Goal: Task Accomplishment & Management: Manage account settings

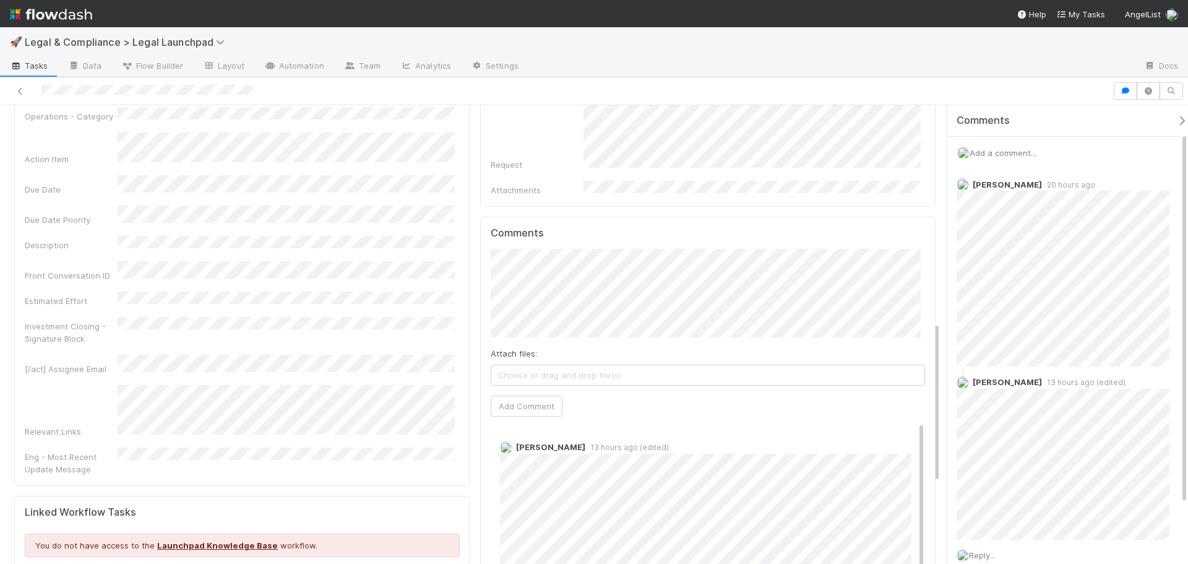
scroll to position [619, 0]
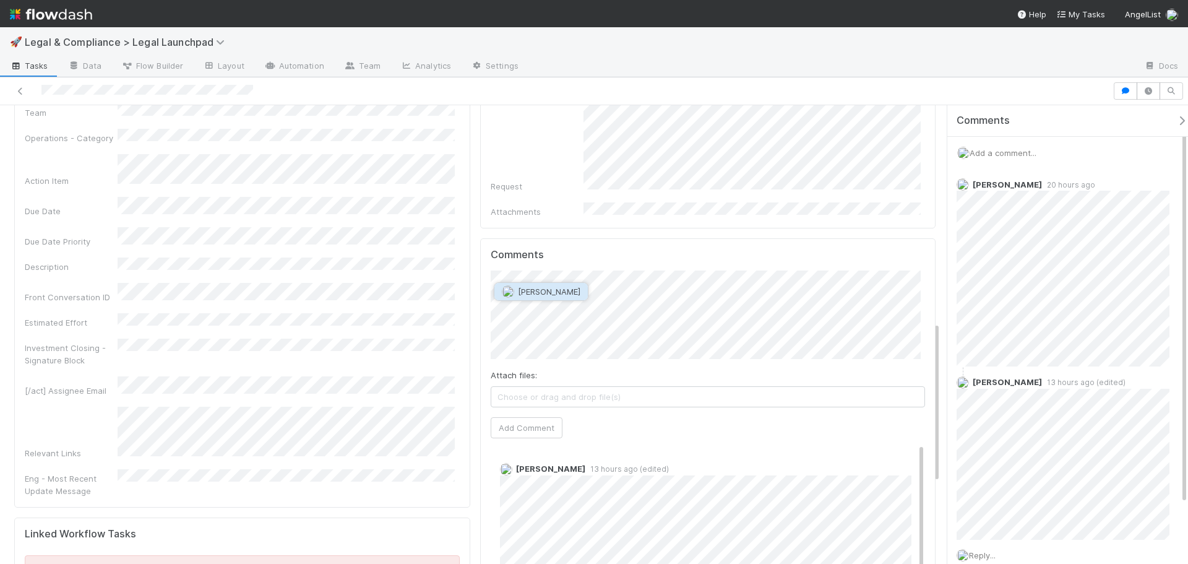
click at [550, 289] on span "[PERSON_NAME]" at bounding box center [549, 291] width 62 height 10
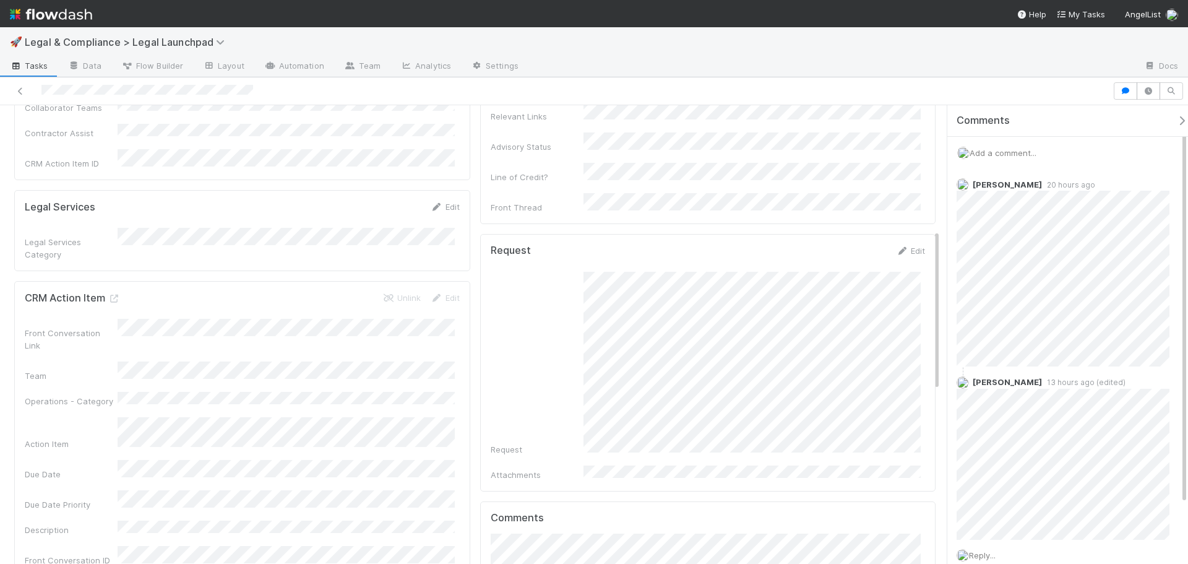
scroll to position [541, 0]
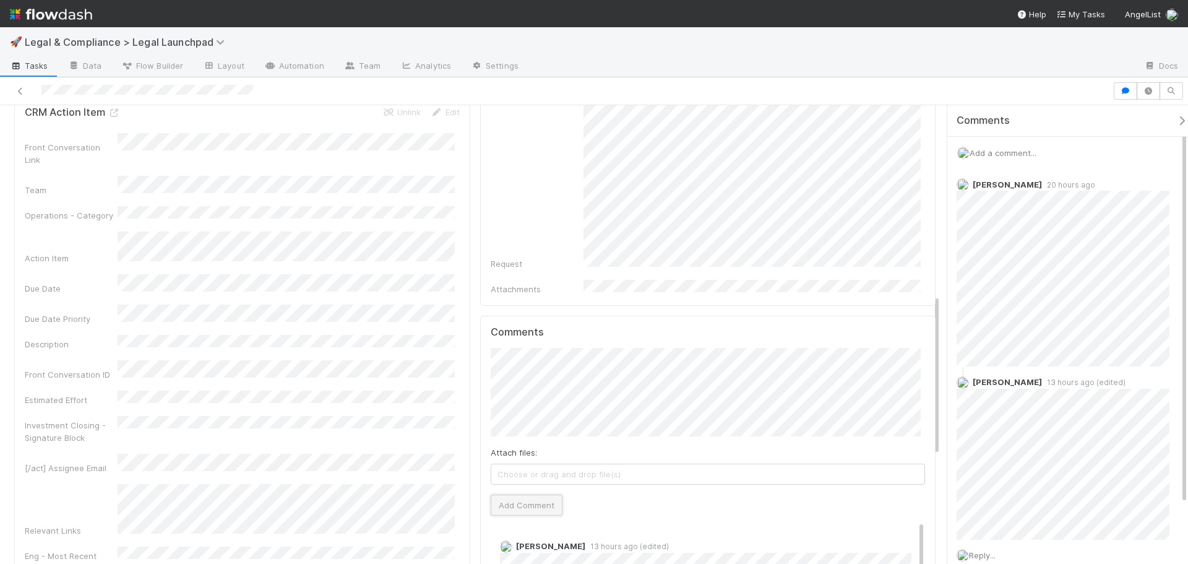
click at [530, 494] on button "Add Comment" at bounding box center [527, 504] width 72 height 21
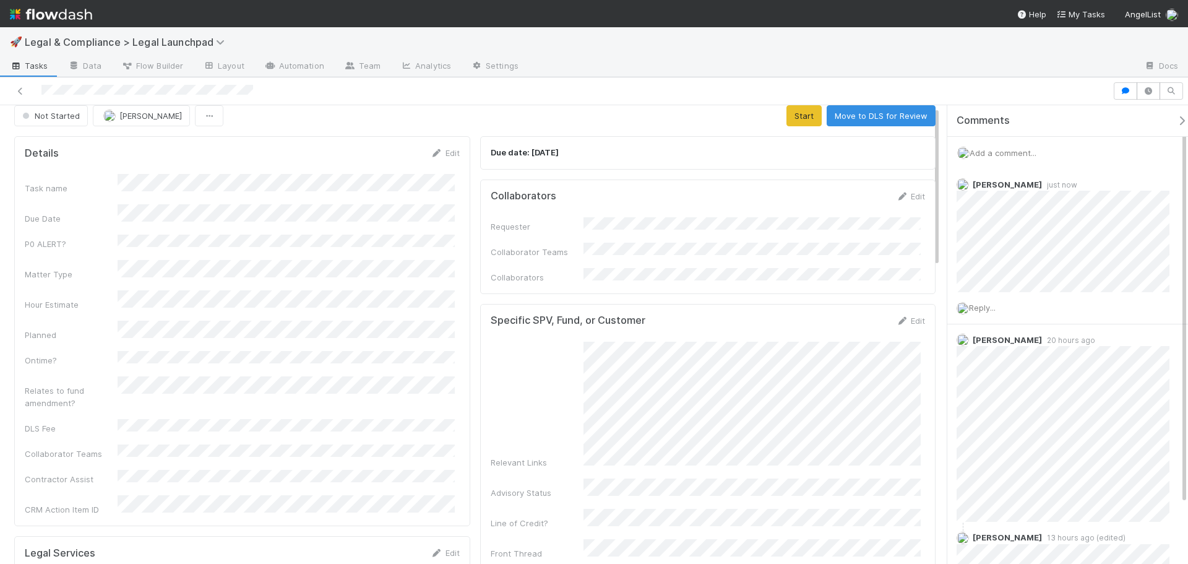
scroll to position [0, 0]
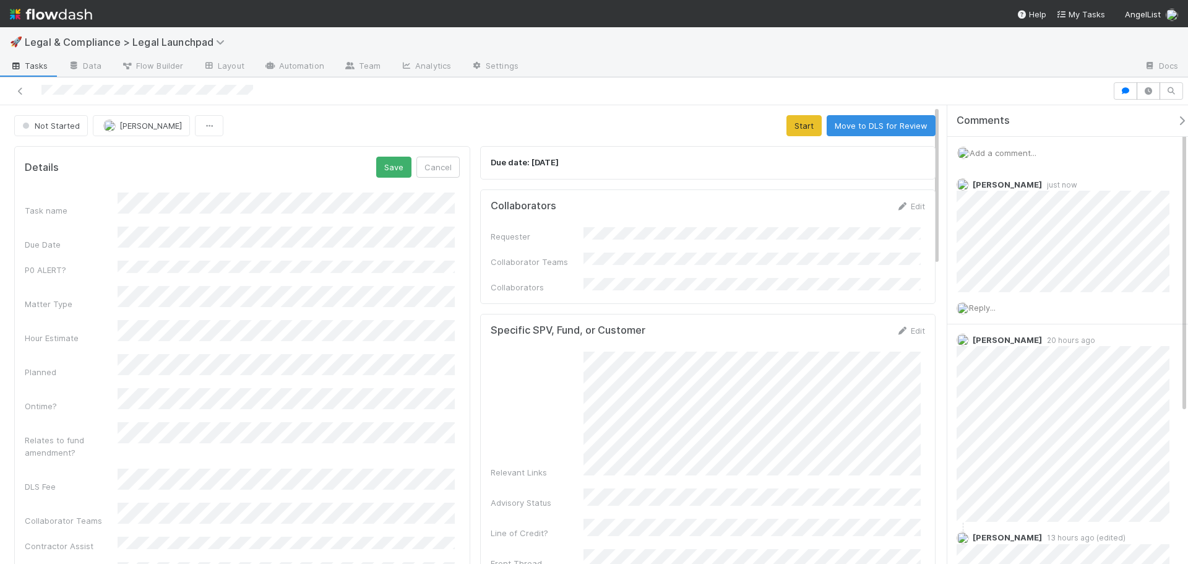
click at [48, 434] on div "Relates to fund amendment?" at bounding box center [71, 446] width 93 height 25
click at [174, 412] on div "Yes" at bounding box center [289, 409] width 332 height 22
click at [94, 369] on div "Task name Due Date P0 ALERT? Matter Type Hour Estimate Planned Ontime? Relates …" at bounding box center [242, 389] width 435 height 394
click at [386, 160] on button "Save" at bounding box center [393, 167] width 35 height 21
click at [799, 118] on button "Start" at bounding box center [803, 125] width 35 height 21
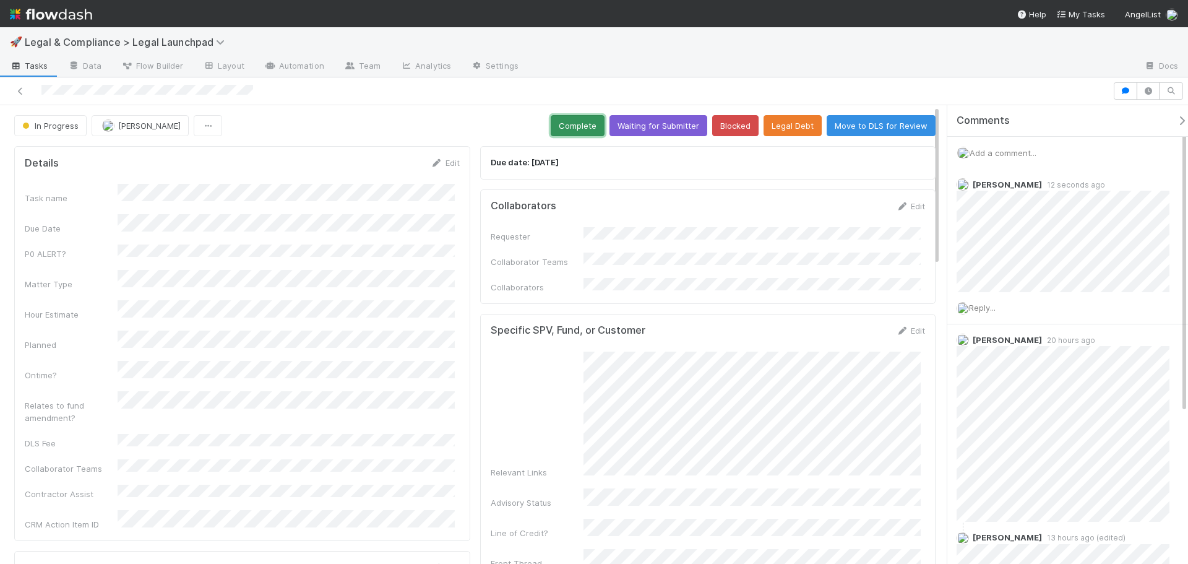
click at [561, 122] on button "Complete" at bounding box center [578, 125] width 54 height 21
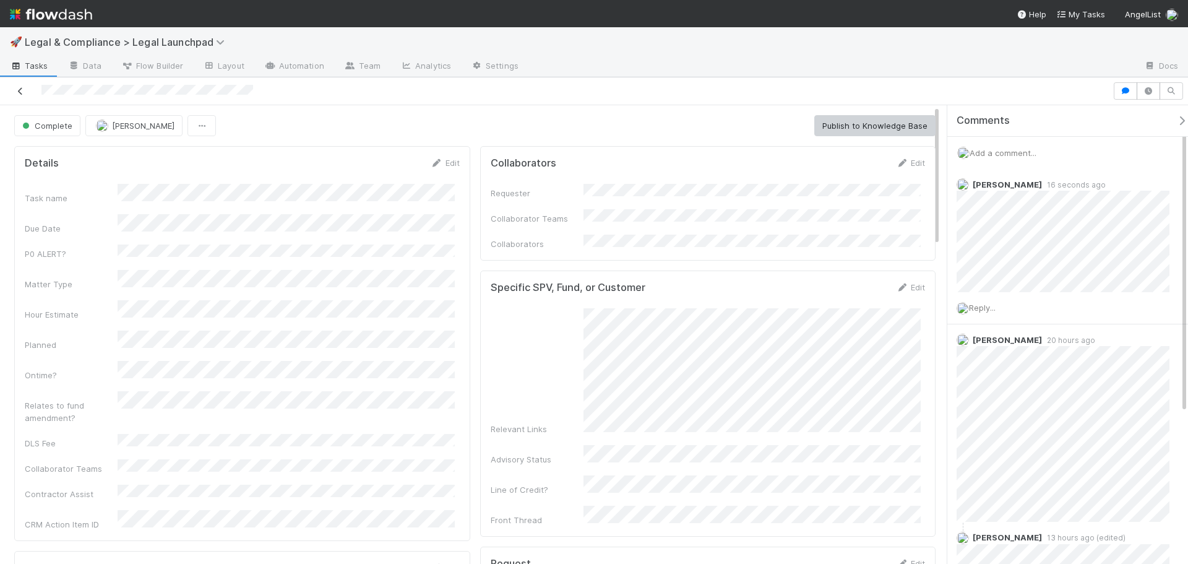
click at [25, 90] on icon at bounding box center [20, 91] width 12 height 8
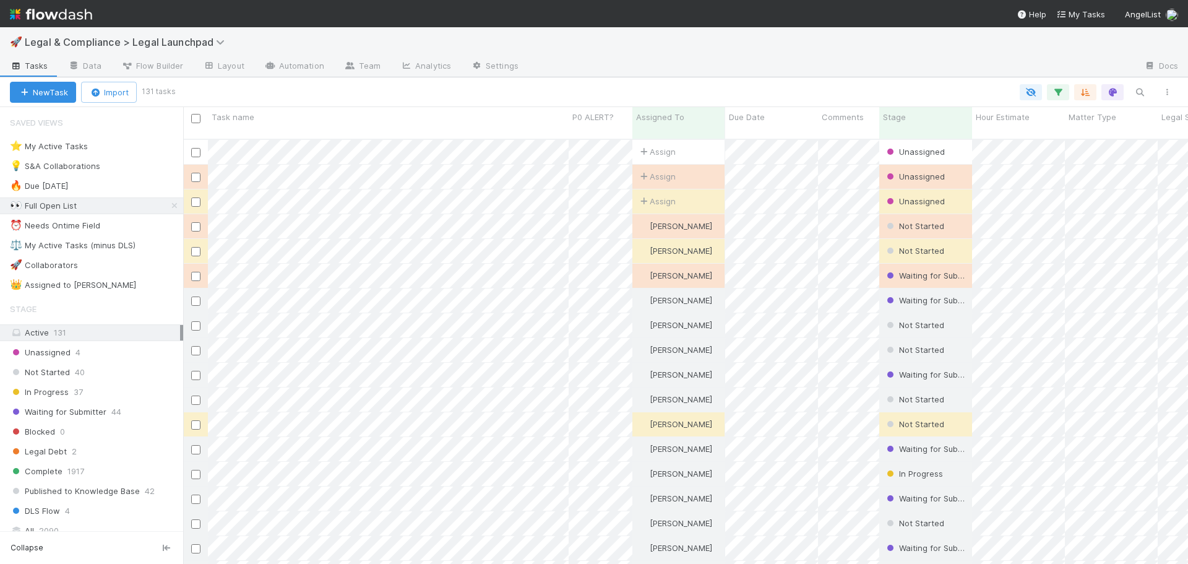
scroll to position [426, 996]
click at [97, 240] on div "⚖️ My Active Tasks (minus DLS)" at bounding box center [73, 245] width 126 height 15
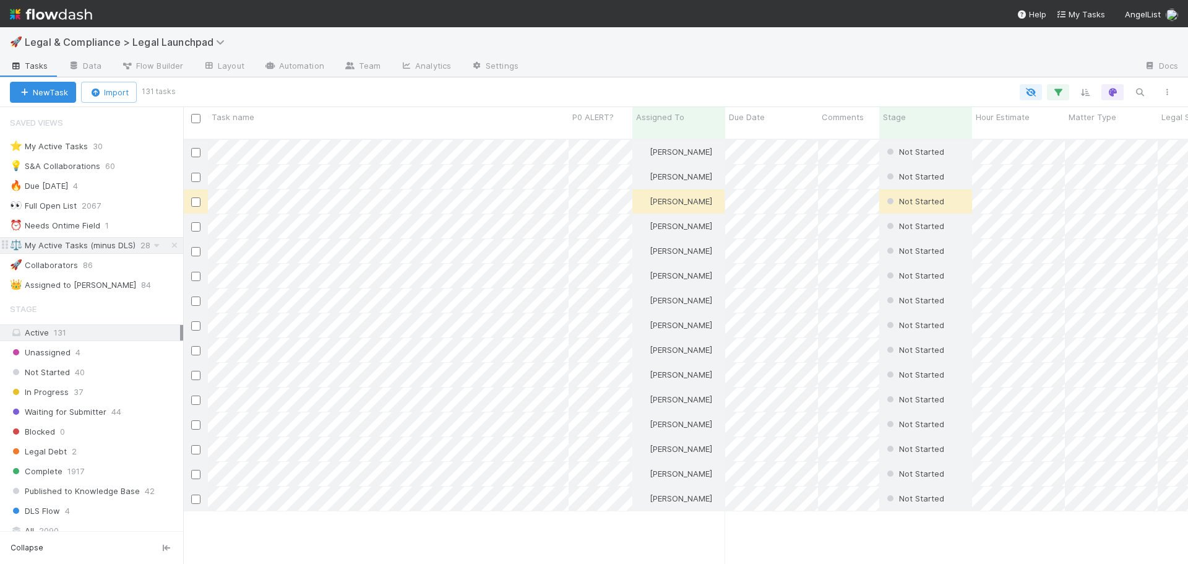
scroll to position [426, 996]
click at [97, 356] on div "Unassigned 4" at bounding box center [96, 352] width 173 height 15
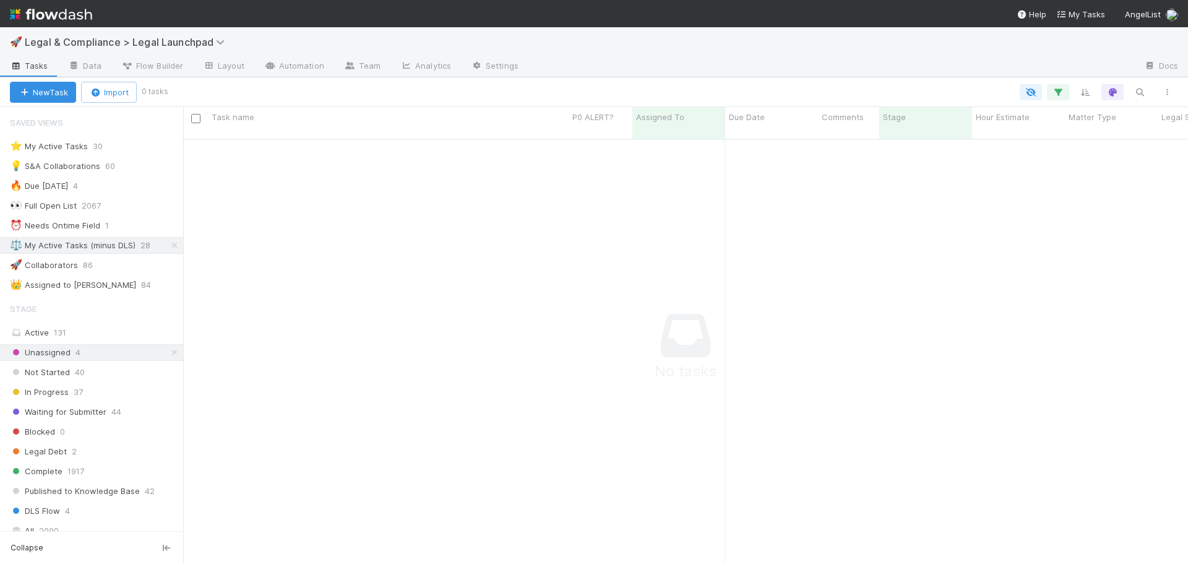
scroll to position [416, 996]
click at [170, 248] on icon at bounding box center [174, 245] width 12 height 8
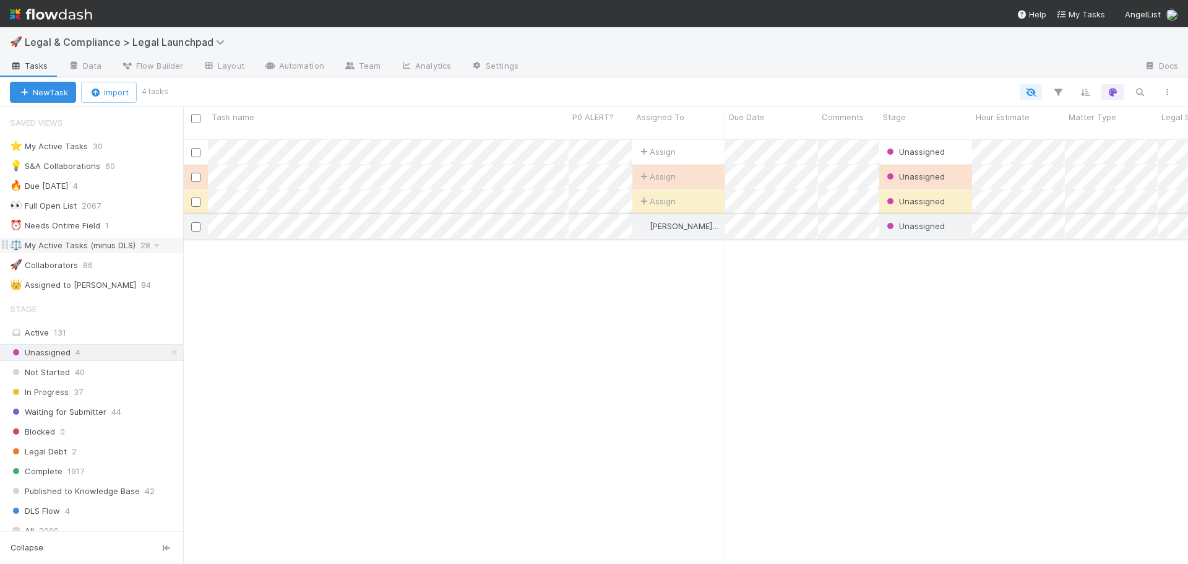
scroll to position [426, 996]
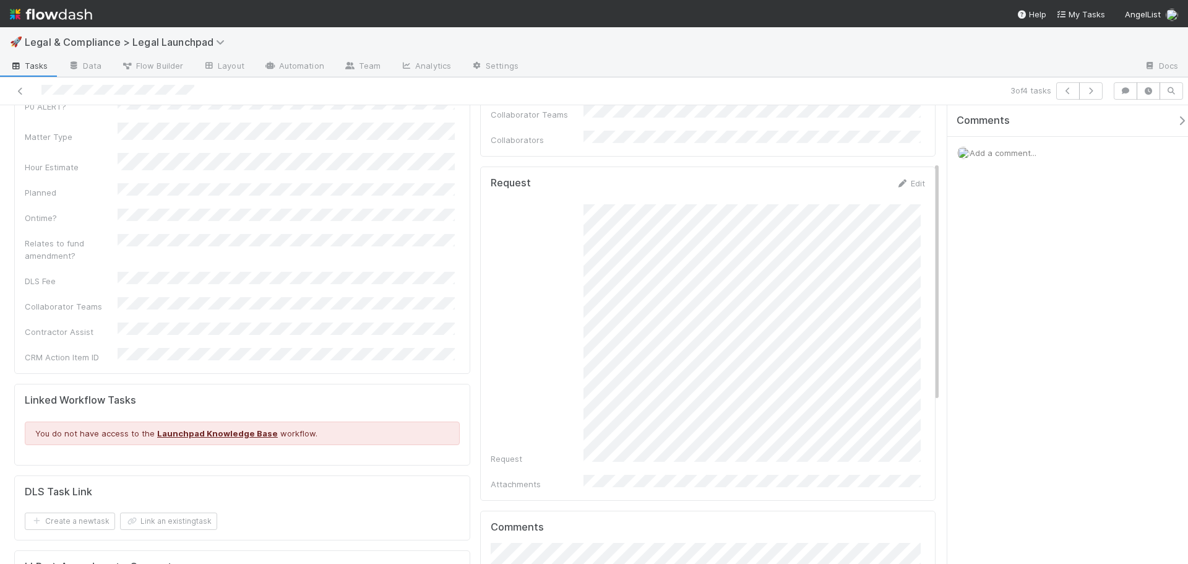
scroll to position [107, 0]
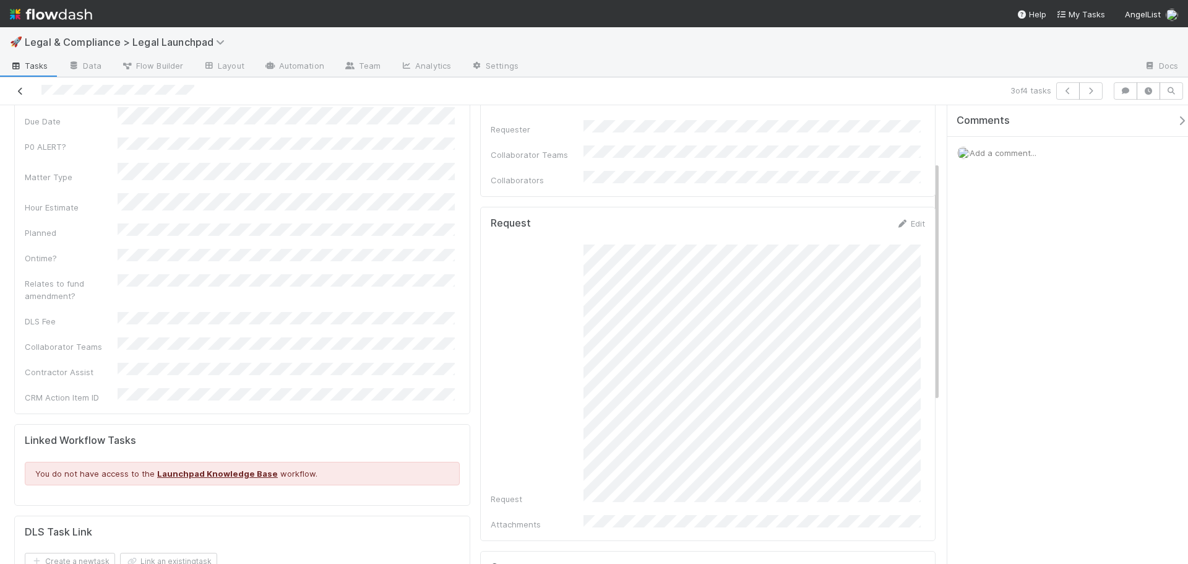
click at [17, 87] on link at bounding box center [20, 91] width 12 height 12
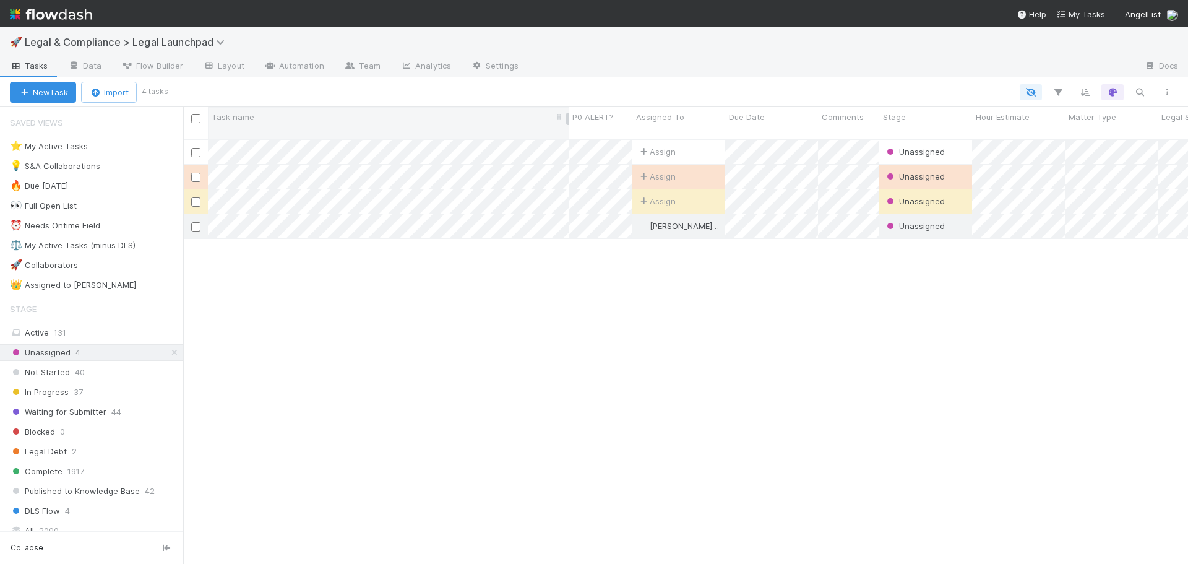
scroll to position [426, 996]
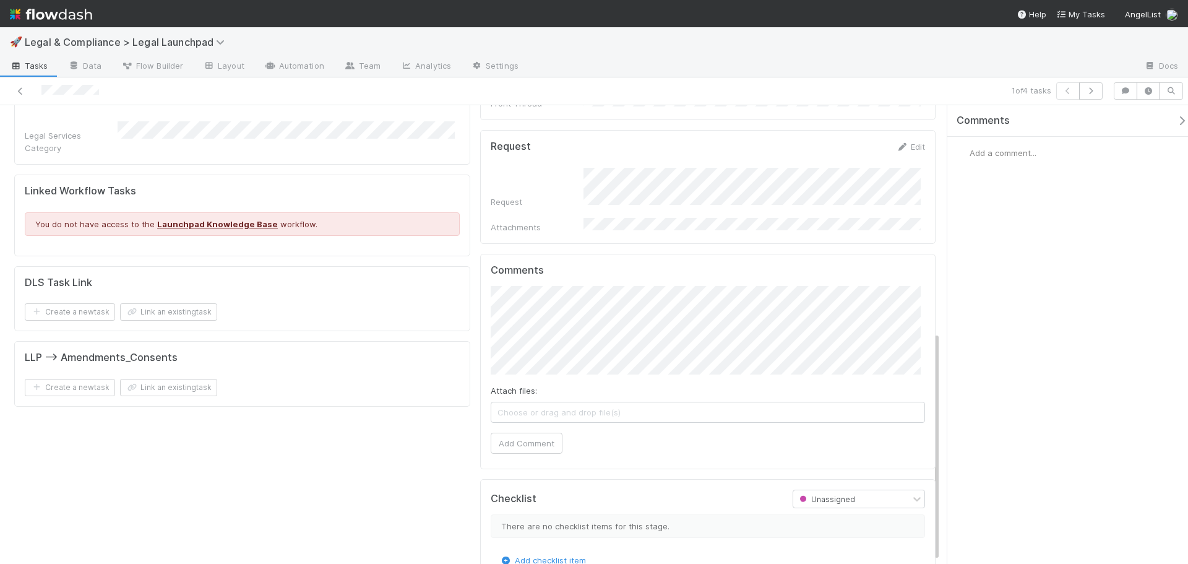
scroll to position [86, 0]
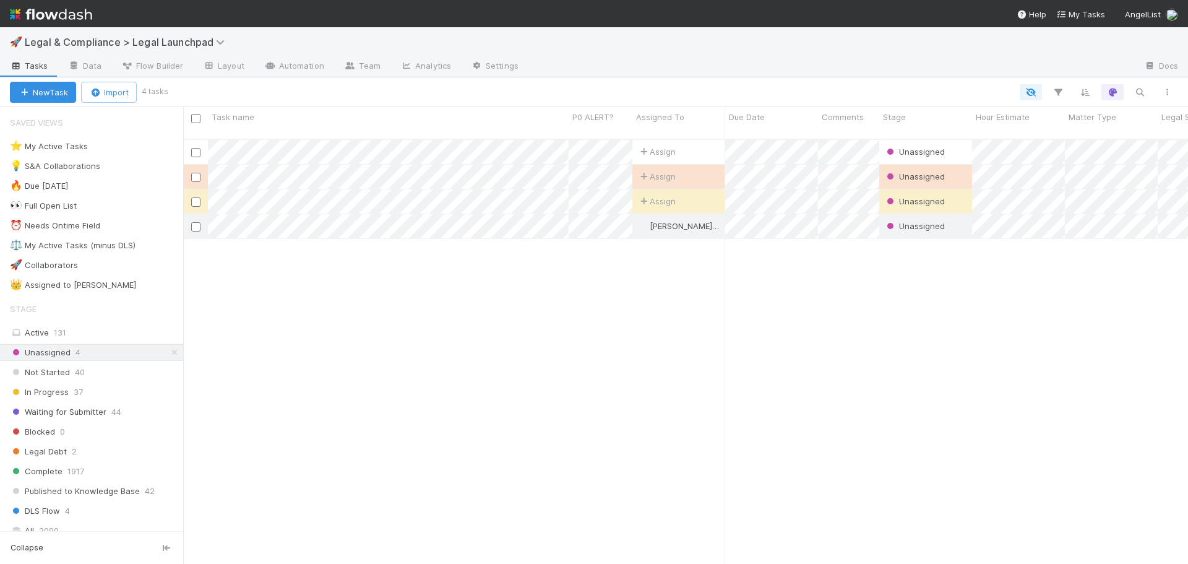
scroll to position [426, 996]
click at [116, 239] on div "⚖️ My Active Tasks (minus DLS)" at bounding box center [73, 245] width 126 height 15
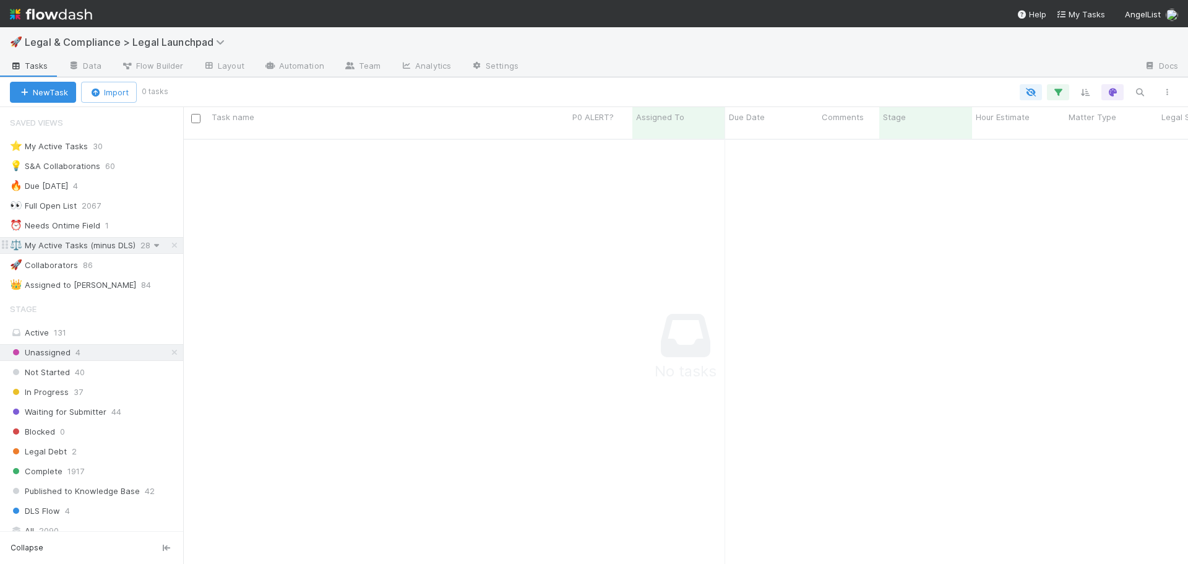
scroll to position [416, 996]
click at [168, 355] on icon at bounding box center [174, 352] width 12 height 8
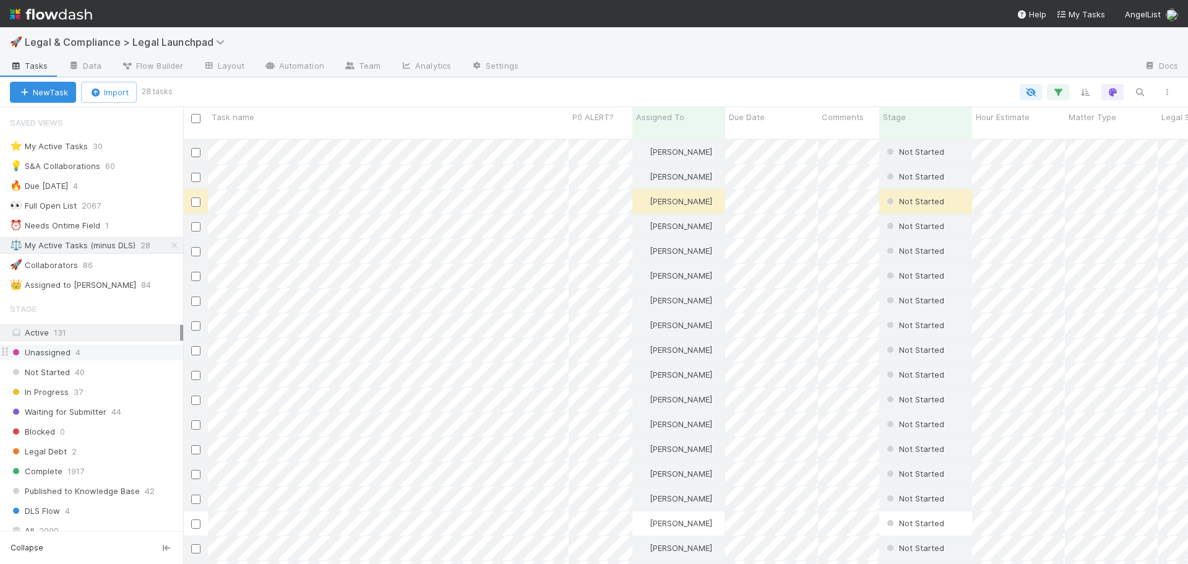
scroll to position [426, 996]
click at [110, 243] on div "⚖️ My Active Tasks (minus DLS)" at bounding box center [73, 245] width 126 height 15
click at [293, 62] on link "Automation" at bounding box center [294, 67] width 80 height 20
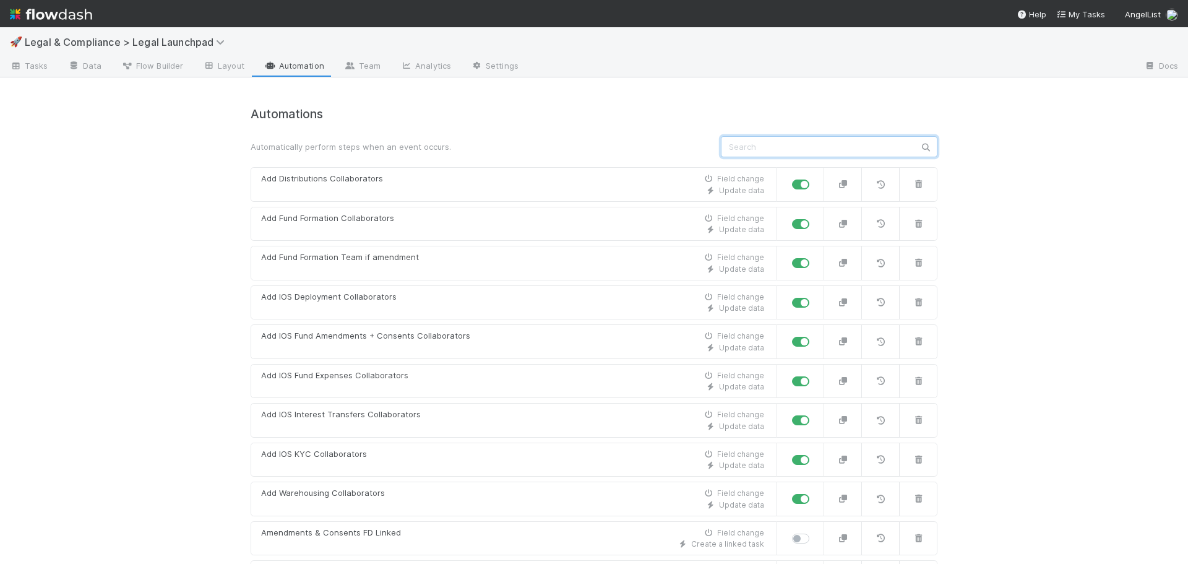
click at [774, 146] on input "text" at bounding box center [829, 146] width 217 height 21
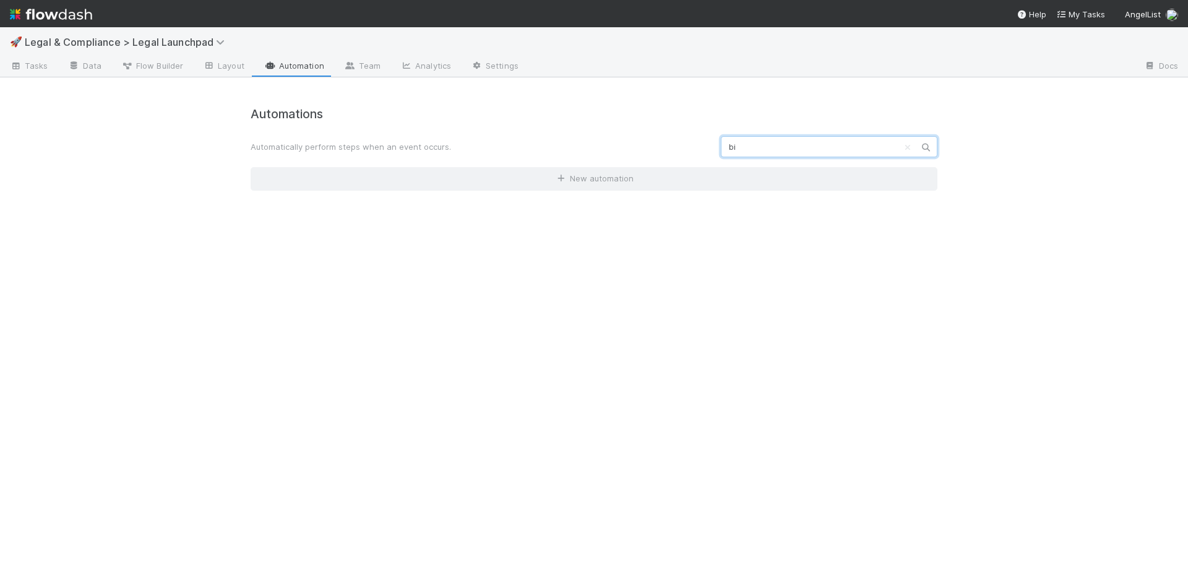
type input "b"
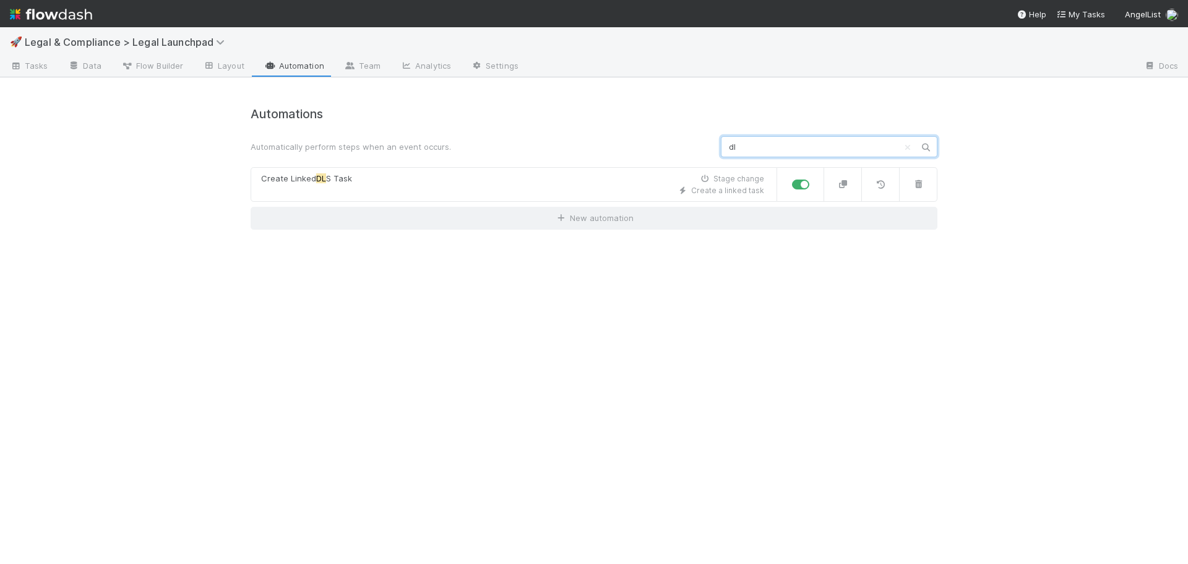
type input "d"
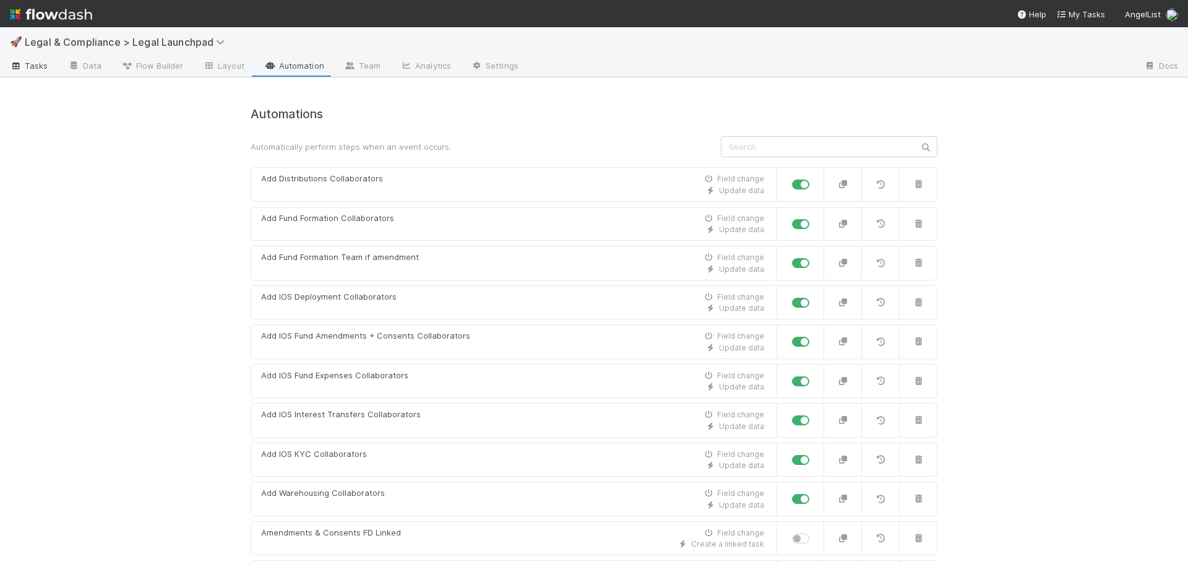
click at [40, 70] on span "Tasks" at bounding box center [29, 65] width 38 height 12
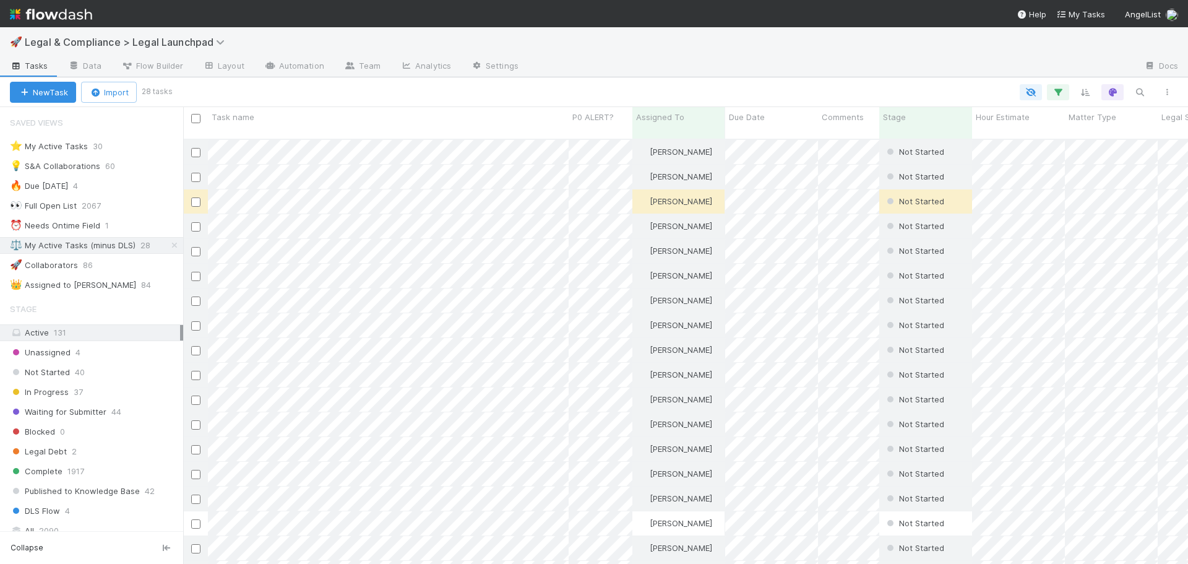
scroll to position [426, 996]
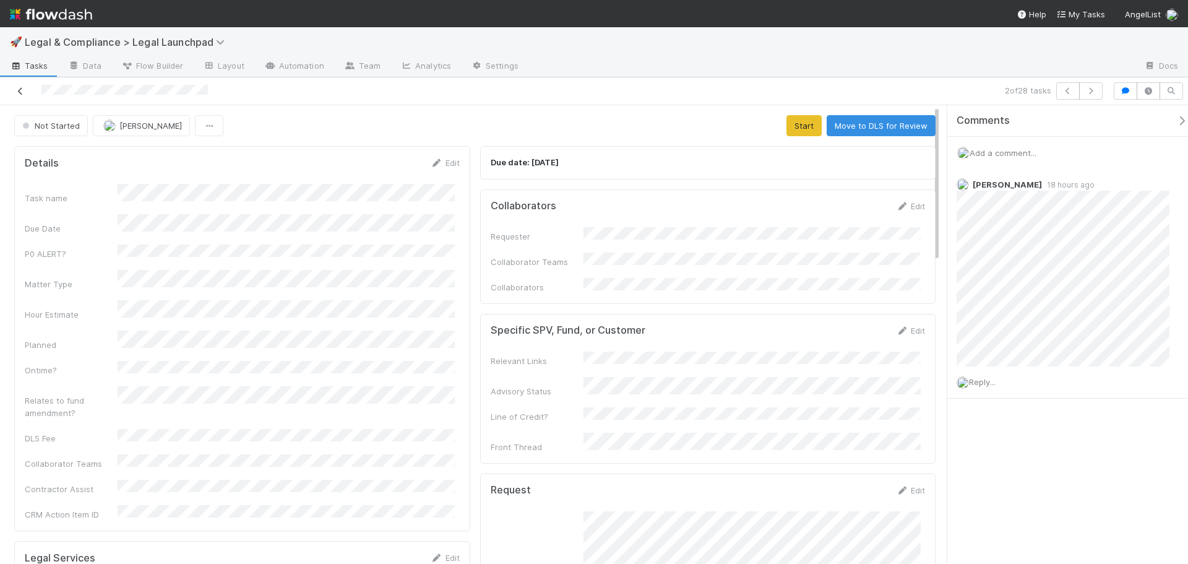
click at [18, 88] on icon at bounding box center [20, 91] width 12 height 8
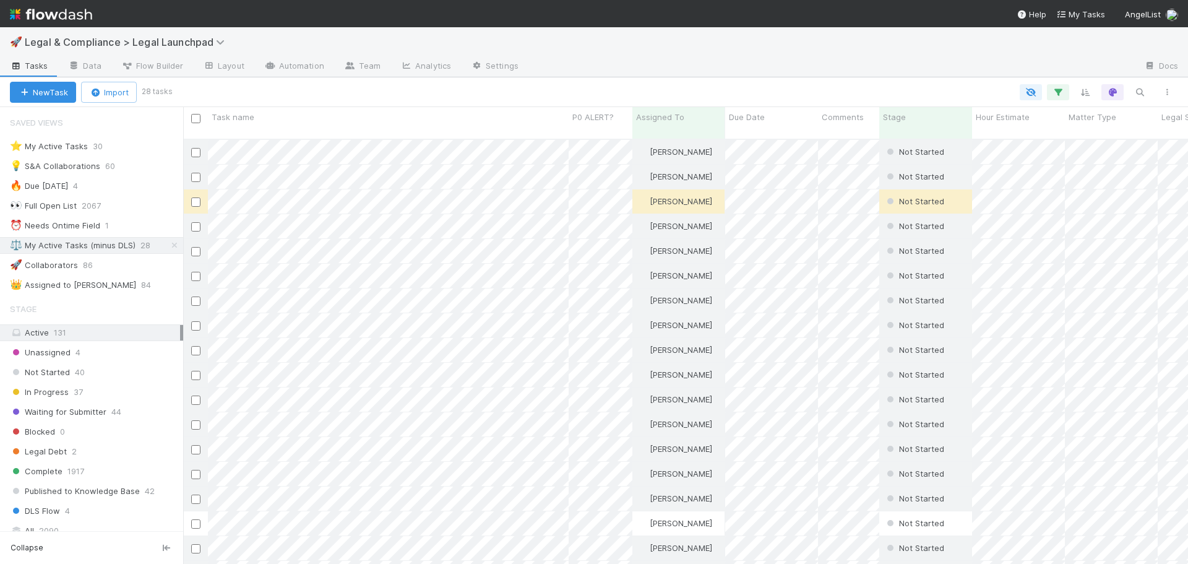
scroll to position [426, 996]
click at [131, 246] on div "⚖️ My Active Tasks (minus DLS)" at bounding box center [73, 245] width 126 height 15
click at [110, 389] on div "In Progress 37" at bounding box center [96, 391] width 173 height 15
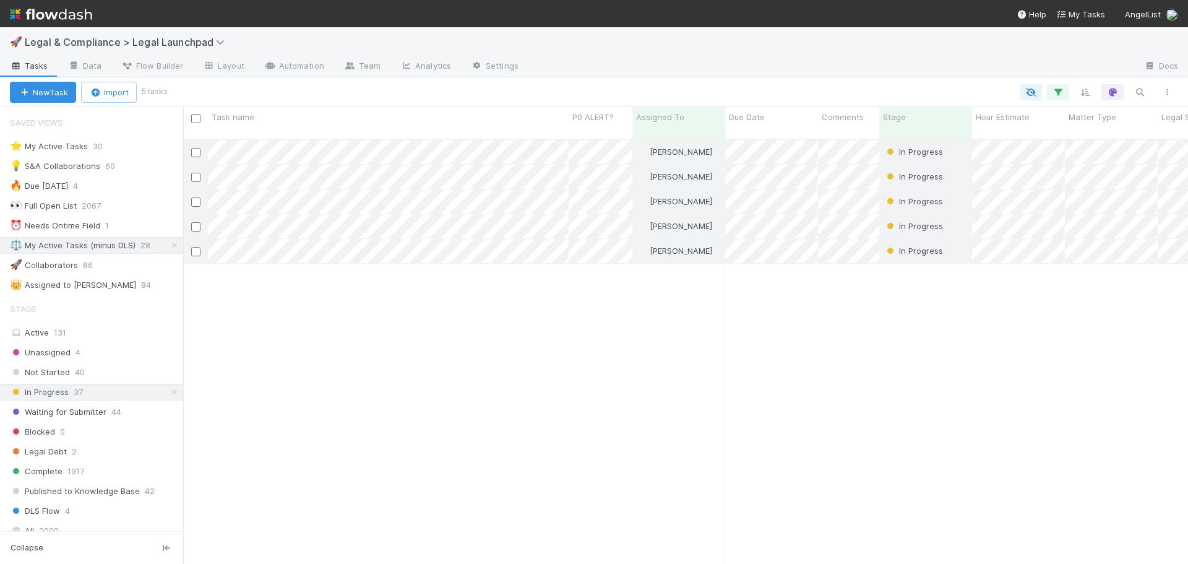
scroll to position [426, 996]
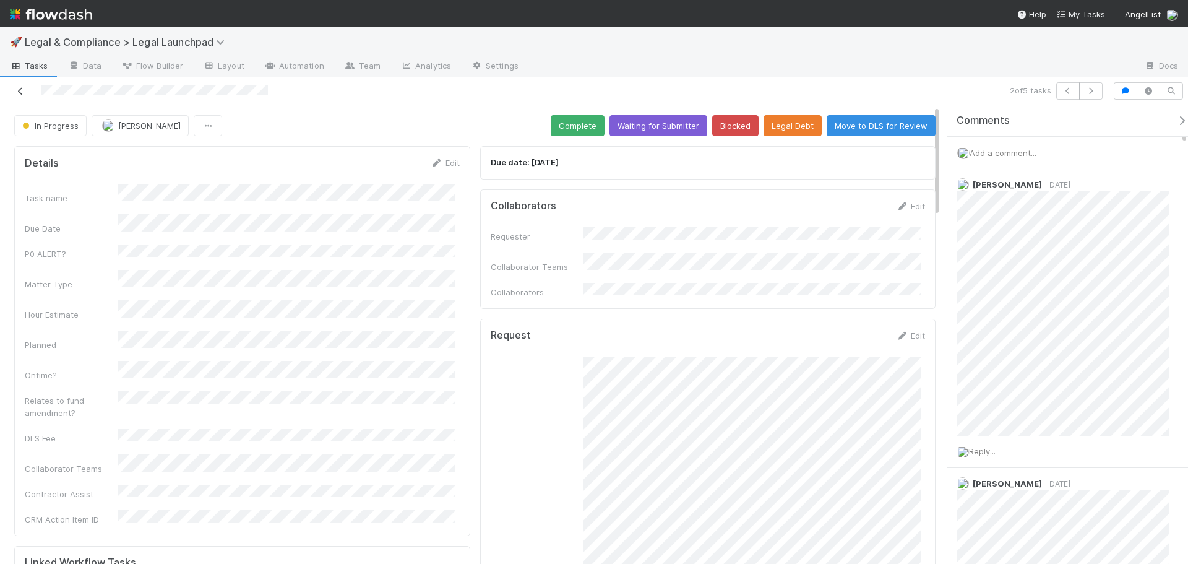
click at [16, 90] on icon at bounding box center [20, 91] width 12 height 8
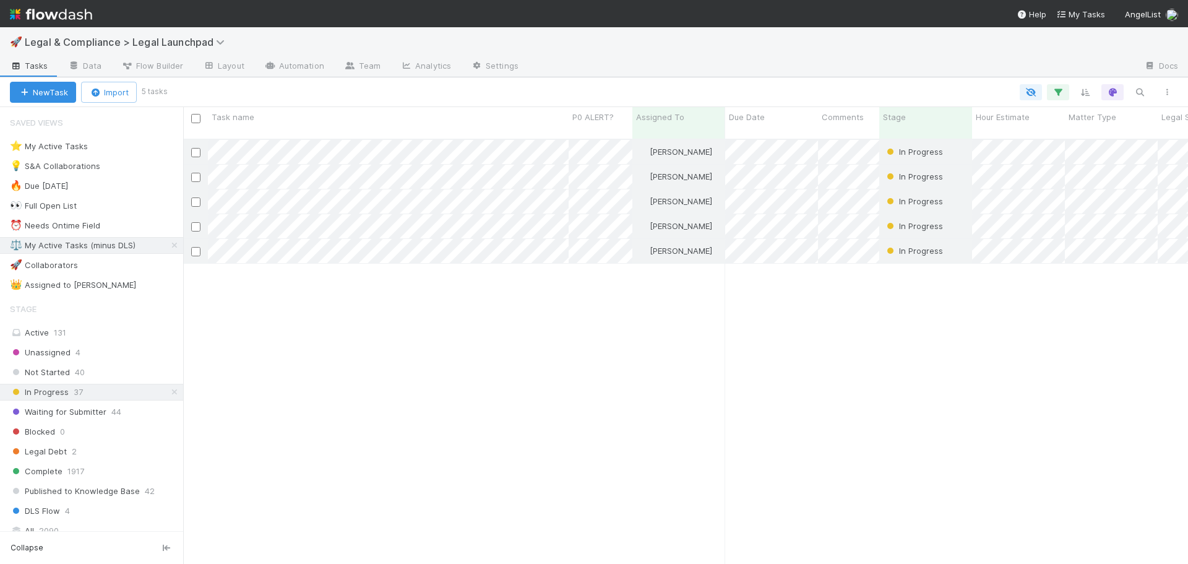
scroll to position [426, 996]
click at [81, 246] on div "⚖️ My Active Tasks (minus DLS)" at bounding box center [73, 245] width 126 height 15
click at [168, 391] on icon at bounding box center [174, 392] width 12 height 8
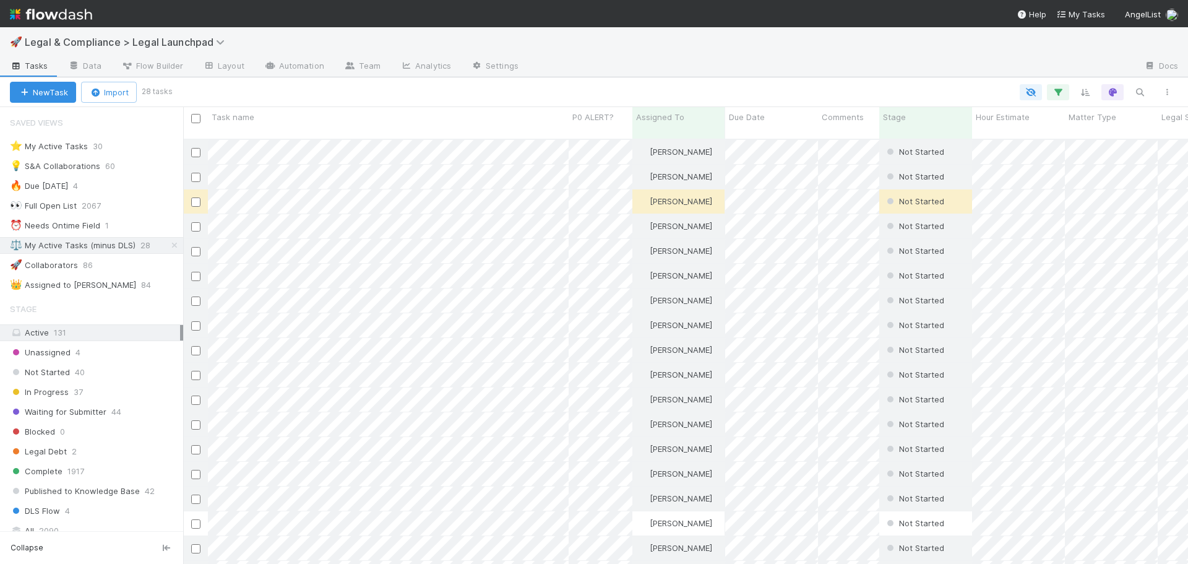
scroll to position [426, 996]
click at [114, 444] on div "Legal Debt 2" at bounding box center [96, 451] width 173 height 15
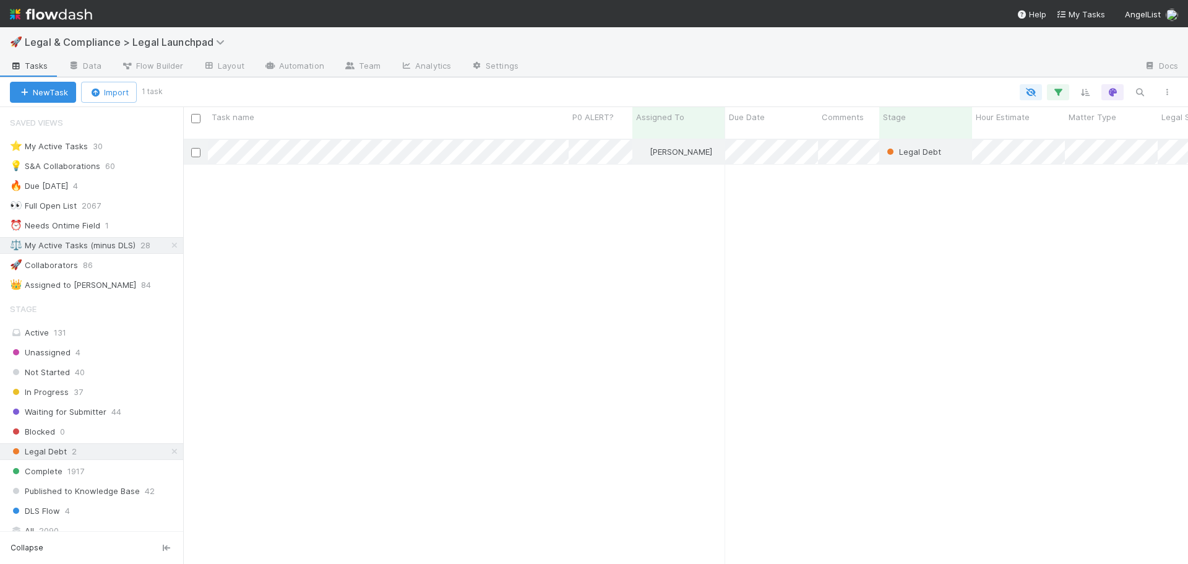
scroll to position [426, 996]
click at [107, 242] on div "⚖️ My Active Tasks (minus DLS)" at bounding box center [73, 245] width 126 height 15
click at [168, 452] on icon at bounding box center [174, 451] width 12 height 8
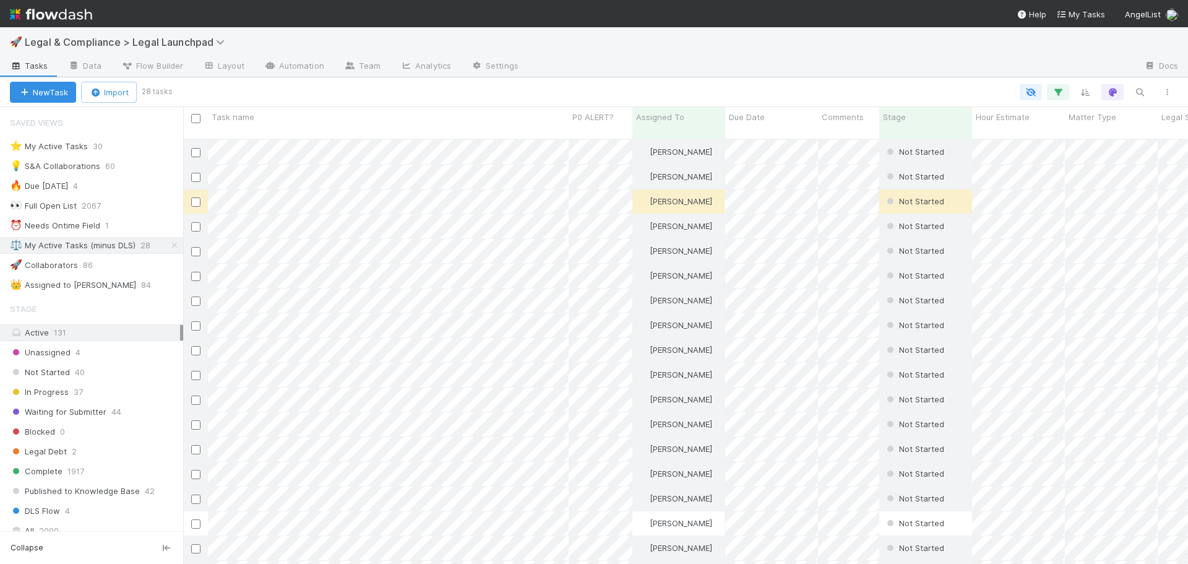
scroll to position [426, 996]
click at [98, 241] on div "⚖️ My Active Tasks (minus DLS)" at bounding box center [73, 245] width 126 height 15
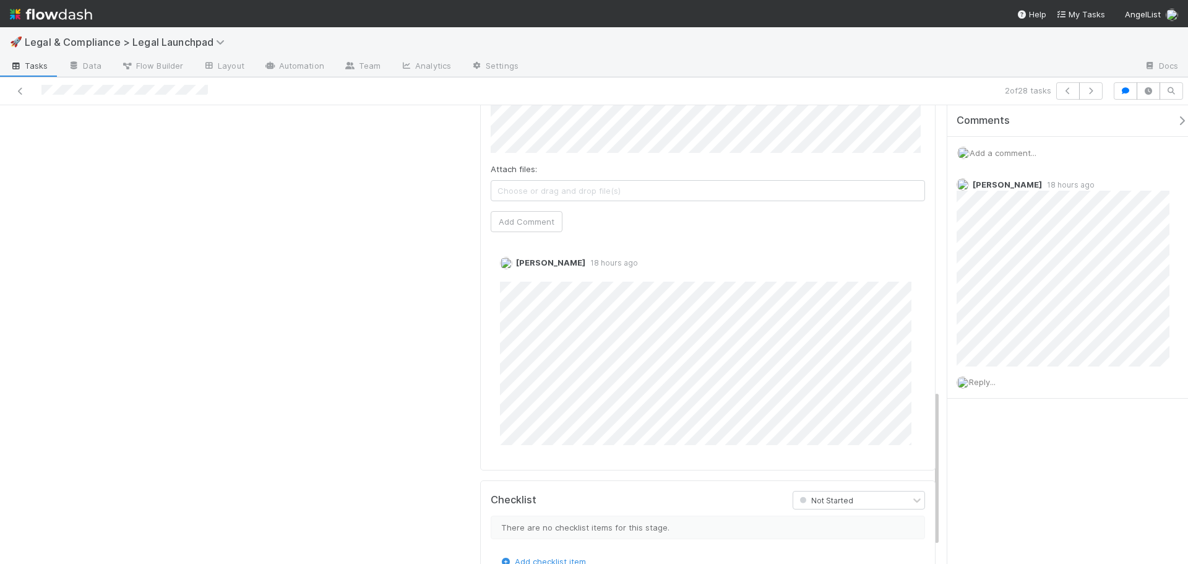
scroll to position [883, 0]
click at [24, 90] on icon at bounding box center [20, 91] width 12 height 8
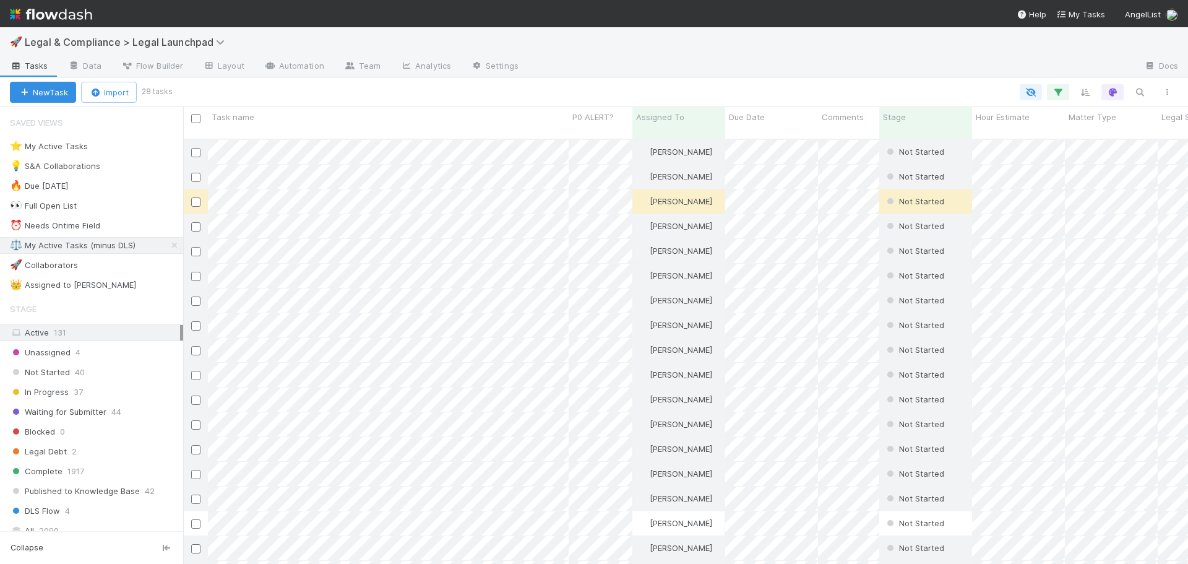
scroll to position [426, 996]
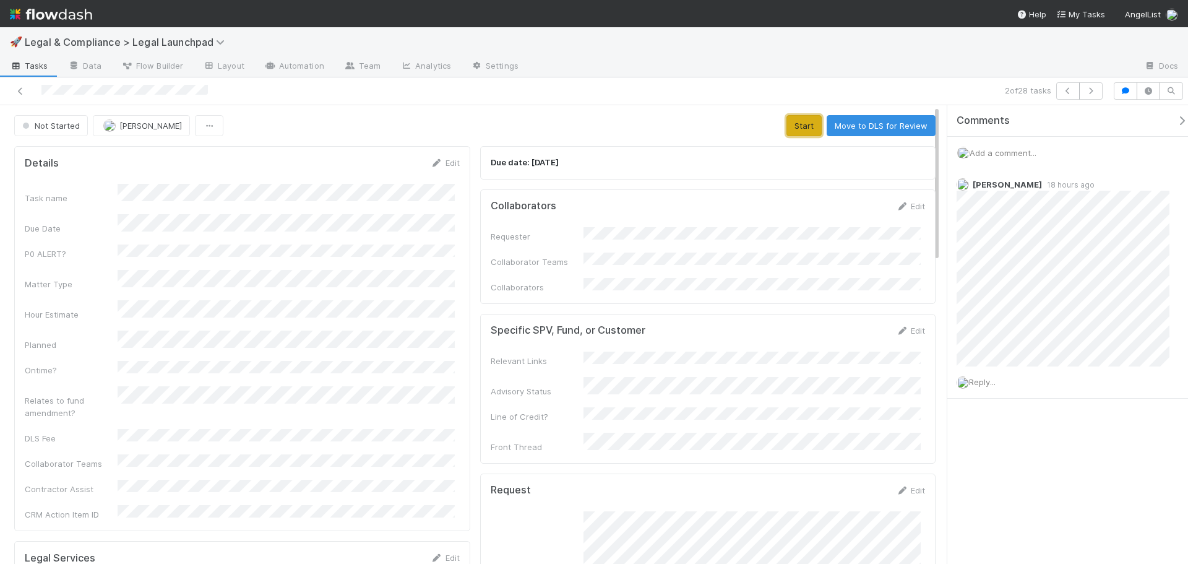
click at [791, 119] on button "Start" at bounding box center [803, 125] width 35 height 21
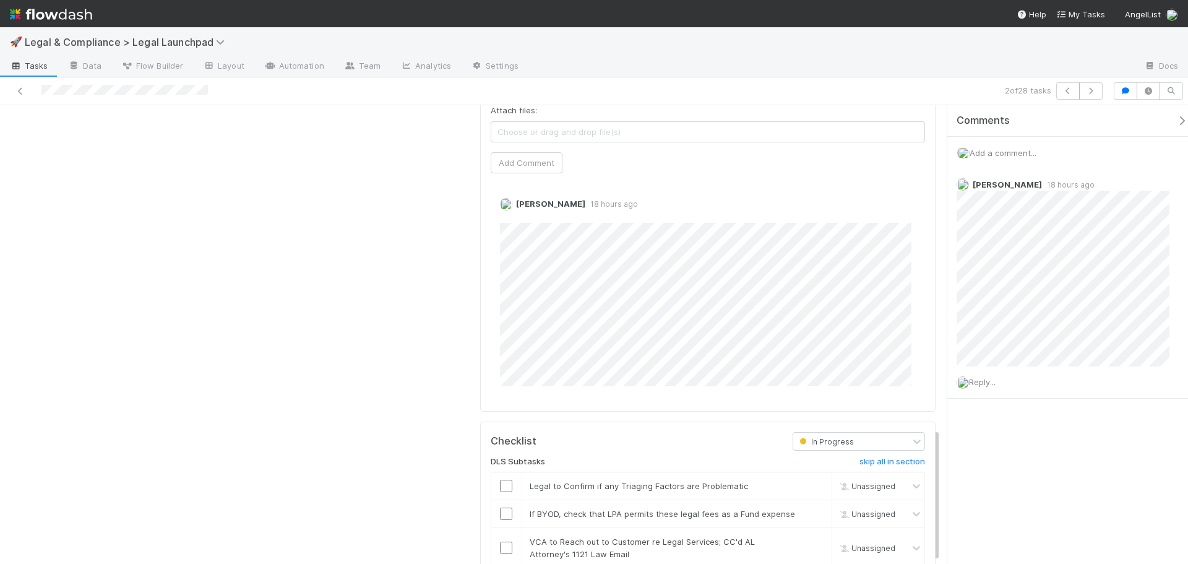
scroll to position [1110, 0]
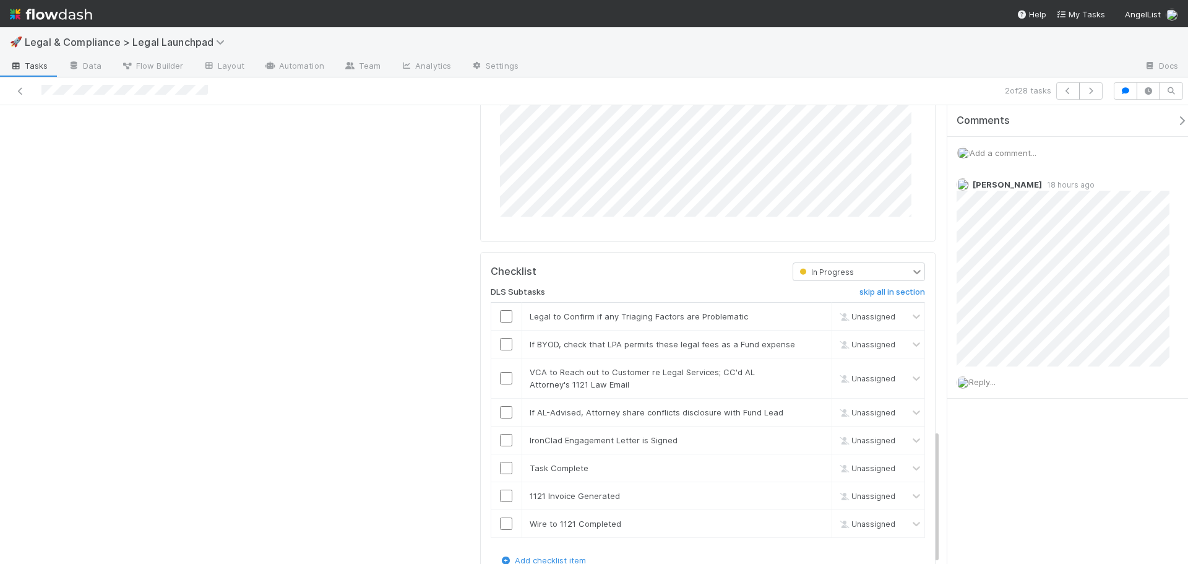
click at [911, 265] on icon at bounding box center [917, 271] width 12 height 12
click at [721, 262] on div "Checklist" at bounding box center [632, 271] width 302 height 19
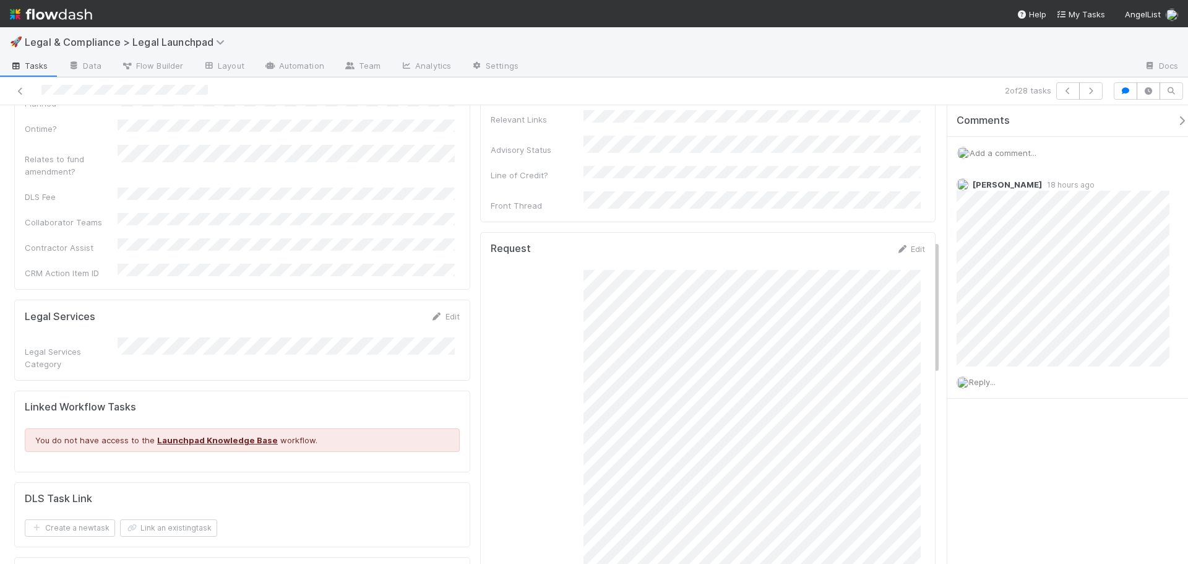
scroll to position [0, 0]
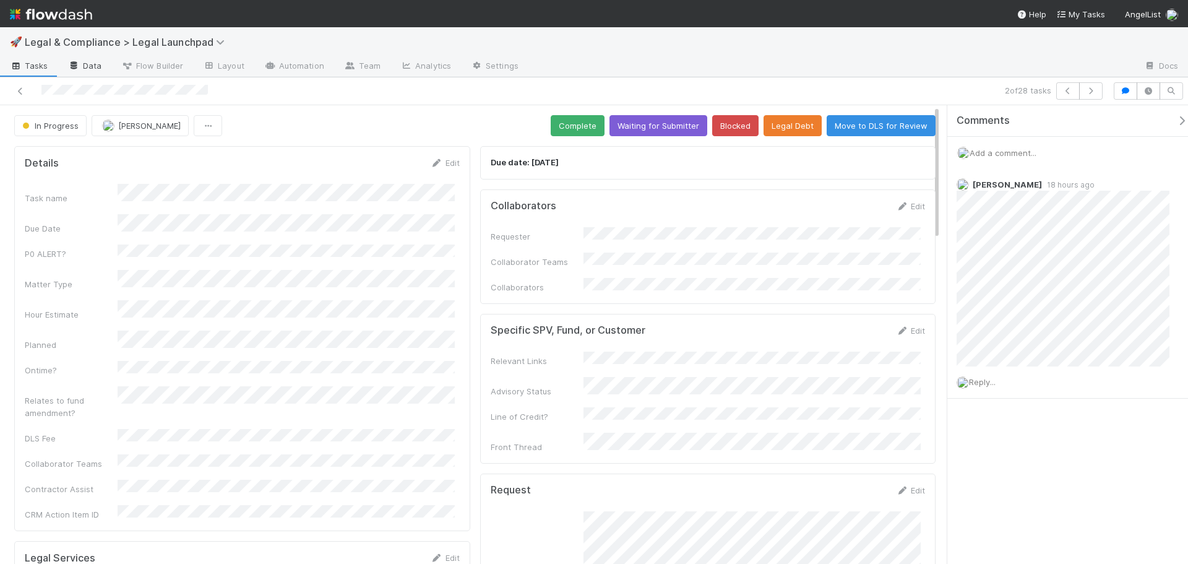
click at [74, 64] on icon at bounding box center [74, 65] width 12 height 7
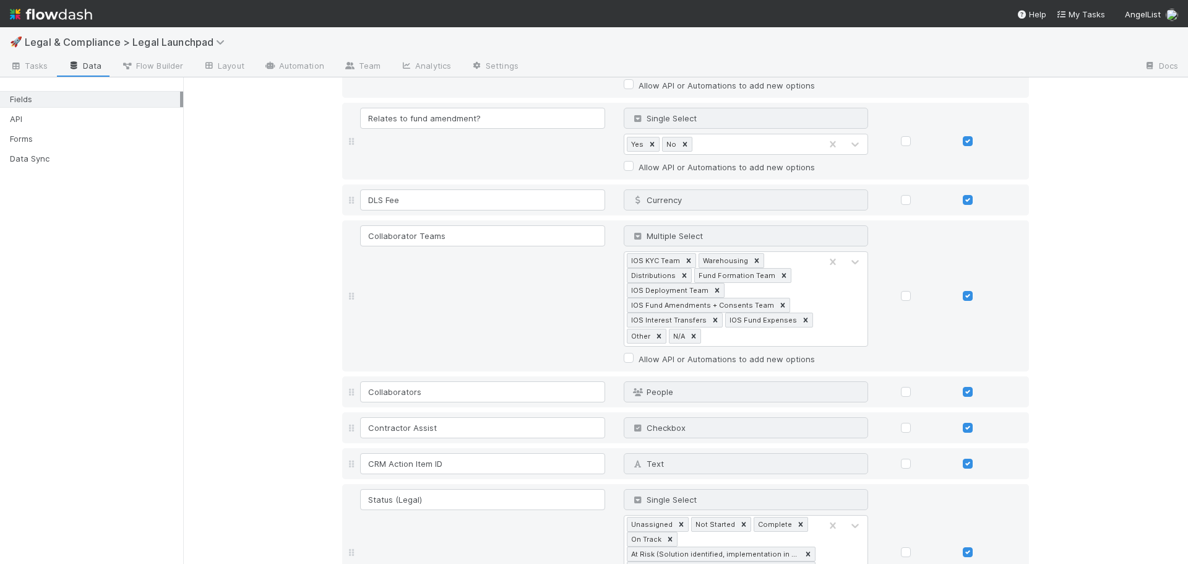
scroll to position [928, 0]
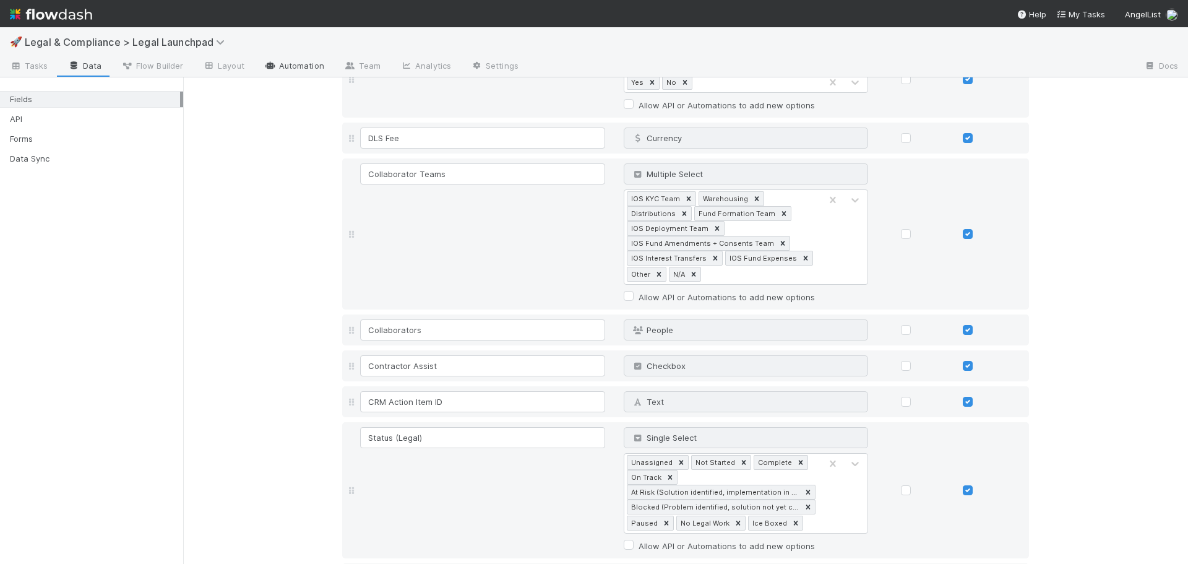
click at [324, 67] on link "Automation" at bounding box center [294, 67] width 80 height 20
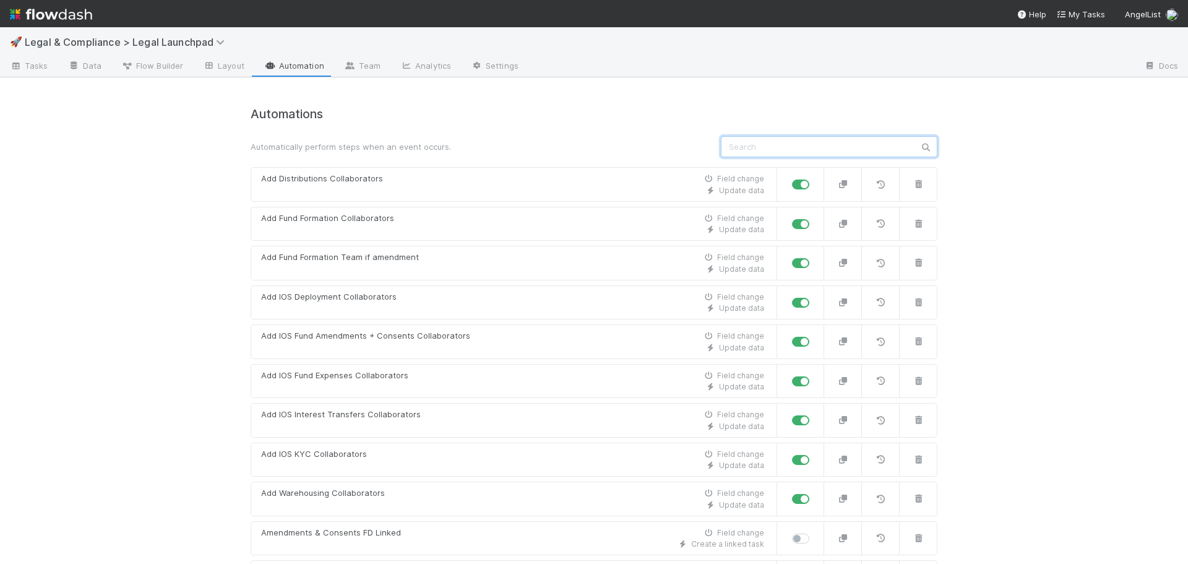
click at [846, 144] on input "text" at bounding box center [829, 146] width 217 height 21
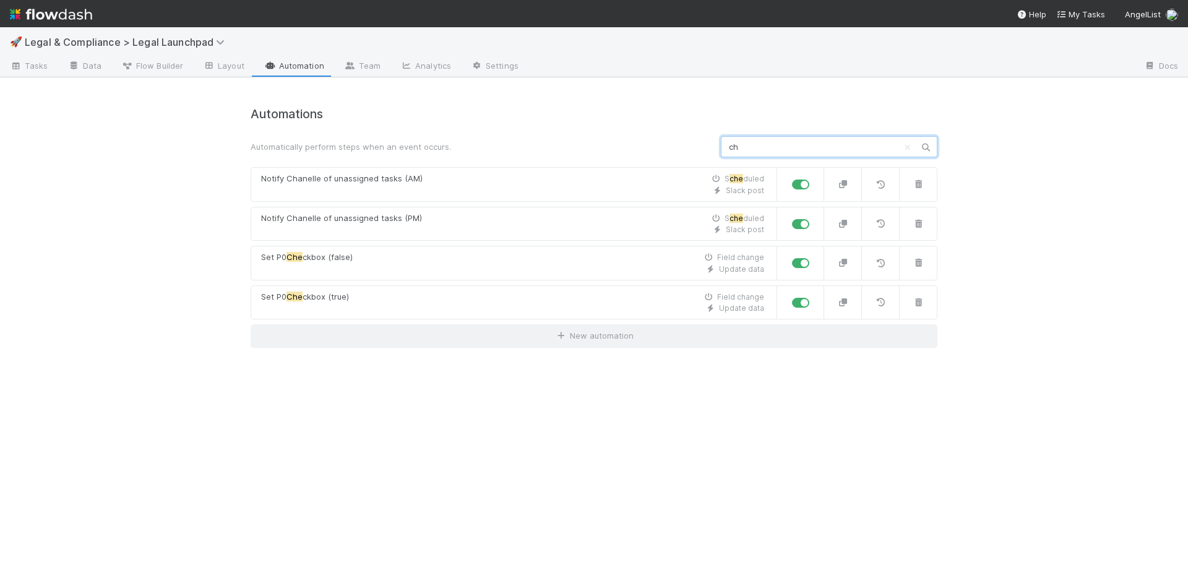
type input "c"
type input "l"
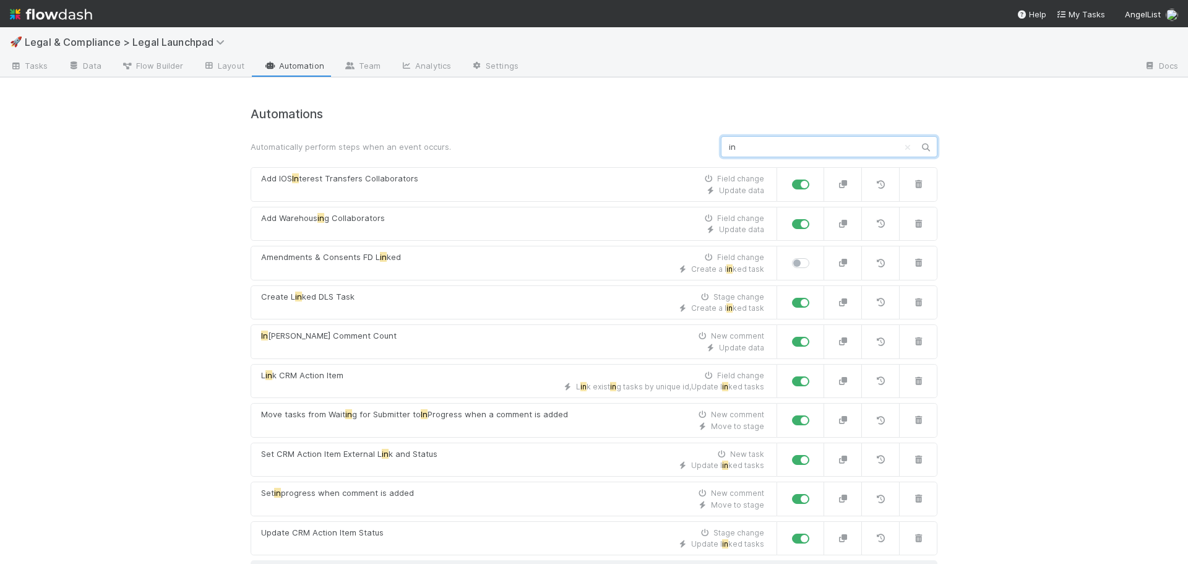
type input "i"
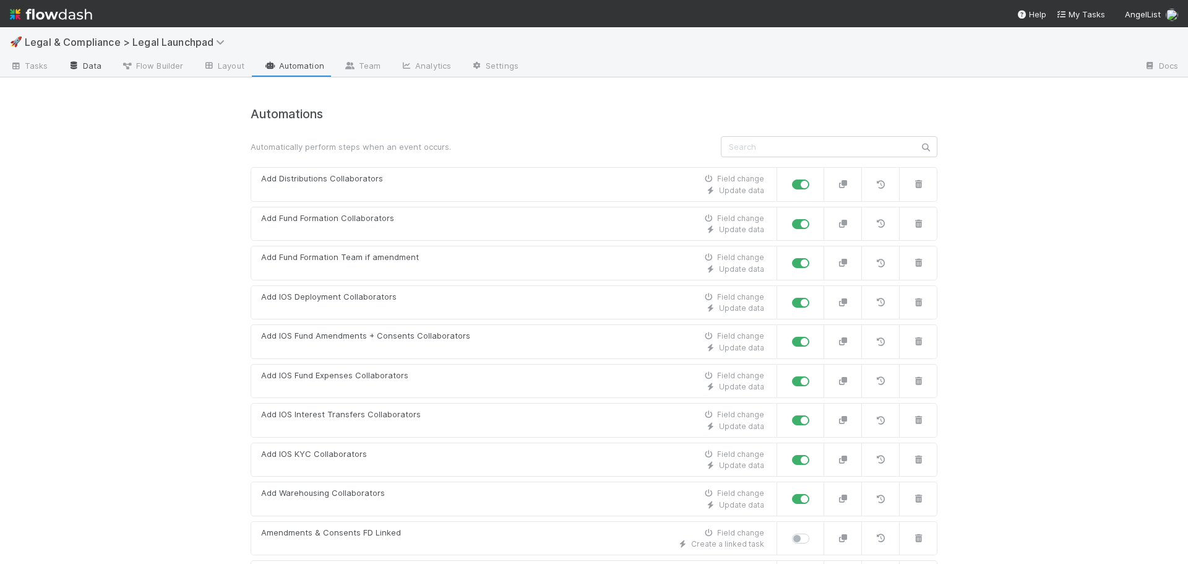
click at [103, 64] on link "Data" at bounding box center [84, 67] width 53 height 20
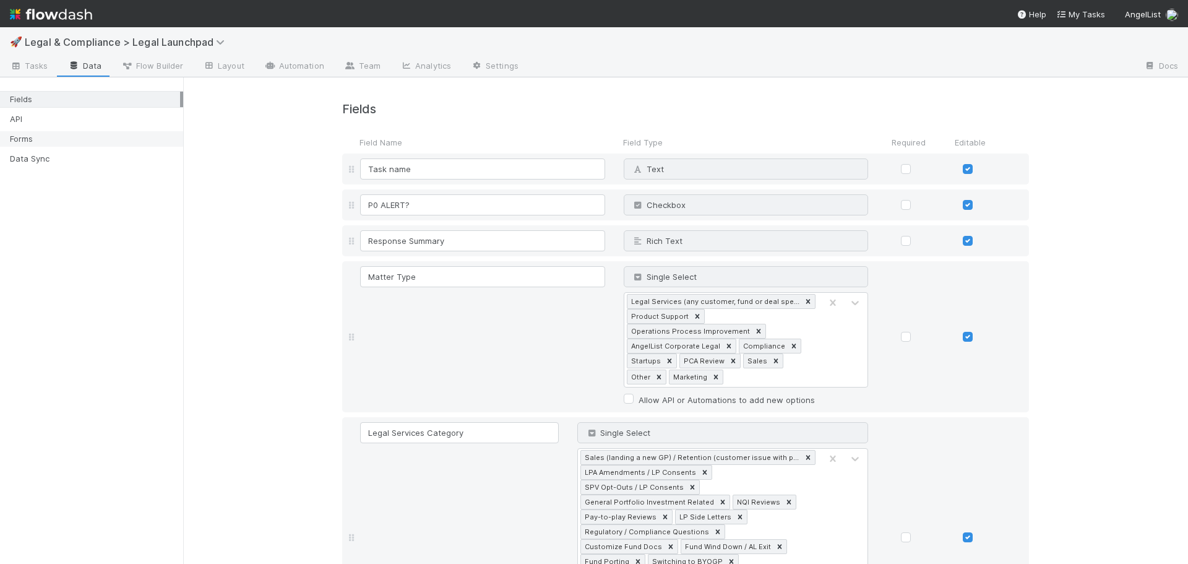
click at [79, 142] on div "Forms" at bounding box center [95, 138] width 170 height 15
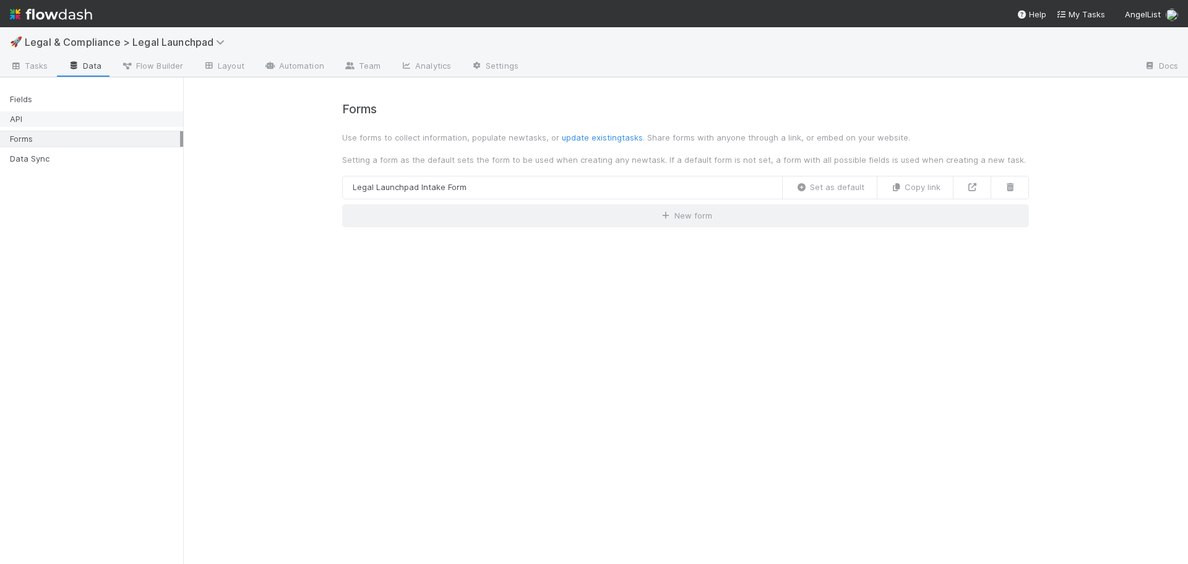
click at [99, 123] on div "API" at bounding box center [95, 118] width 170 height 15
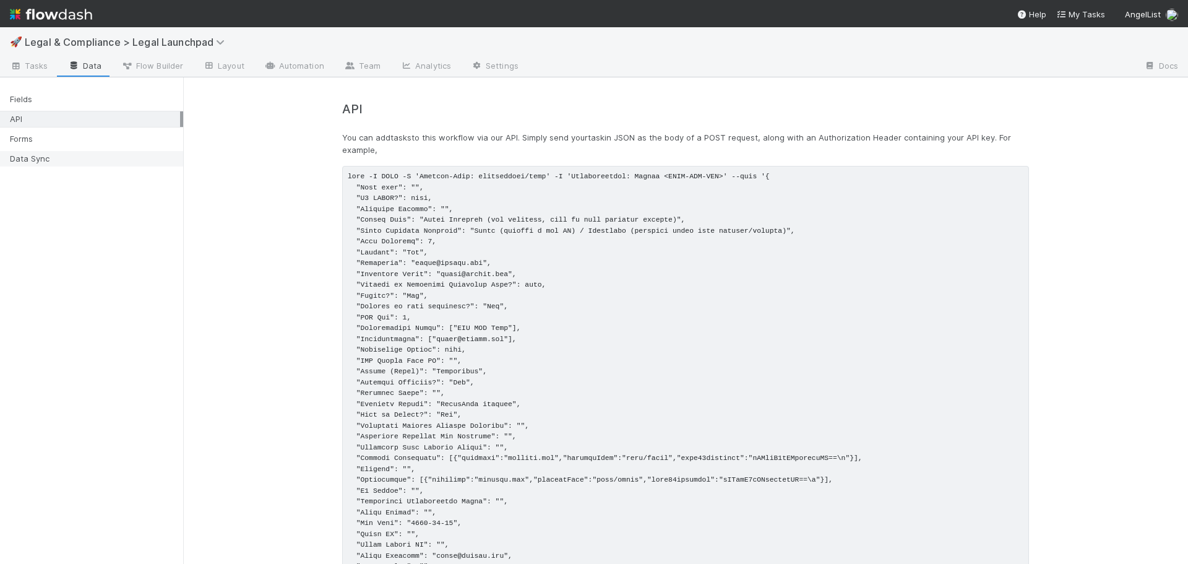
click at [100, 161] on div "Data Sync" at bounding box center [95, 158] width 170 height 15
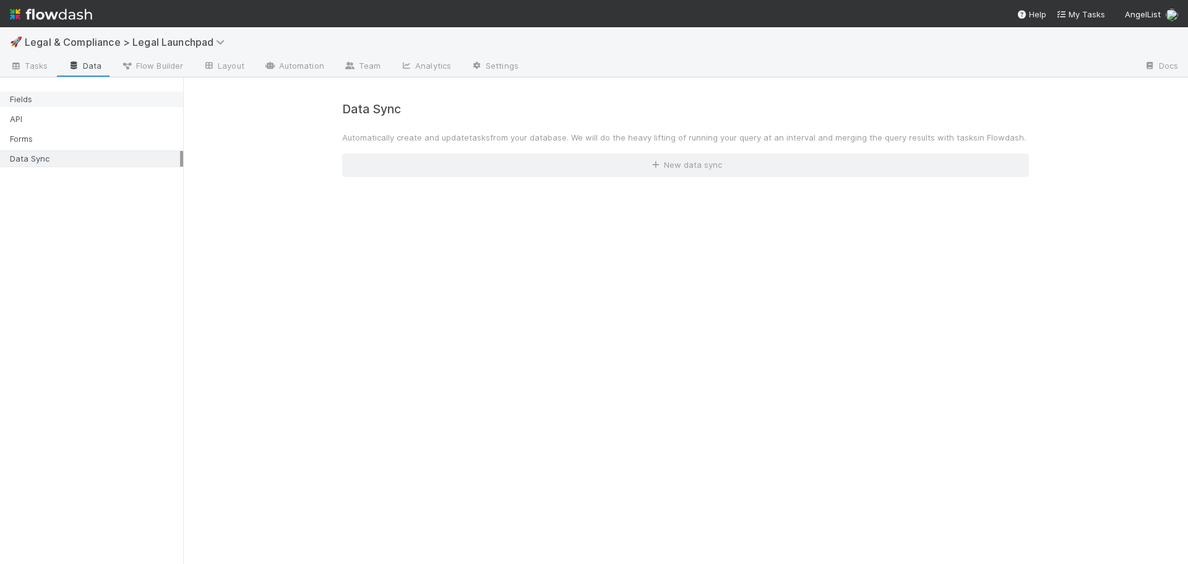
click at [101, 97] on div "Fields" at bounding box center [95, 99] width 170 height 15
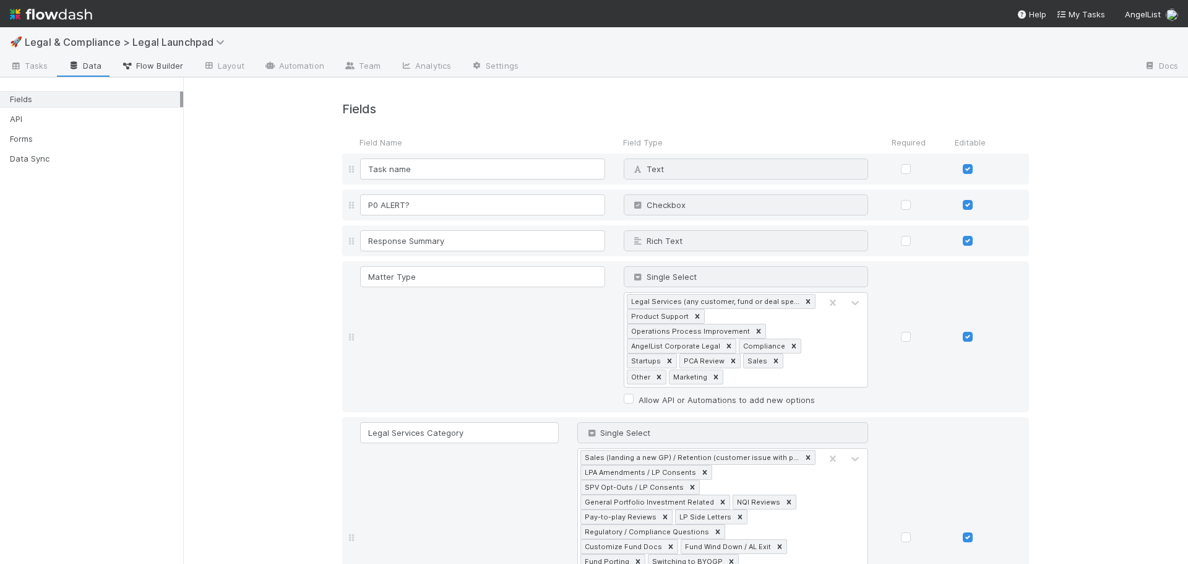
click at [147, 71] on span "Flow Builder" at bounding box center [152, 65] width 62 height 12
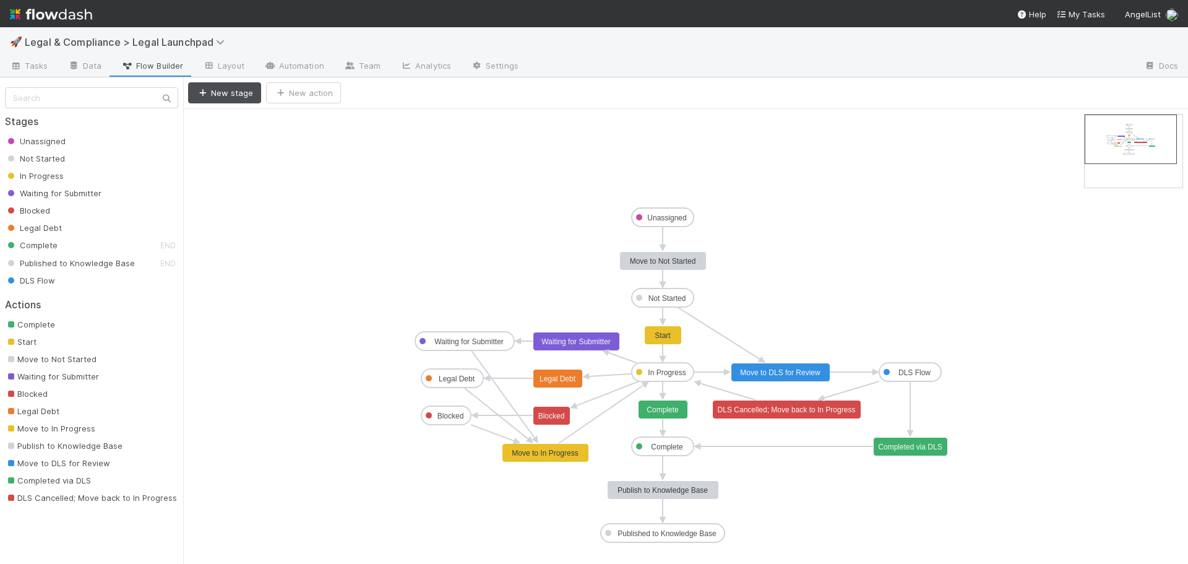
click at [551, 452] on text "Move to In Progress" at bounding box center [545, 453] width 66 height 9
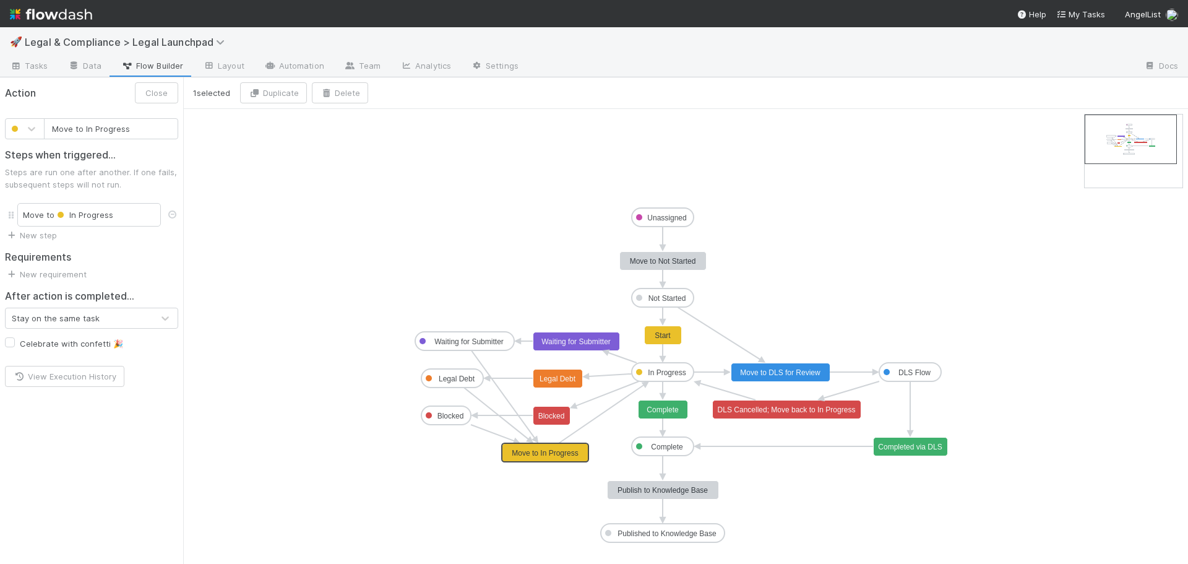
click at [663, 376] on text "In Progress" at bounding box center [667, 372] width 38 height 9
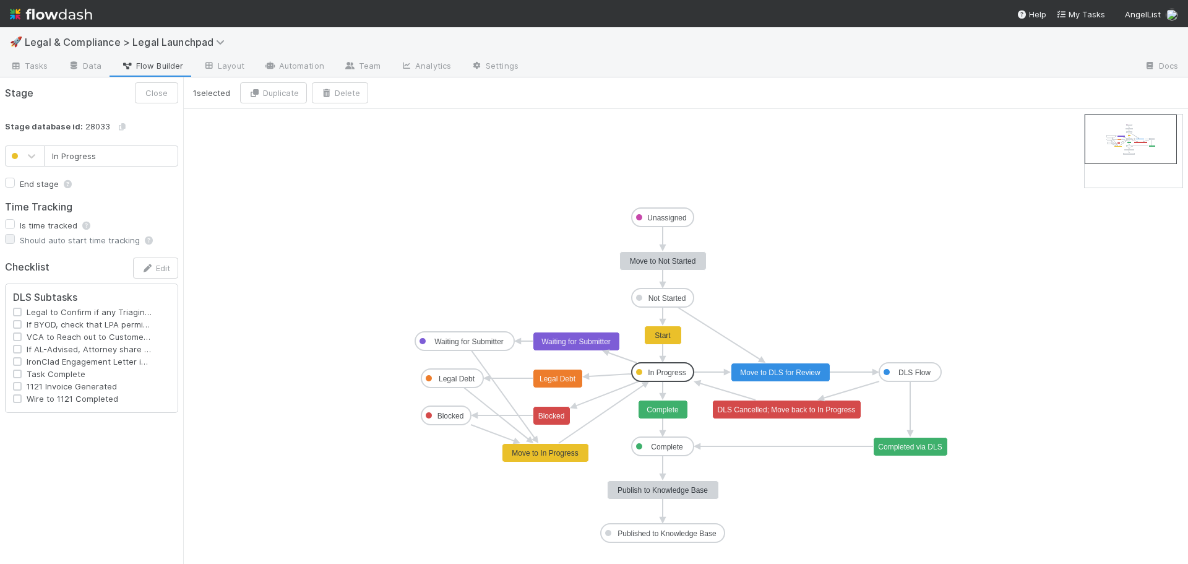
click at [660, 337] on text "Start" at bounding box center [663, 335] width 16 height 9
click at [673, 369] on text "In Progress" at bounding box center [667, 372] width 38 height 9
click at [152, 269] on icon "button" at bounding box center [147, 268] width 12 height 8
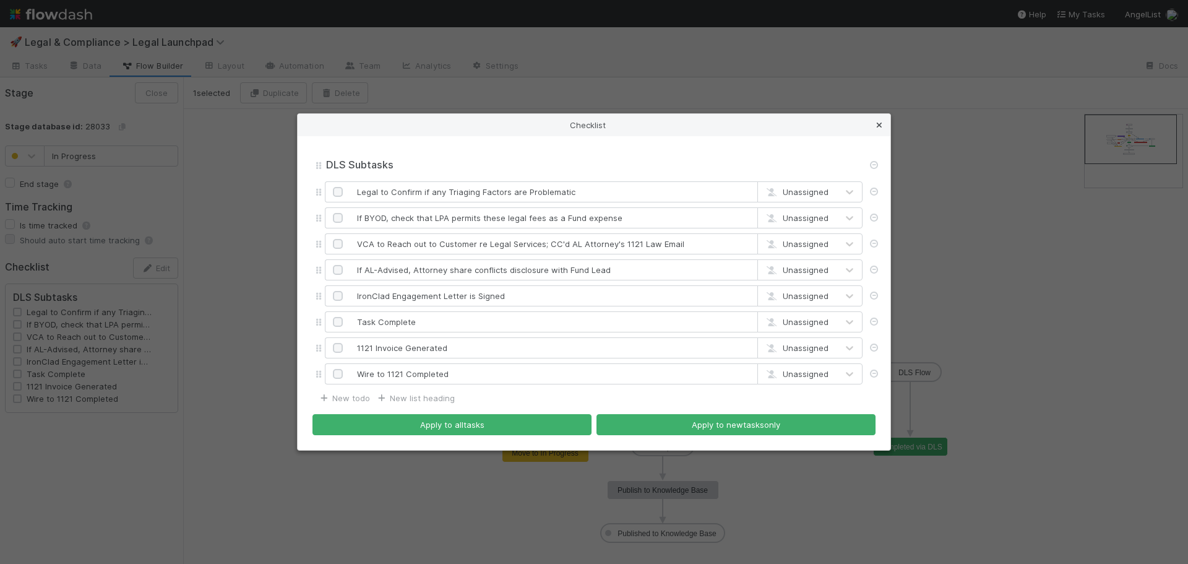
click at [882, 126] on icon at bounding box center [879, 125] width 12 height 8
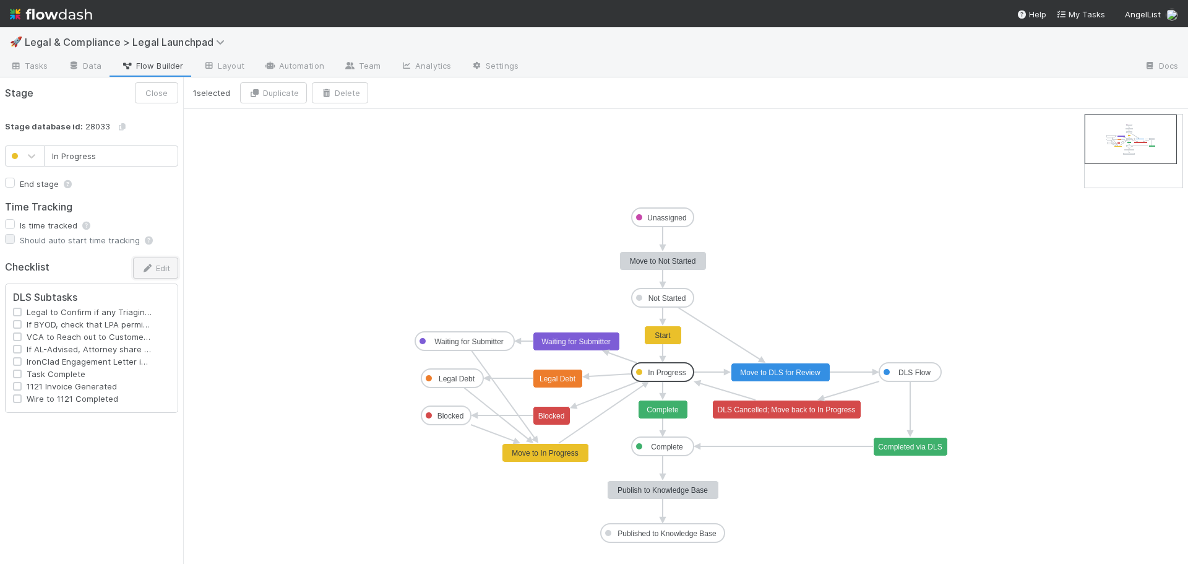
click at [152, 275] on button "Edit" at bounding box center [155, 267] width 45 height 21
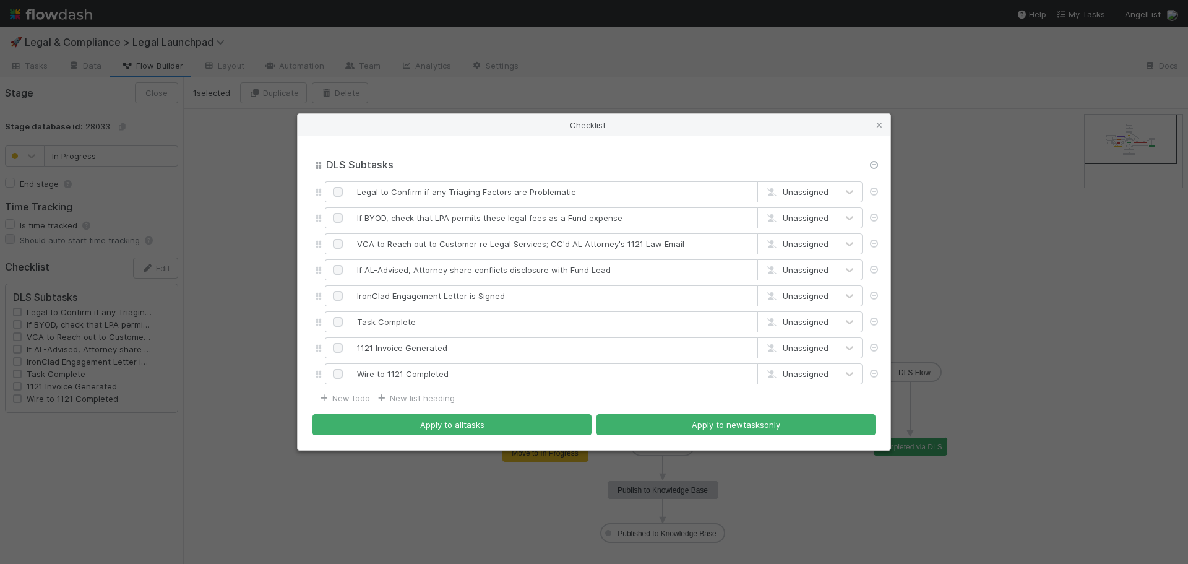
click at [876, 164] on icon at bounding box center [873, 165] width 12 height 8
type input "If BYOD, check that LPA permits these legal fees as a Fund expense"
type input "VCA to Reach out to Customer re Legal Services; CC'd AL Attorney's 1121 Law Ema…"
type input "If AL-Advised, Attorney share conflicts disclosure with Fund Lead"
type input "IronClad Engagement Letter is Signed"
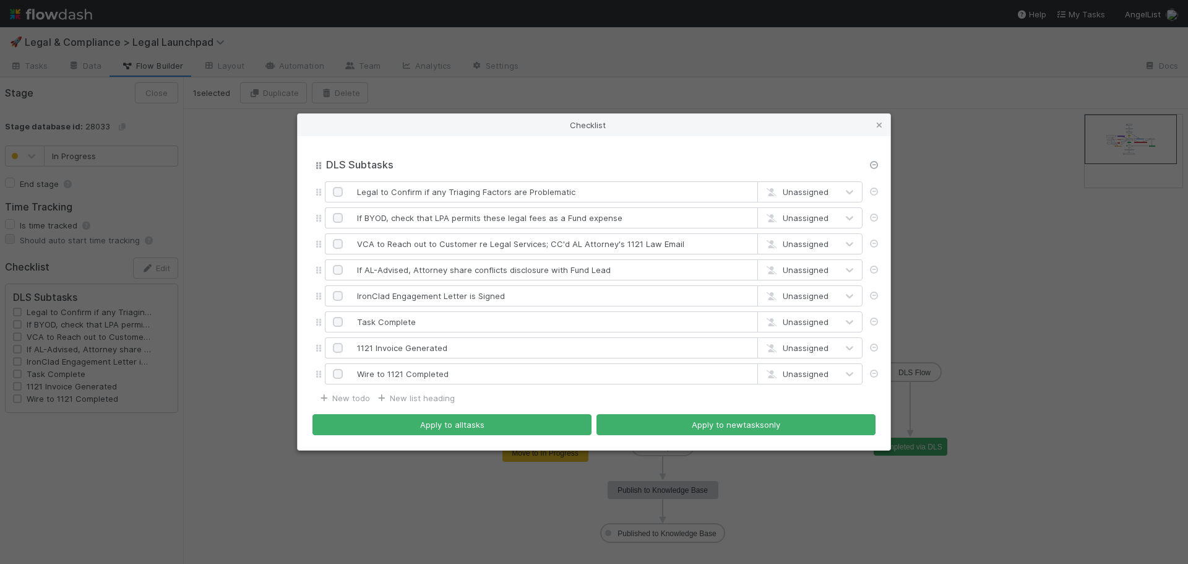
type input "Task Complete"
type input "1121 Invoice Generated"
type input "Wire to 1121 Completed"
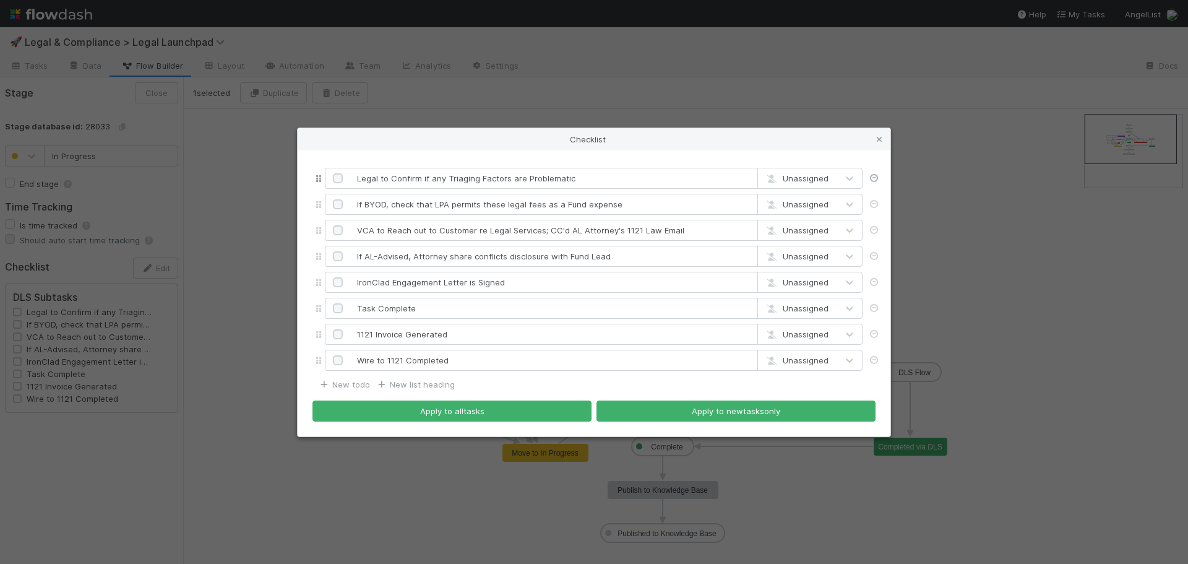
click at [871, 176] on icon at bounding box center [873, 178] width 12 height 8
type input "VCA to Reach out to Customer re Legal Services; CC'd AL Attorney's 1121 Law Ema…"
type input "If AL-Advised, Attorney share conflicts disclosure with Fund Lead"
type input "IronClad Engagement Letter is Signed"
type input "Task Complete"
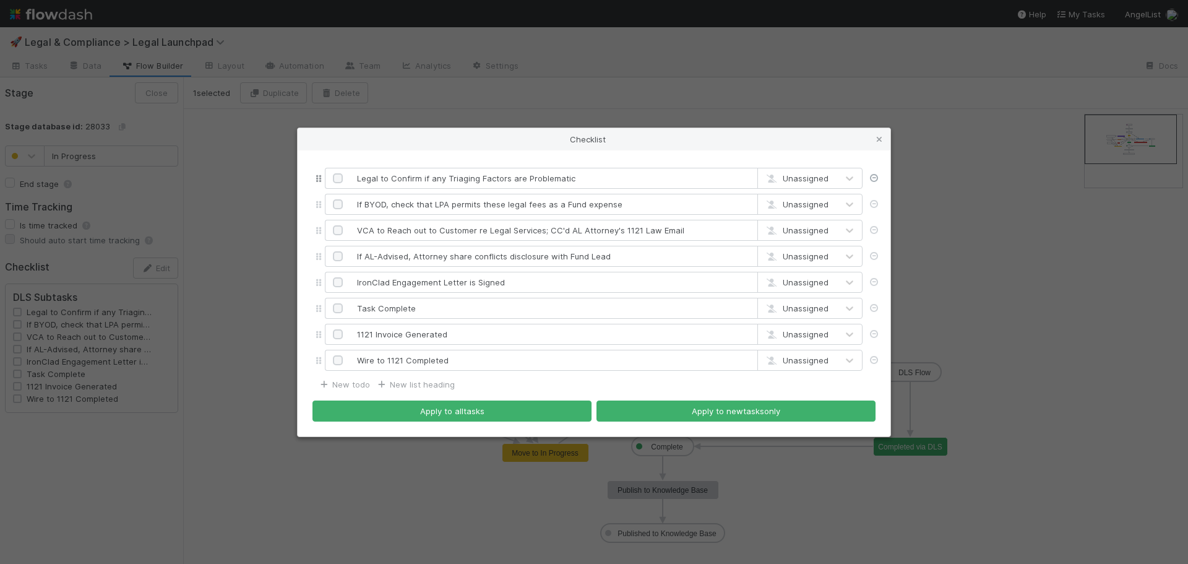
type input "1121 Invoice Generated"
type input "Wire to 1121 Completed"
type input "If BYOD, check that LPA permits these legal fees as a Fund expense"
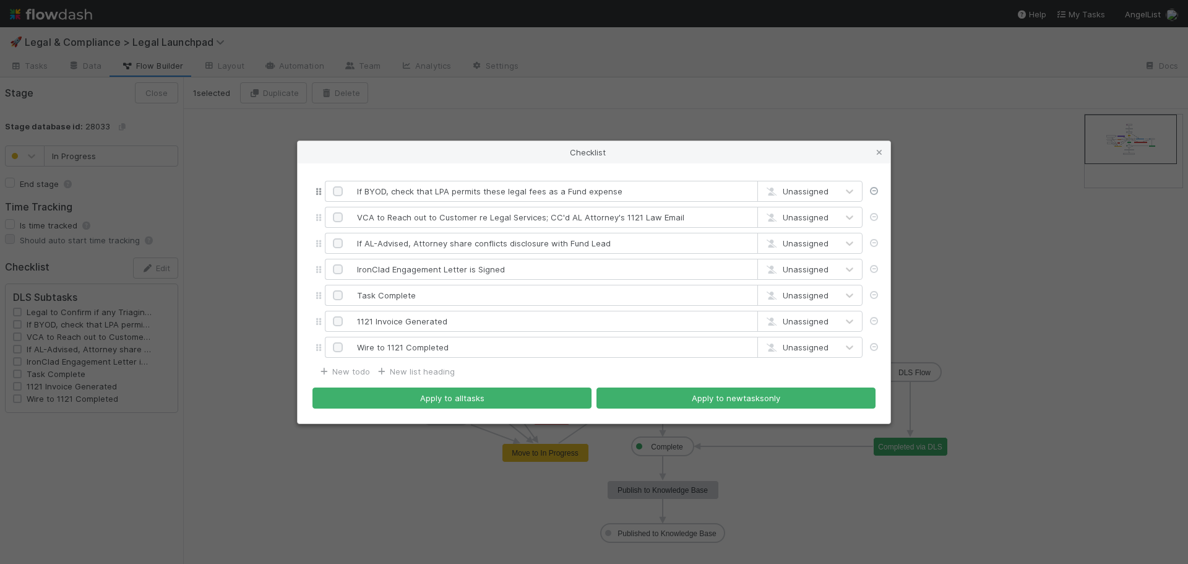
click at [872, 190] on icon at bounding box center [873, 191] width 12 height 8
type input "If AL-Advised, Attorney share conflicts disclosure with Fund Lead"
type input "IronClad Engagement Letter is Signed"
type input "Task Complete"
type input "1121 Invoice Generated"
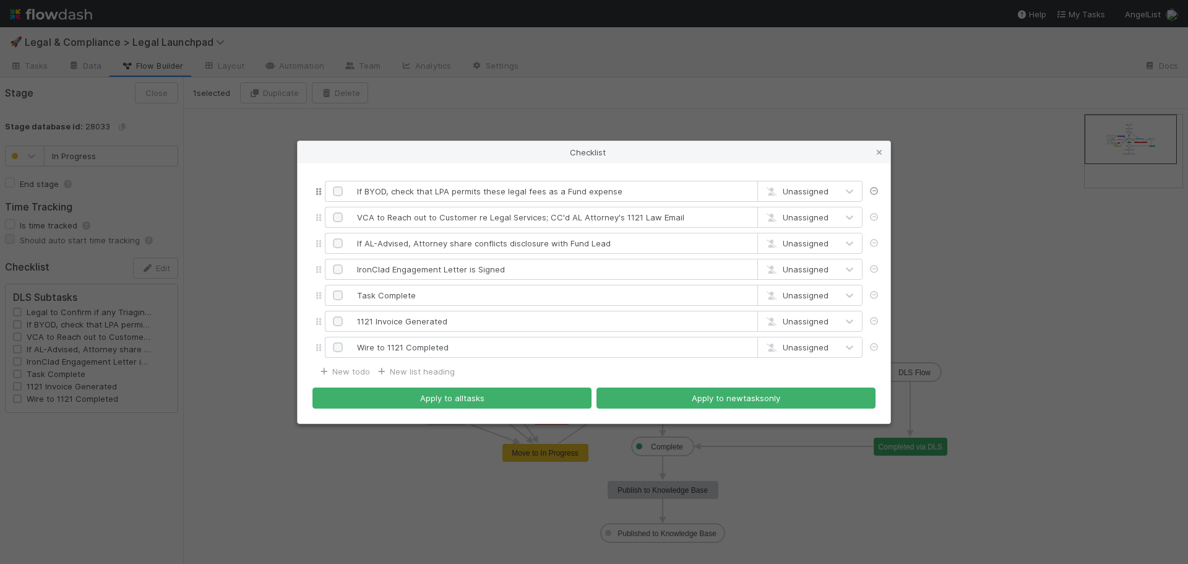
type input "Wire to 1121 Completed"
type input "VCA to Reach out to Customer re Legal Services; CC'd AL Attorney's 1121 Law Ema…"
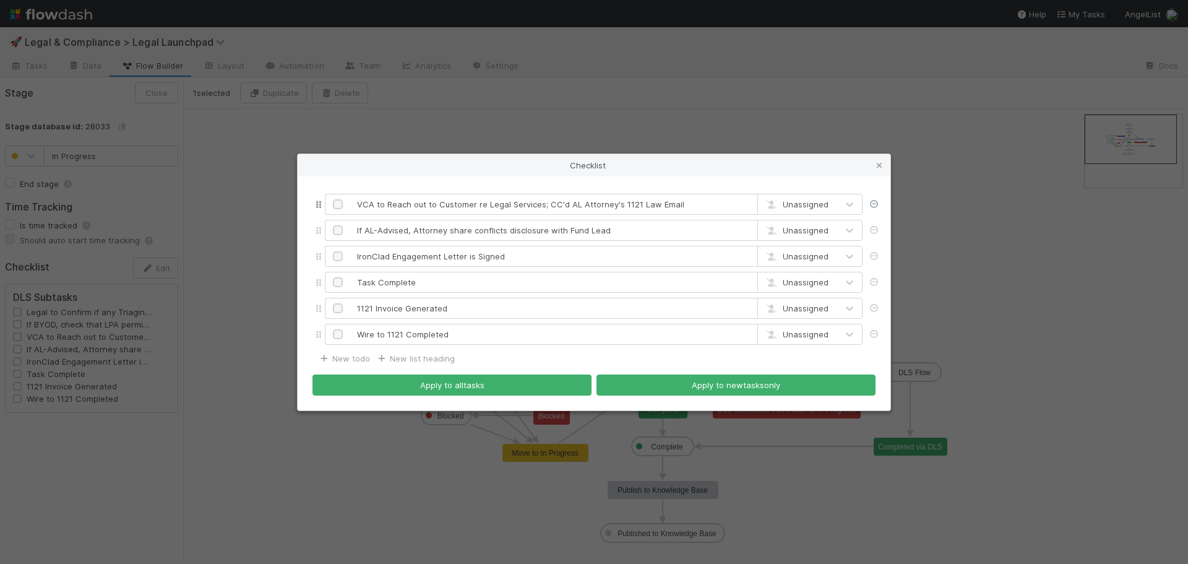
click at [870, 206] on icon at bounding box center [873, 204] width 12 height 8
type input "IronClad Engagement Letter is Signed"
type input "Task Complete"
type input "1121 Invoice Generated"
type input "Wire to 1121 Completed"
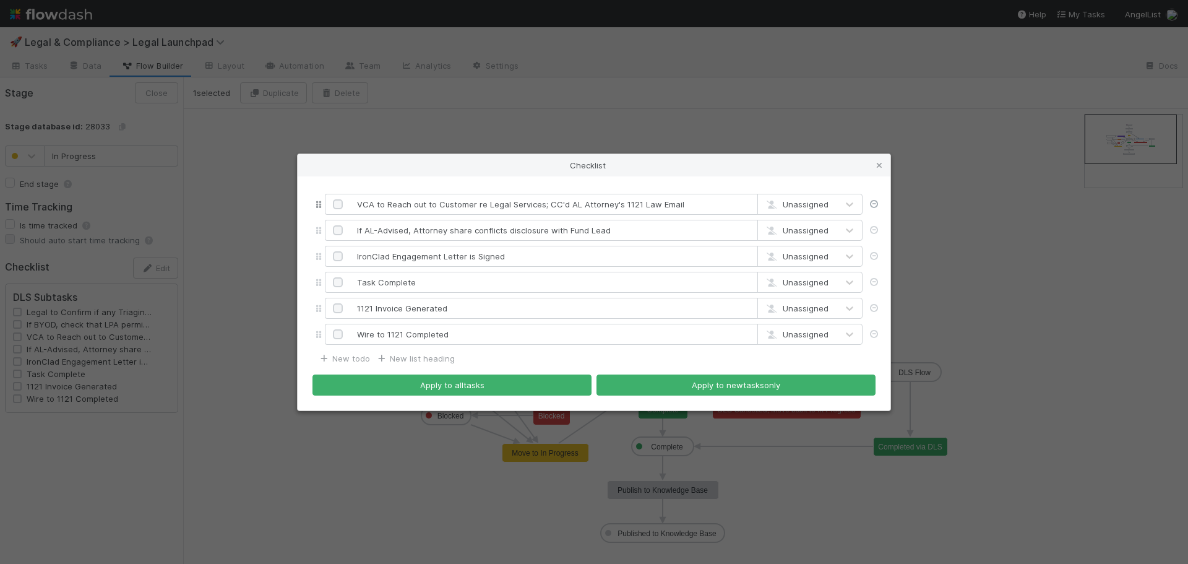
type input "If AL-Advised, Attorney share conflicts disclosure with Fund Lead"
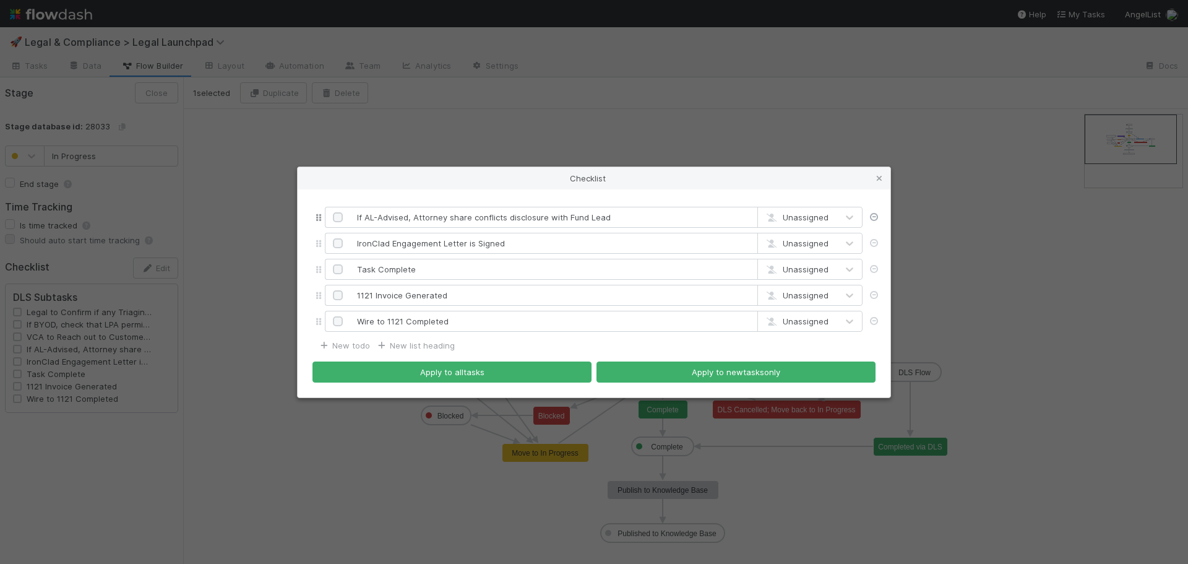
click at [871, 214] on icon at bounding box center [873, 217] width 12 height 8
type input "Task Complete"
type input "1121 Invoice Generated"
type input "Wire to 1121 Completed"
type input "IronClad Engagement Letter is Signed"
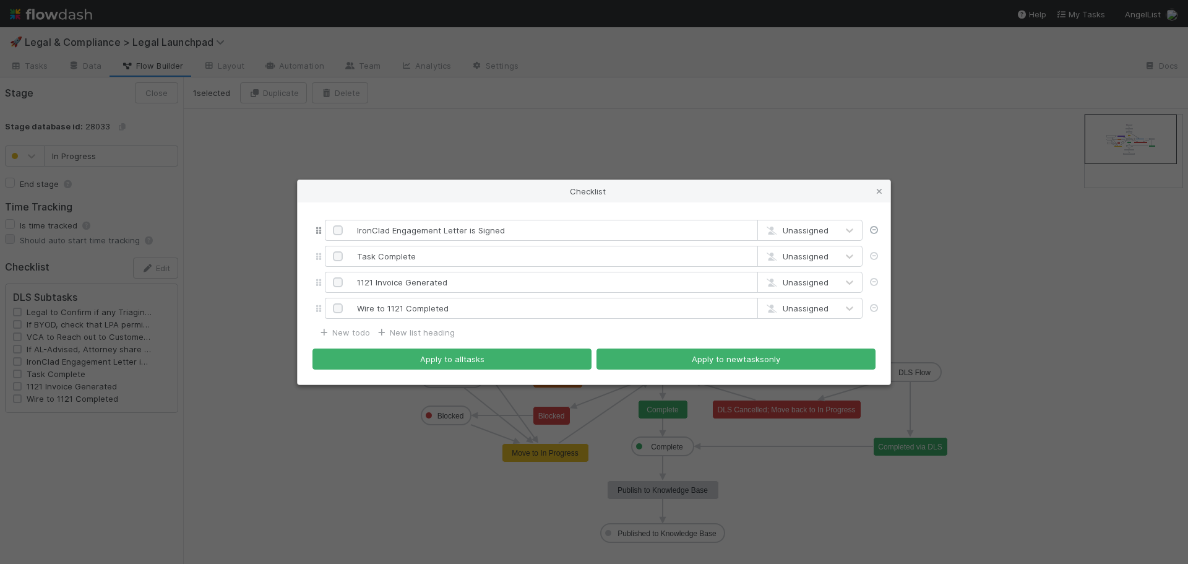
click at [870, 230] on icon at bounding box center [873, 230] width 12 height 8
type input "1121 Invoice Generated"
type input "Wire to 1121 Completed"
type input "Task Complete"
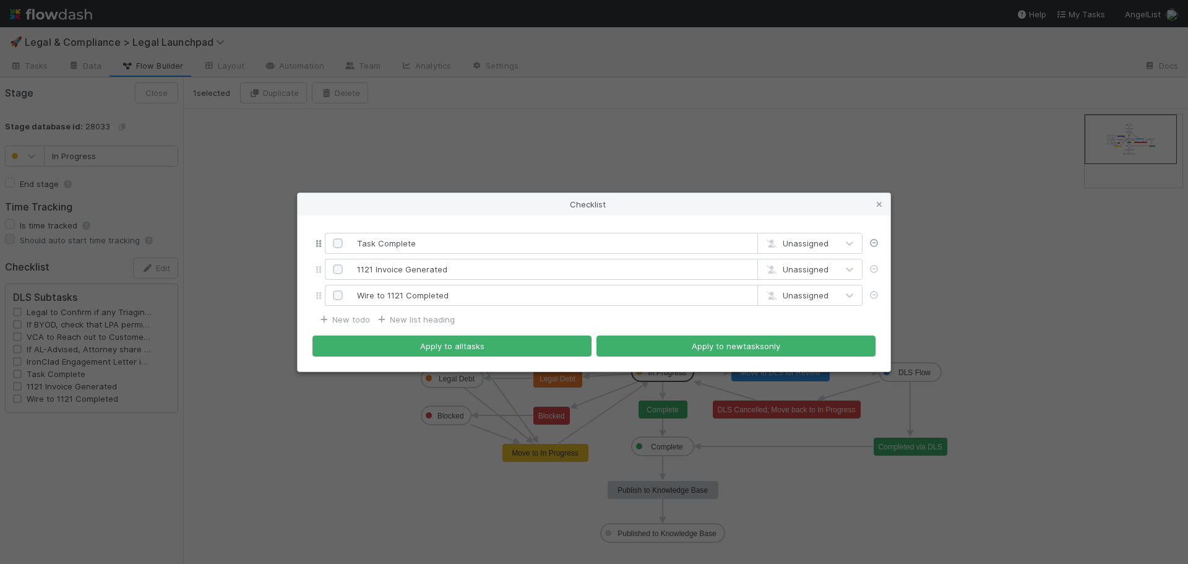
click at [869, 244] on icon at bounding box center [873, 243] width 12 height 8
type input "Wire to 1121 Completed"
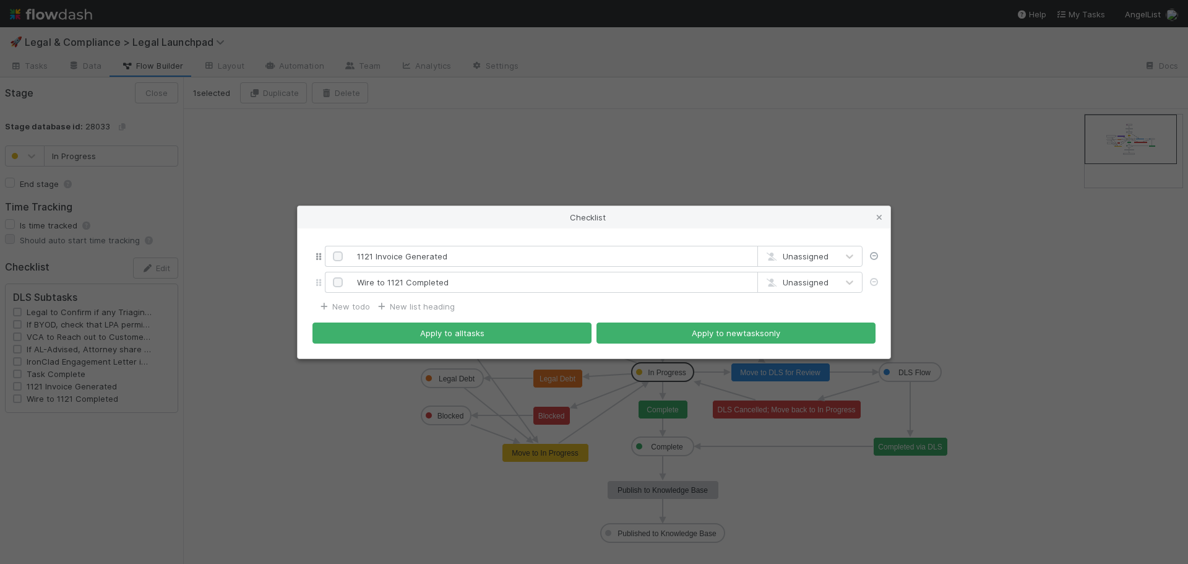
click at [875, 257] on icon at bounding box center [873, 256] width 12 height 8
type input "Wire to 1121 Completed"
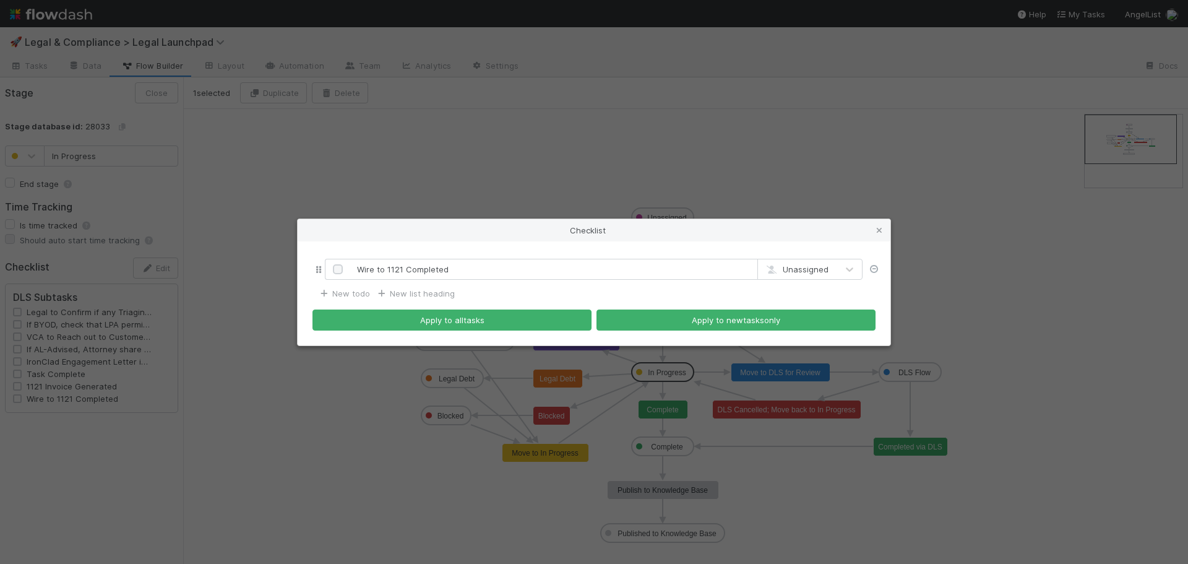
click at [874, 267] on icon at bounding box center [873, 269] width 12 height 8
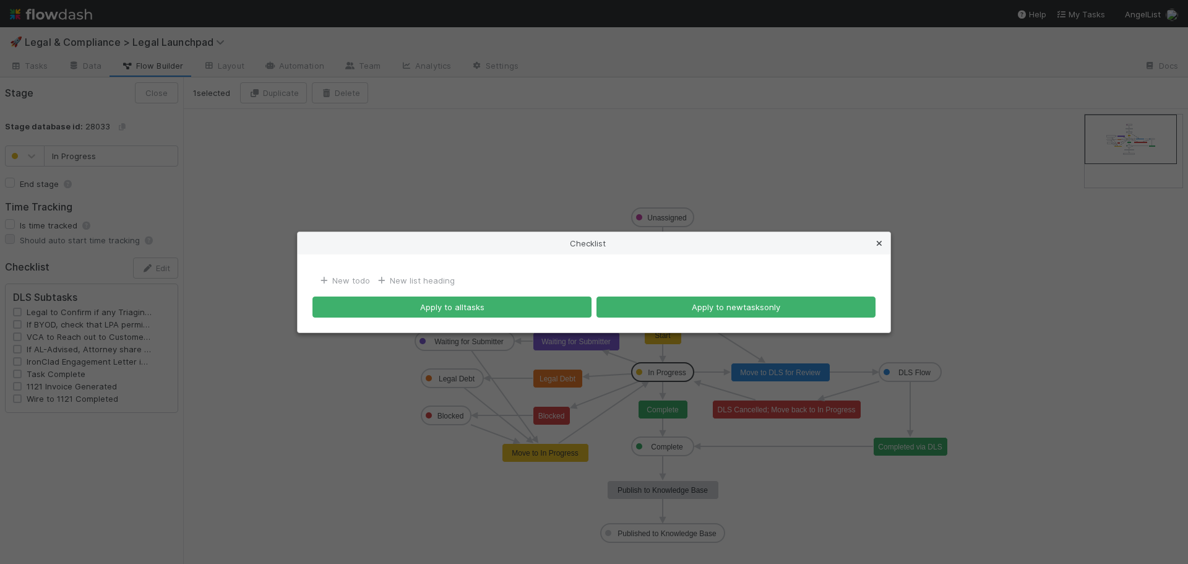
click at [879, 245] on icon at bounding box center [879, 243] width 12 height 8
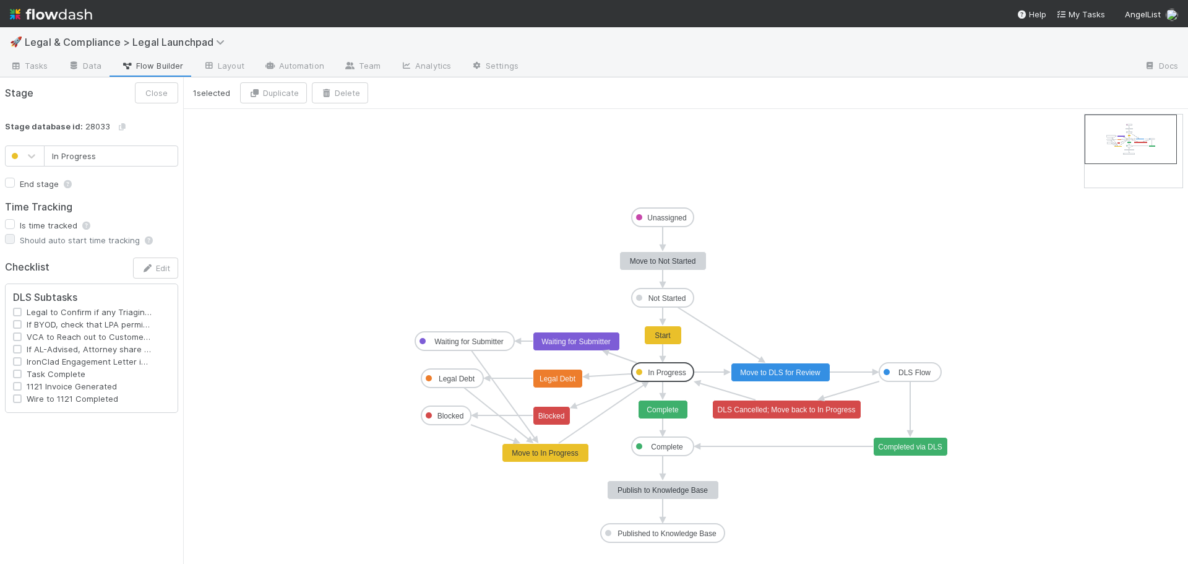
click at [25, 267] on h2 "Checklist" at bounding box center [43, 267] width 77 height 12
click at [152, 264] on icon "button" at bounding box center [147, 268] width 12 height 8
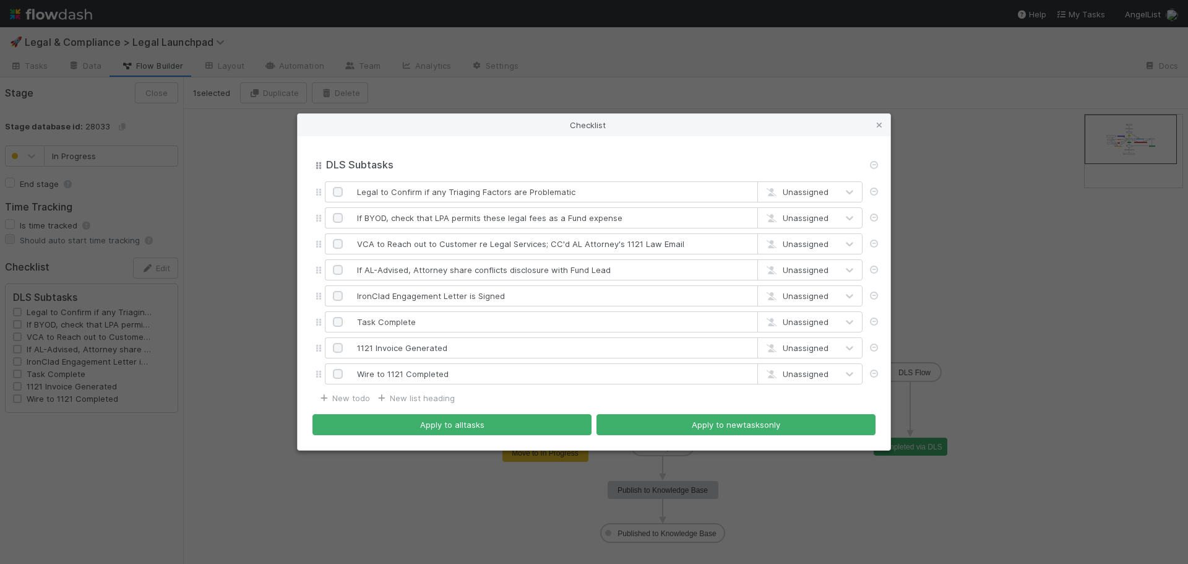
click at [317, 164] on div "DLS Subtasks DLS Subtasks Legal to Confirm if any Triaging Factors are Problema…" at bounding box center [593, 269] width 563 height 236
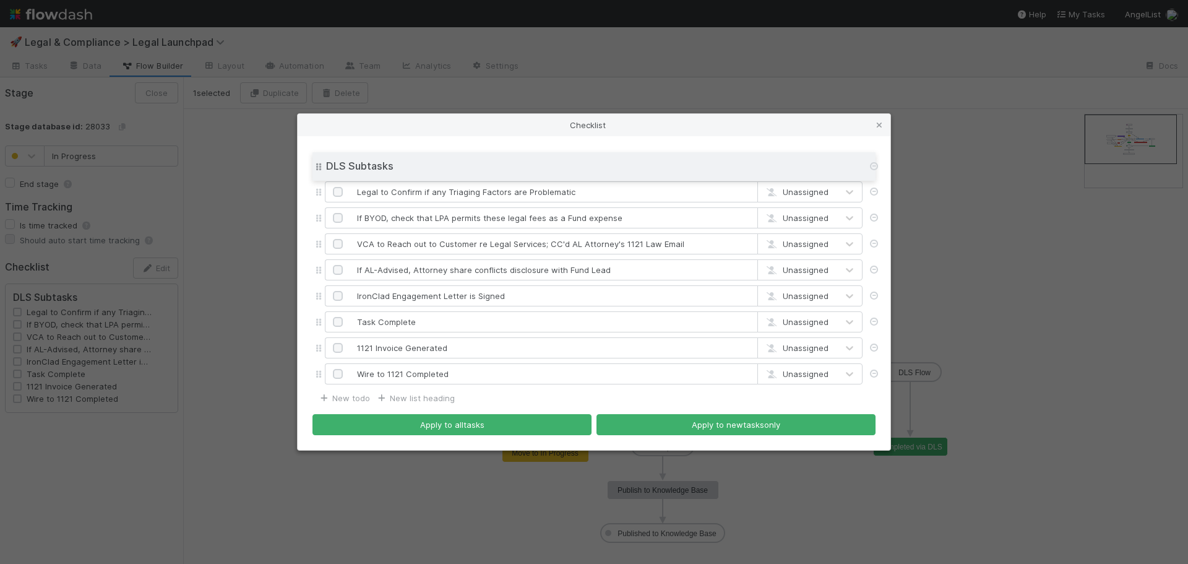
drag, startPoint x: 317, startPoint y: 164, endPoint x: 347, endPoint y: 162, distance: 29.8
click at [346, 162] on div "DLS Subtasks DLS Subtasks Legal to Confirm if any Triaging Factors are Problema…" at bounding box center [593, 269] width 563 height 236
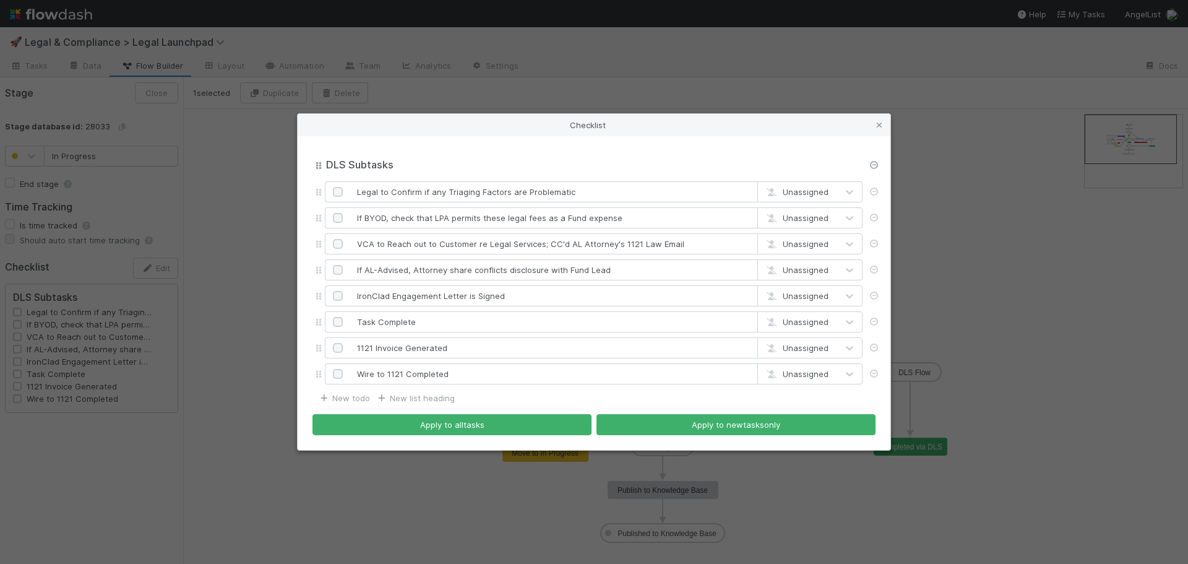
click at [874, 162] on icon at bounding box center [873, 165] width 12 height 8
type input "If BYOD, check that LPA permits these legal fees as a Fund expense"
type input "VCA to Reach out to Customer re Legal Services; CC'd AL Attorney's 1121 Law Ema…"
type input "If AL-Advised, Attorney share conflicts disclosure with Fund Lead"
type input "IronClad Engagement Letter is Signed"
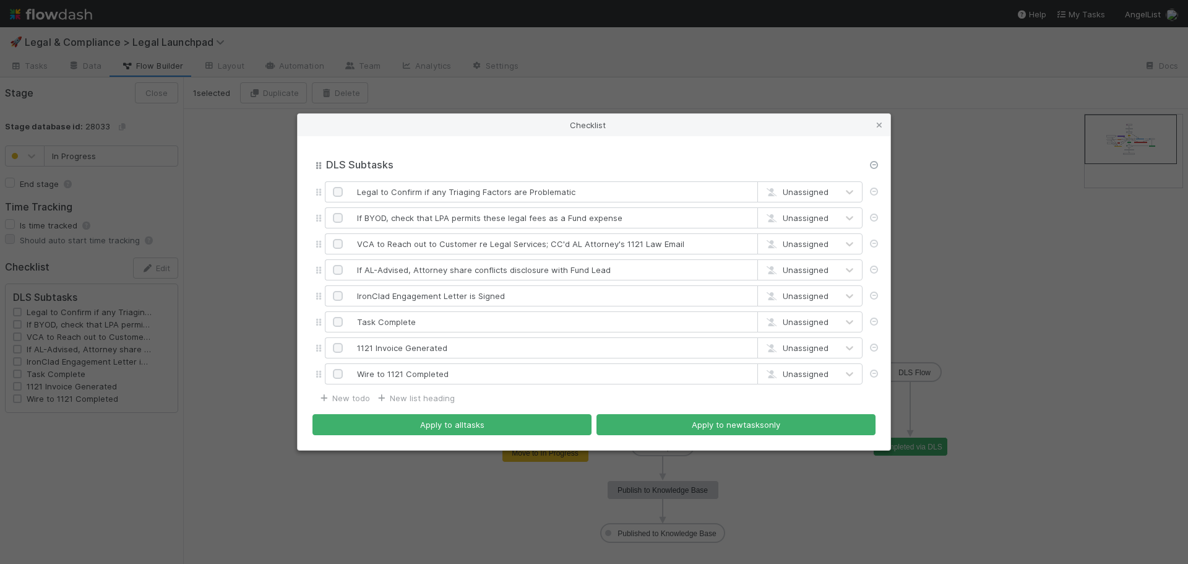
type input "Task Complete"
type input "1121 Invoice Generated"
type input "Wire to 1121 Completed"
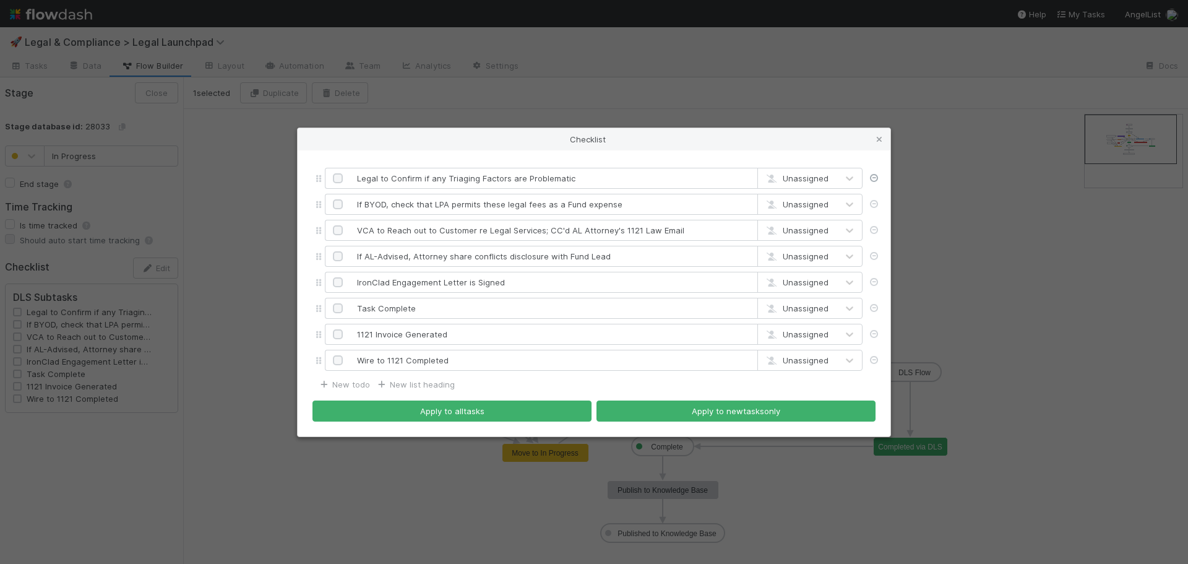
click at [875, 176] on icon at bounding box center [873, 178] width 12 height 8
type input "VCA to Reach out to Customer re Legal Services; CC'd AL Attorney's 1121 Law Ema…"
type input "If AL-Advised, Attorney share conflicts disclosure with Fund Lead"
type input "IronClad Engagement Letter is Signed"
type input "Task Complete"
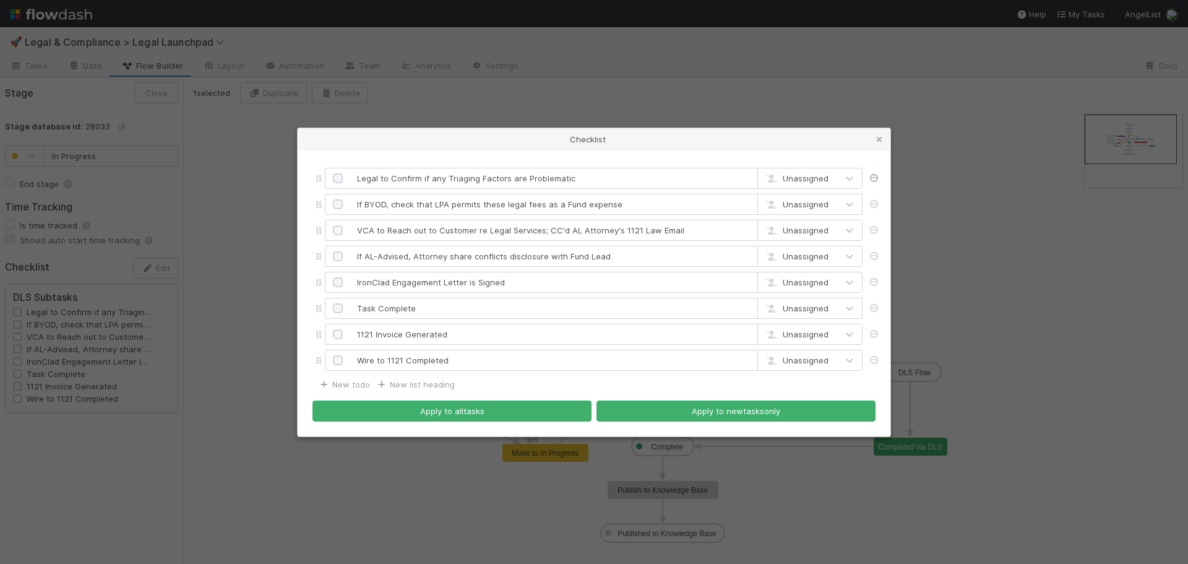
type input "1121 Invoice Generated"
type input "Wire to 1121 Completed"
type input "If BYOD, check that LPA permits these legal fees as a Fund expense"
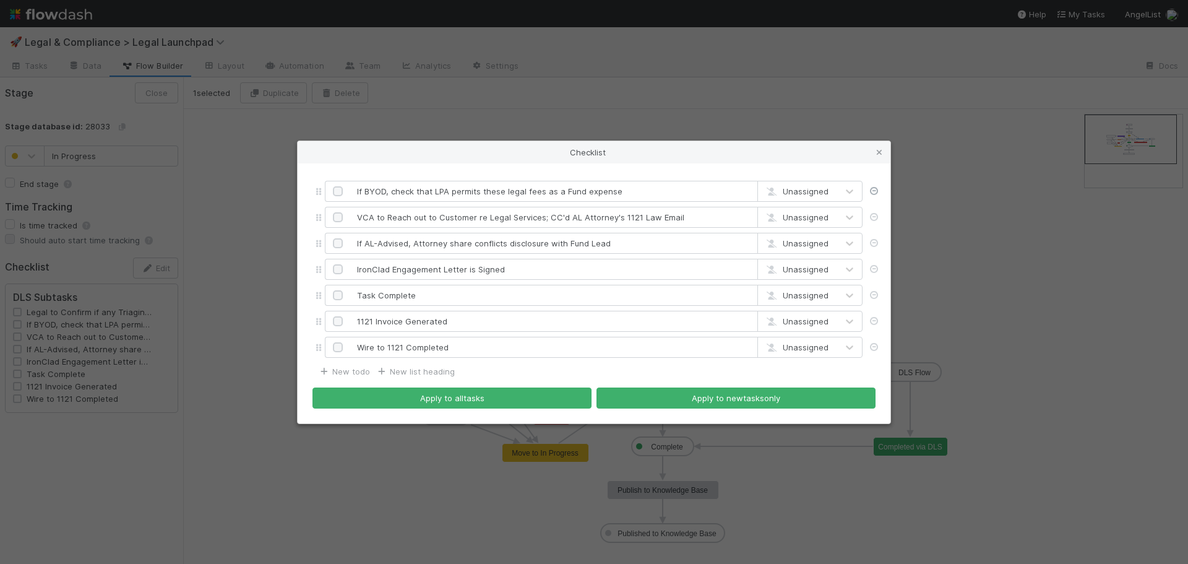
click at [873, 187] on link at bounding box center [873, 191] width 12 height 12
type input "If AL-Advised, Attorney share conflicts disclosure with Fund Lead"
type input "IronClad Engagement Letter is Signed"
type input "Task Complete"
type input "1121 Invoice Generated"
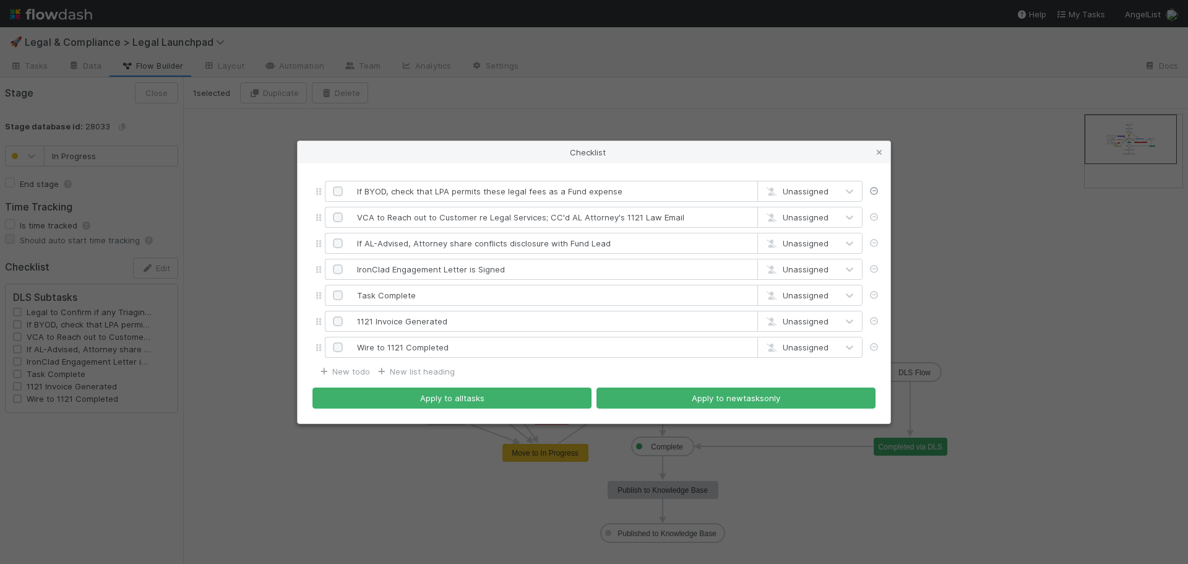
type input "Wire to 1121 Completed"
type input "VCA to Reach out to Customer re Legal Services; CC'd AL Attorney's 1121 Law Ema…"
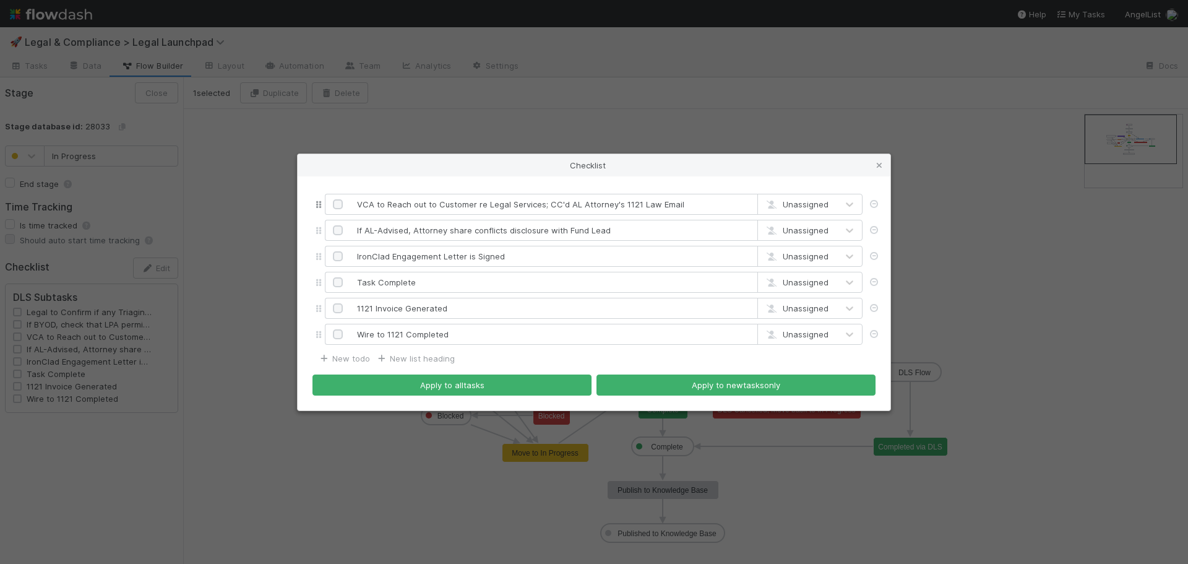
click at [873, 197] on div at bounding box center [874, 204] width 22 height 21
click at [872, 209] on link at bounding box center [873, 204] width 12 height 12
type input "IronClad Engagement Letter is Signed"
type input "Task Complete"
type input "1121 Invoice Generated"
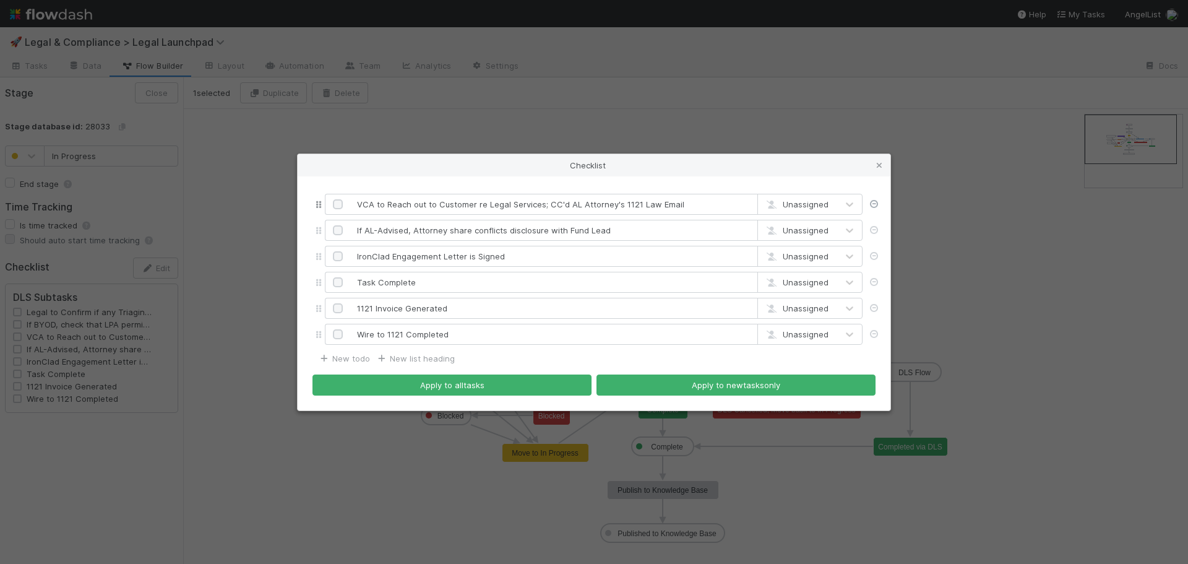
type input "Wire to 1121 Completed"
type input "If AL-Advised, Attorney share conflicts disclosure with Fund Lead"
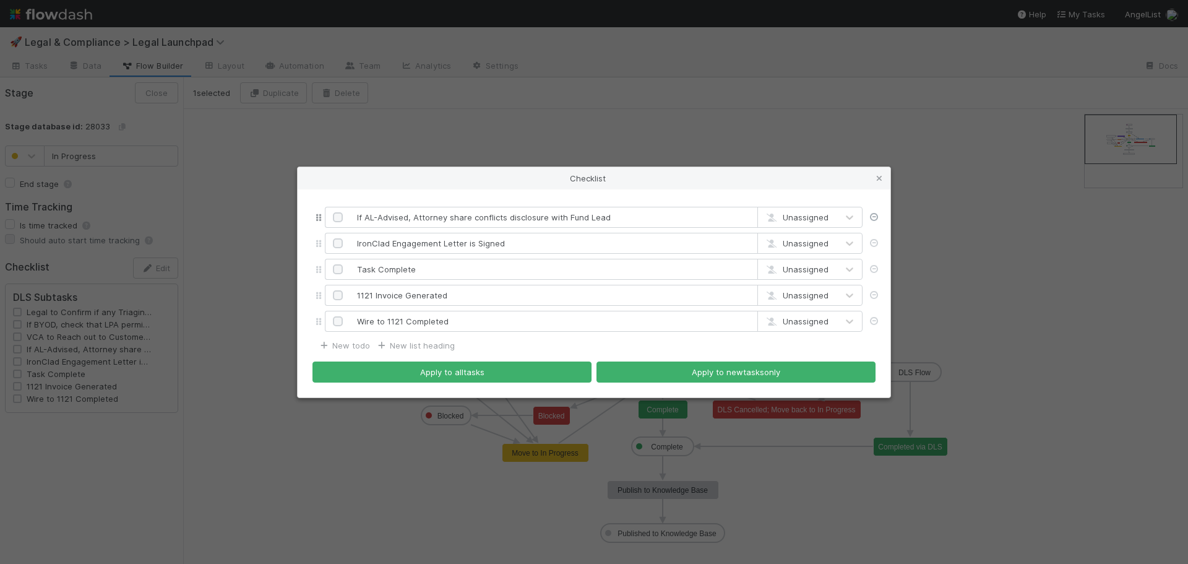
click at [872, 218] on icon at bounding box center [873, 217] width 12 height 8
type input "Task Complete"
type input "1121 Invoice Generated"
type input "Wire to 1121 Completed"
type input "IronClad Engagement Letter is Signed"
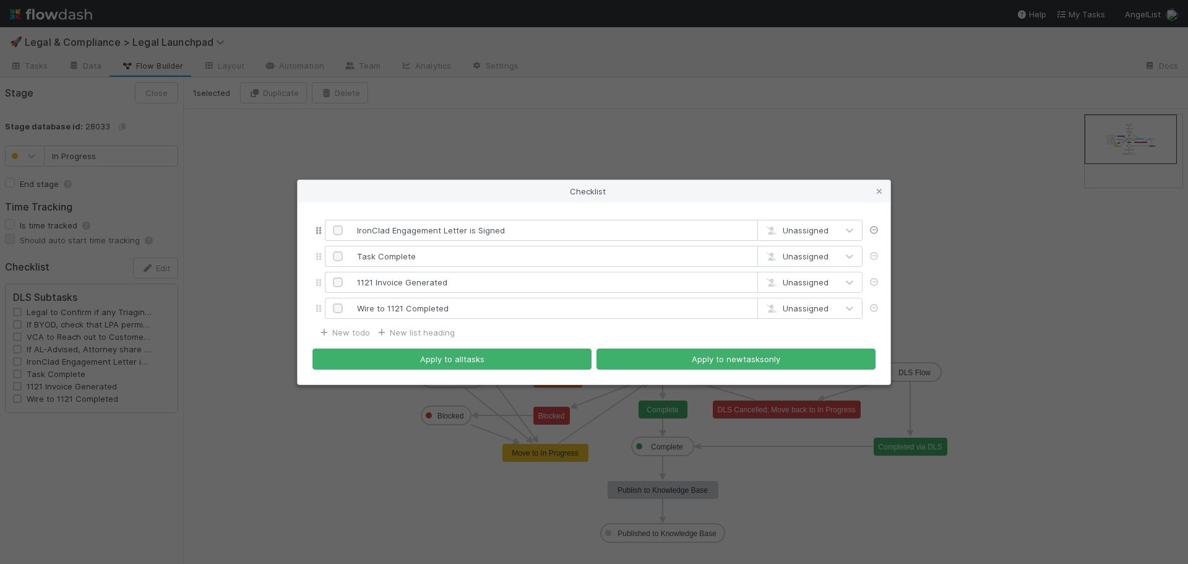
click at [874, 230] on icon at bounding box center [873, 230] width 12 height 8
type input "1121 Invoice Generated"
type input "Wire to 1121 Completed"
type input "Task Complete"
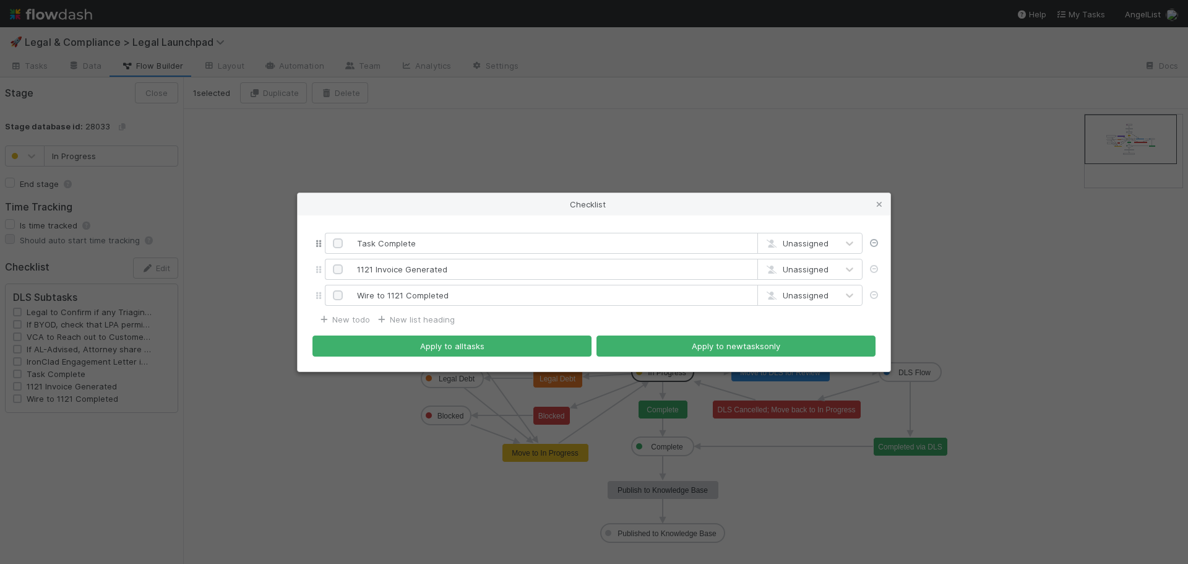
click at [874, 244] on icon at bounding box center [873, 243] width 12 height 8
type input "Wire to 1121 Completed"
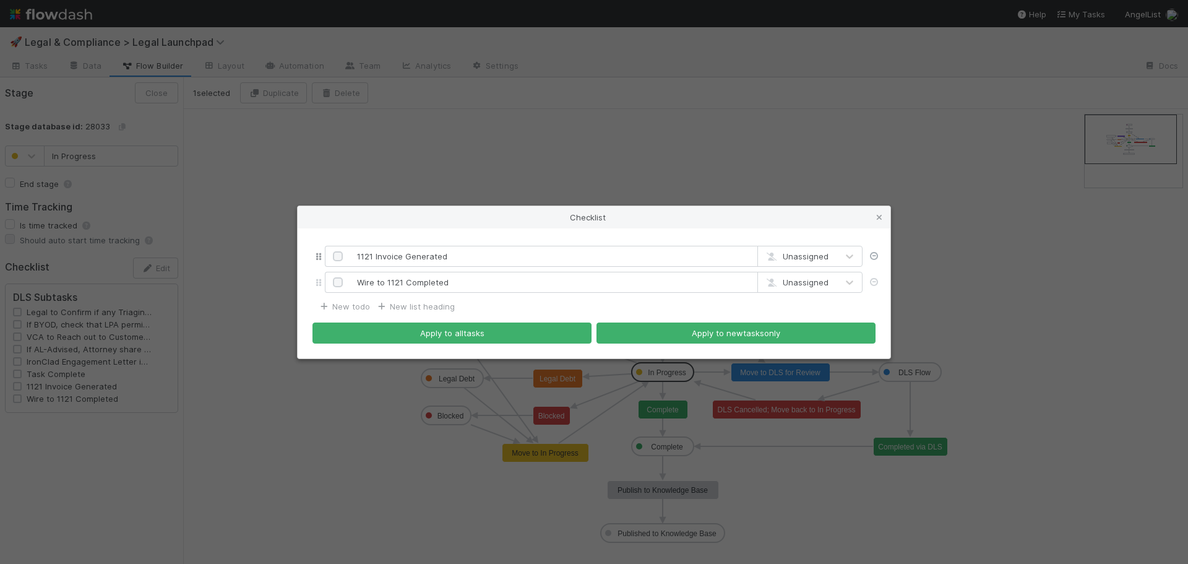
click at [873, 257] on icon at bounding box center [873, 256] width 12 height 8
type input "Wire to 1121 Completed"
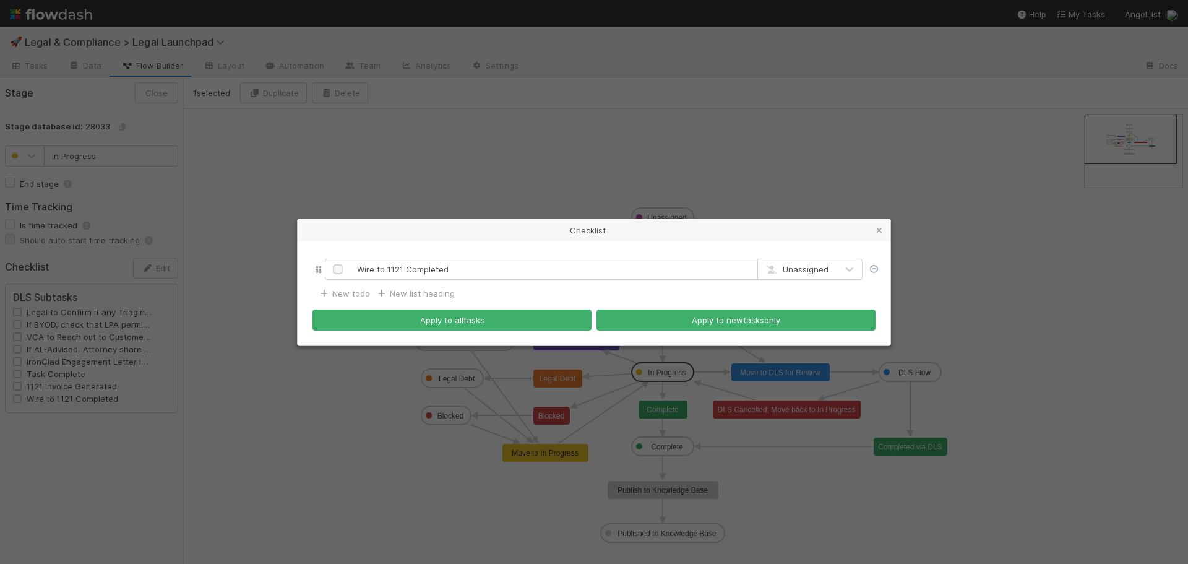
click at [873, 270] on icon at bounding box center [873, 269] width 12 height 8
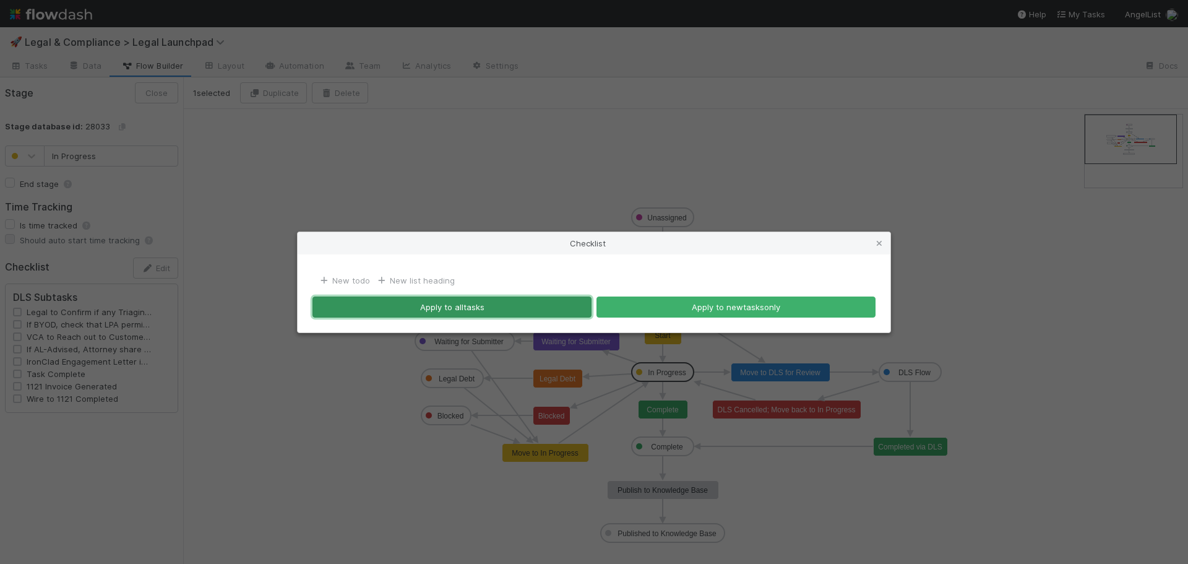
click at [502, 311] on button "Apply to all tasks" at bounding box center [451, 306] width 279 height 21
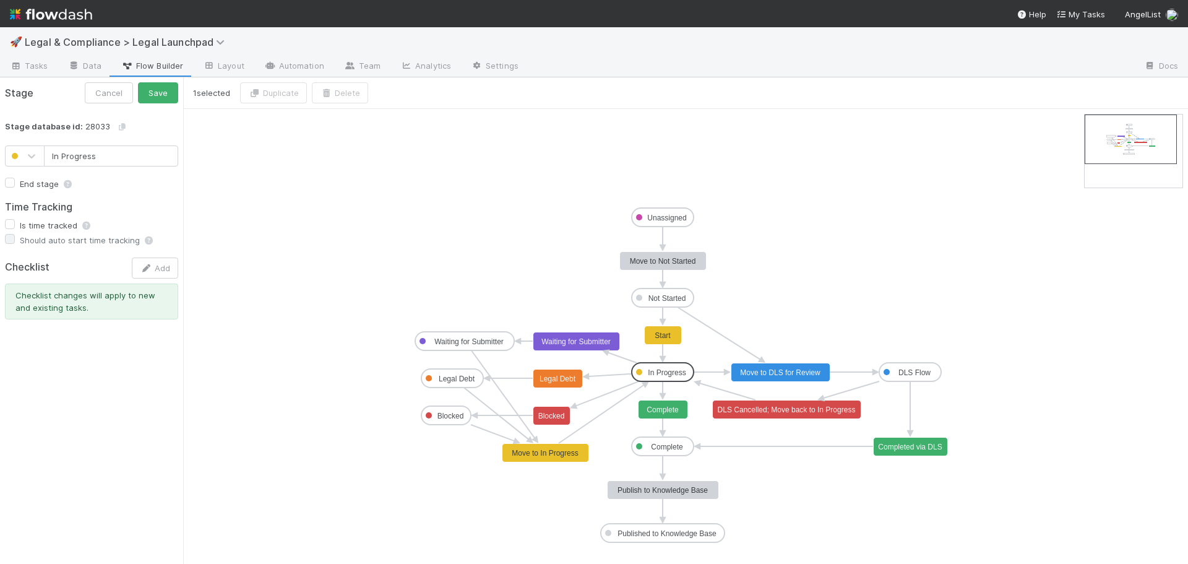
click at [121, 348] on div "Stage Cancel Save Stage database id: 28033 In Progress End stage Time Tracking …" at bounding box center [91, 320] width 183 height 486
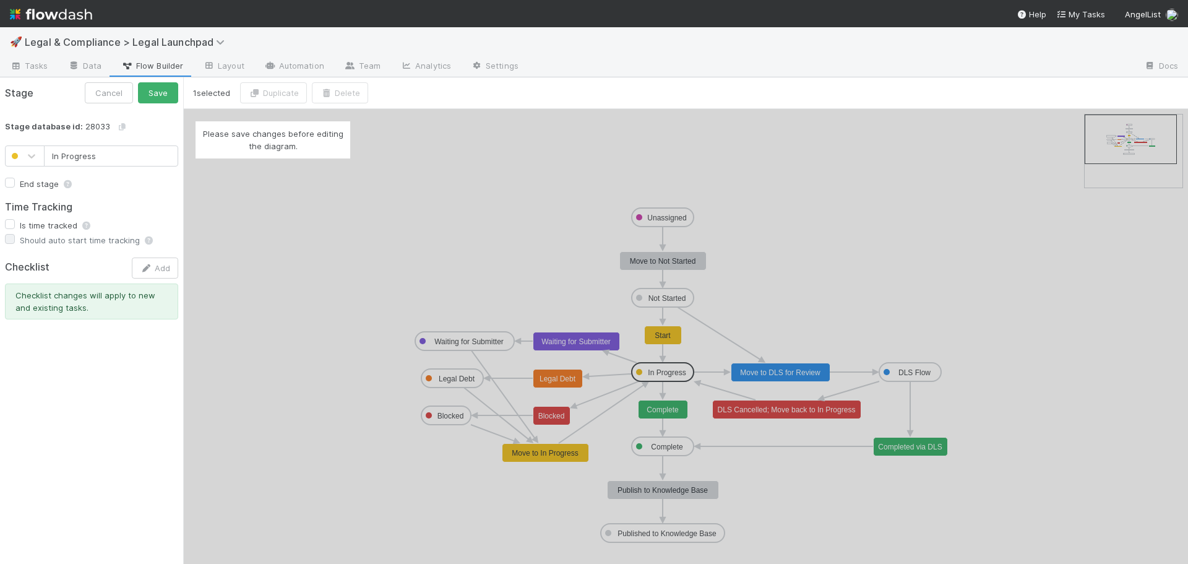
click at [538, 368] on div "Please save changes before editing the diagram." at bounding box center [685, 336] width 1005 height 455
click at [463, 373] on div "Please save changes before editing the diagram." at bounding box center [685, 336] width 1005 height 455
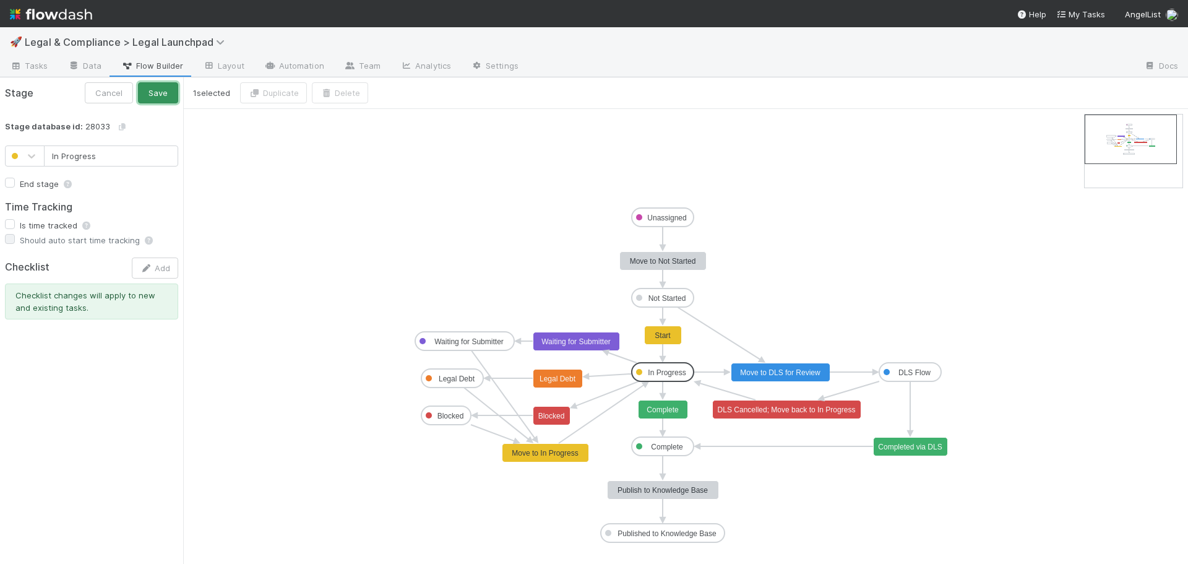
click at [165, 94] on button "Save" at bounding box center [158, 92] width 40 height 21
type input "Waiting for Submitter"
checkbox input "true"
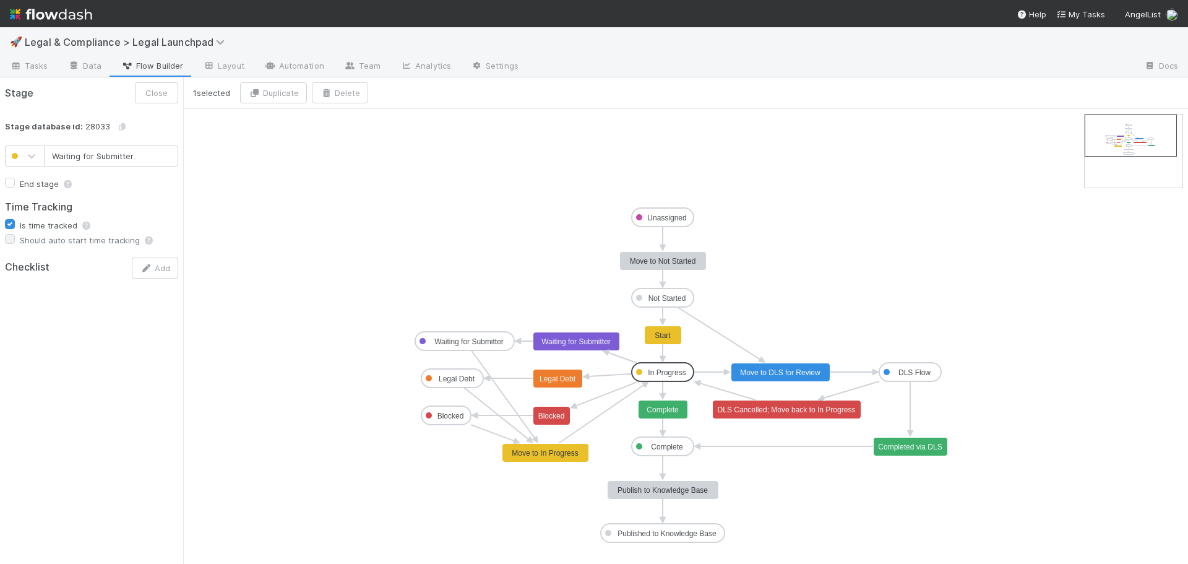
click at [486, 342] on text "Waiting for Submitter" at bounding box center [468, 341] width 69 height 9
type input "Legal Debt"
checkbox input "false"
click at [457, 376] on text "Legal Debt" at bounding box center [457, 378] width 37 height 9
click at [561, 381] on text "Legal Debt" at bounding box center [558, 378] width 37 height 9
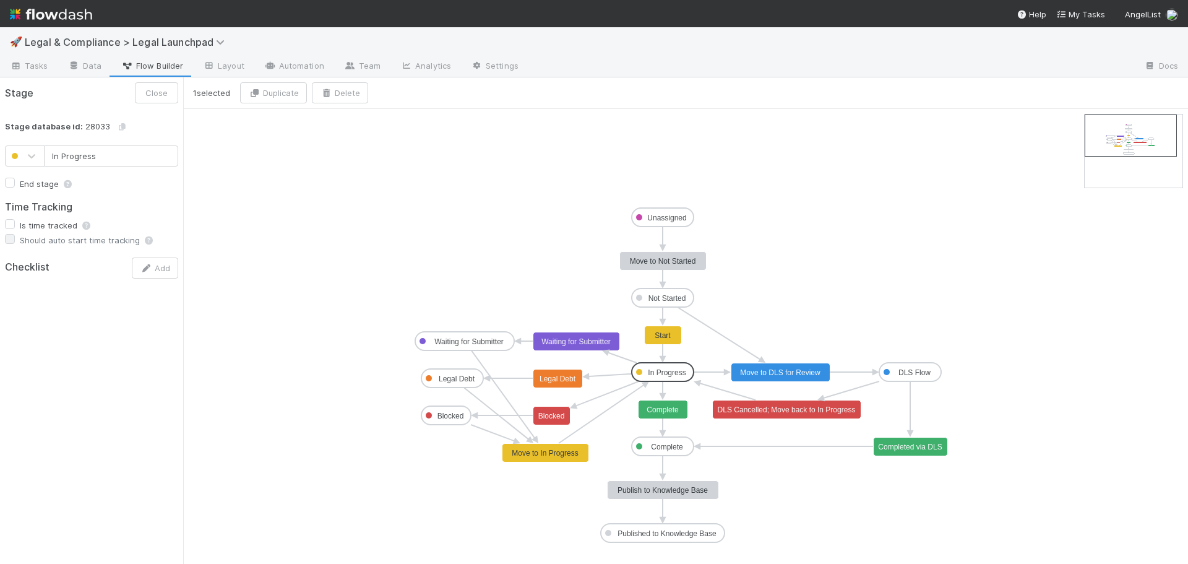
click at [679, 377] on rect at bounding box center [663, 372] width 62 height 19
click at [48, 336] on div "Stage Close Stage database id: 28033 In Progress End stage Time Tracking Is tim…" at bounding box center [91, 320] width 183 height 486
click at [36, 71] on span "Tasks" at bounding box center [29, 65] width 38 height 12
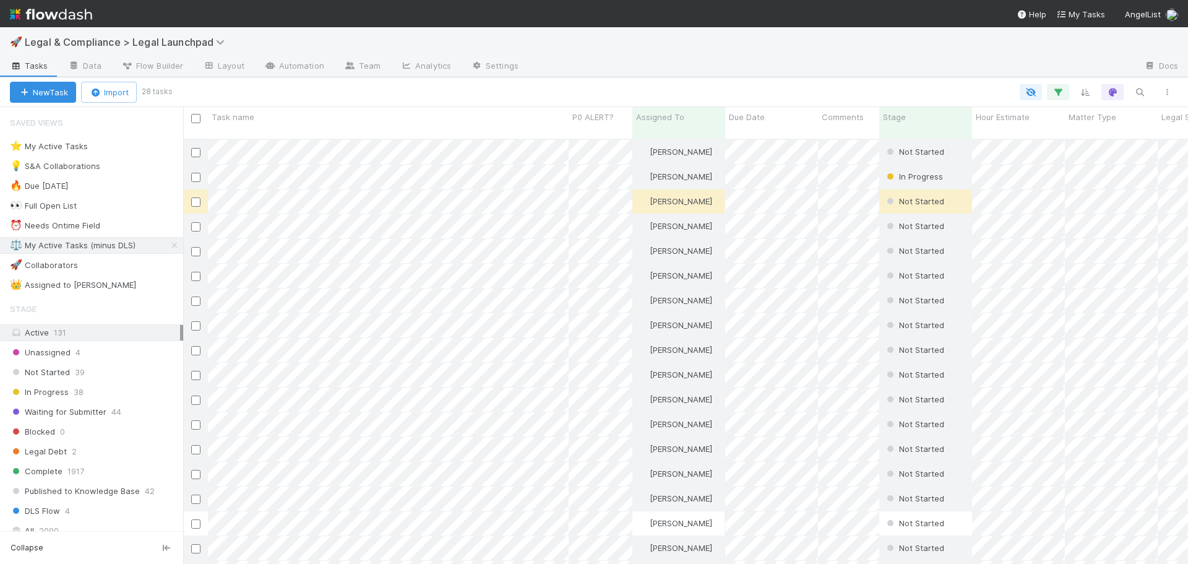
scroll to position [426, 996]
click at [125, 393] on div "In Progress 38" at bounding box center [96, 391] width 173 height 15
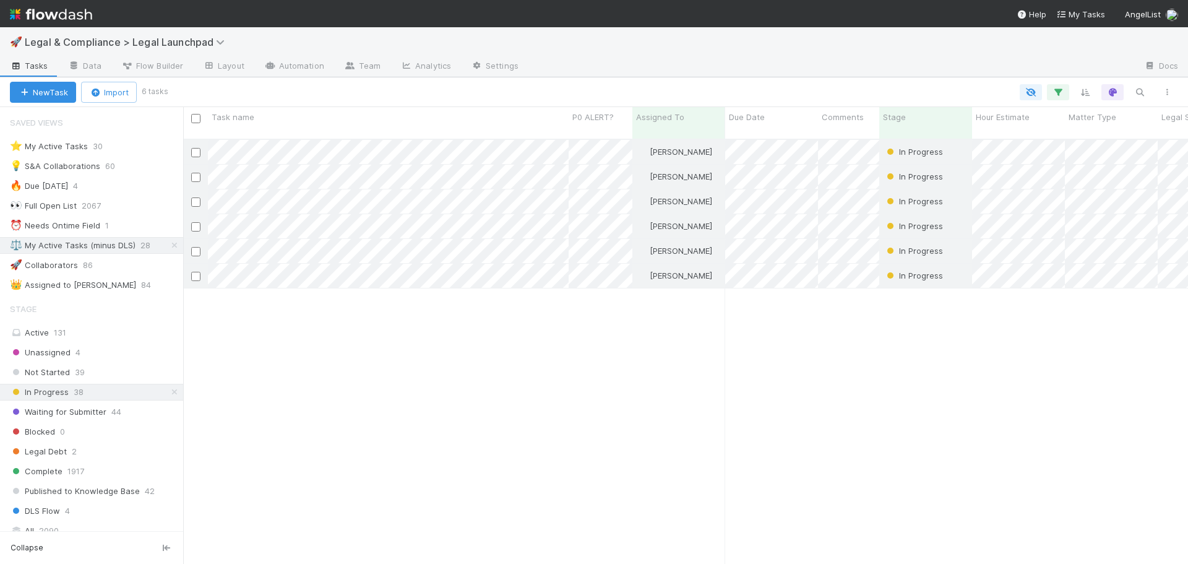
scroll to position [426, 996]
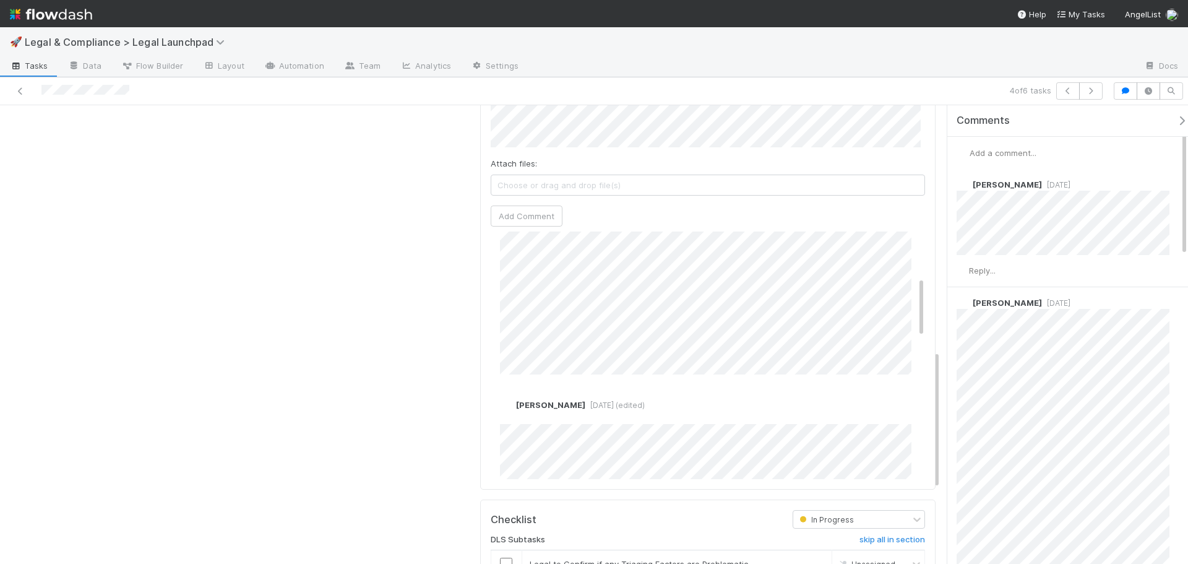
scroll to position [619, 0]
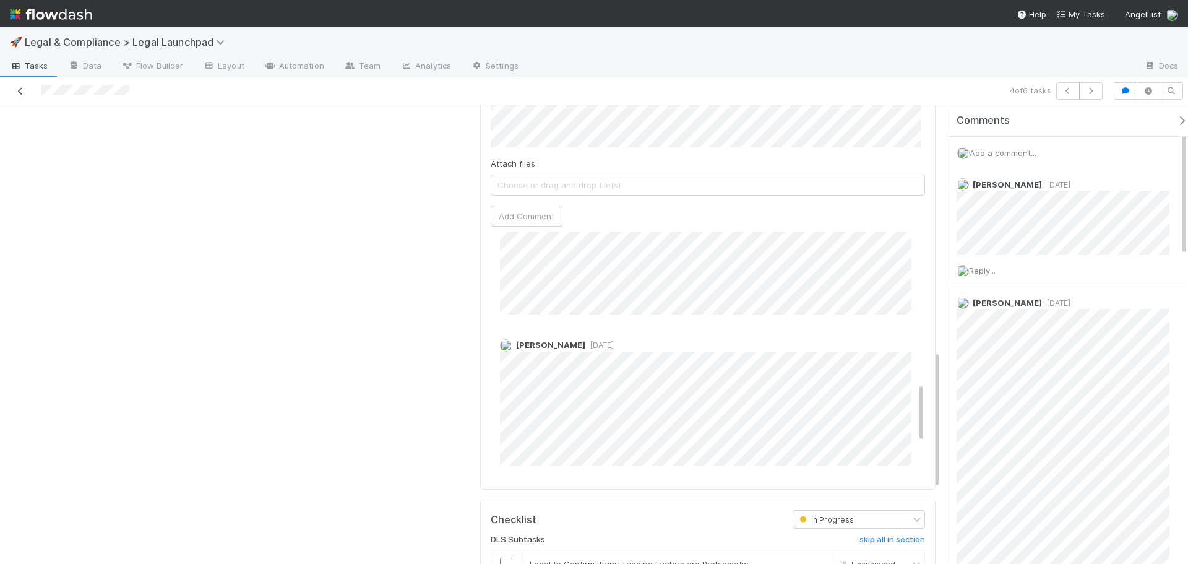
click at [20, 88] on icon at bounding box center [20, 91] width 12 height 8
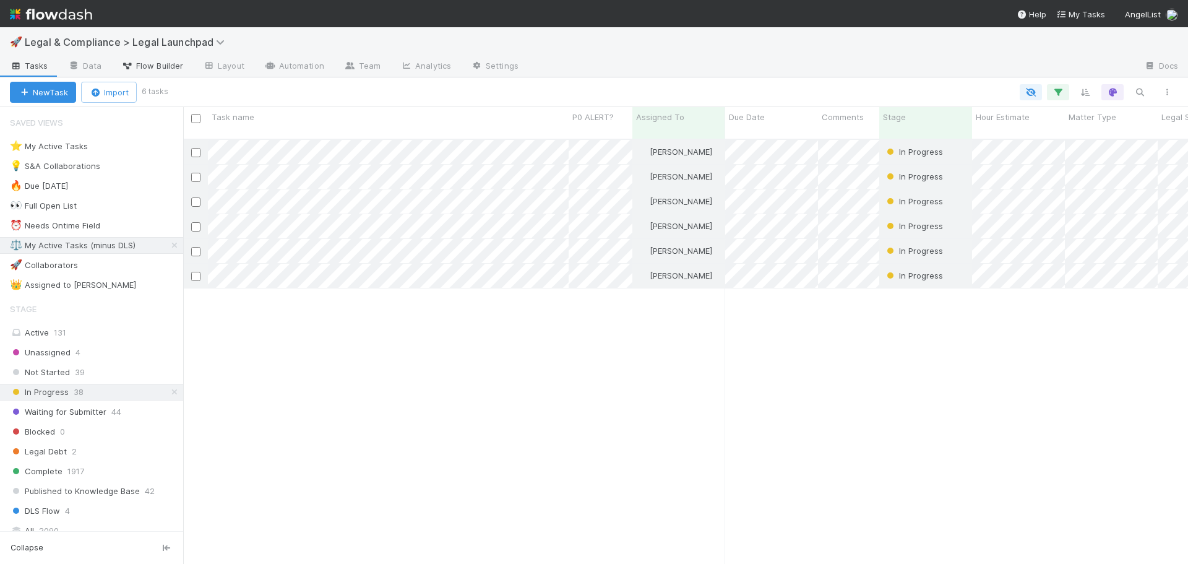
scroll to position [426, 996]
click at [167, 71] on span "Flow Builder" at bounding box center [152, 65] width 62 height 12
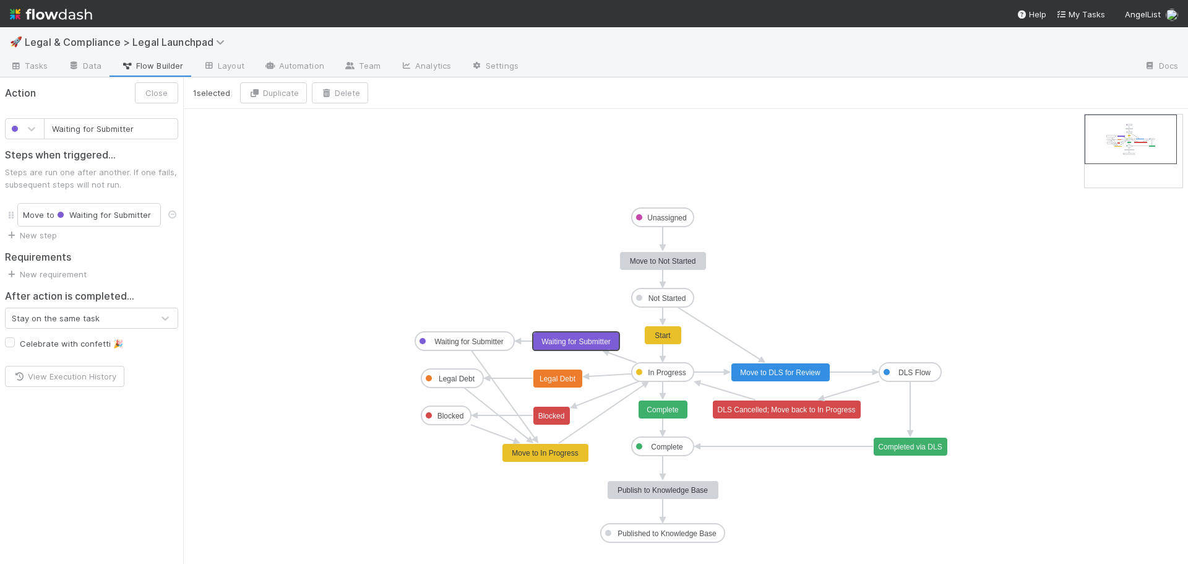
click at [580, 346] on rect at bounding box center [576, 341] width 87 height 19
click at [482, 345] on text "Waiting for Submitter" at bounding box center [468, 341] width 69 height 9
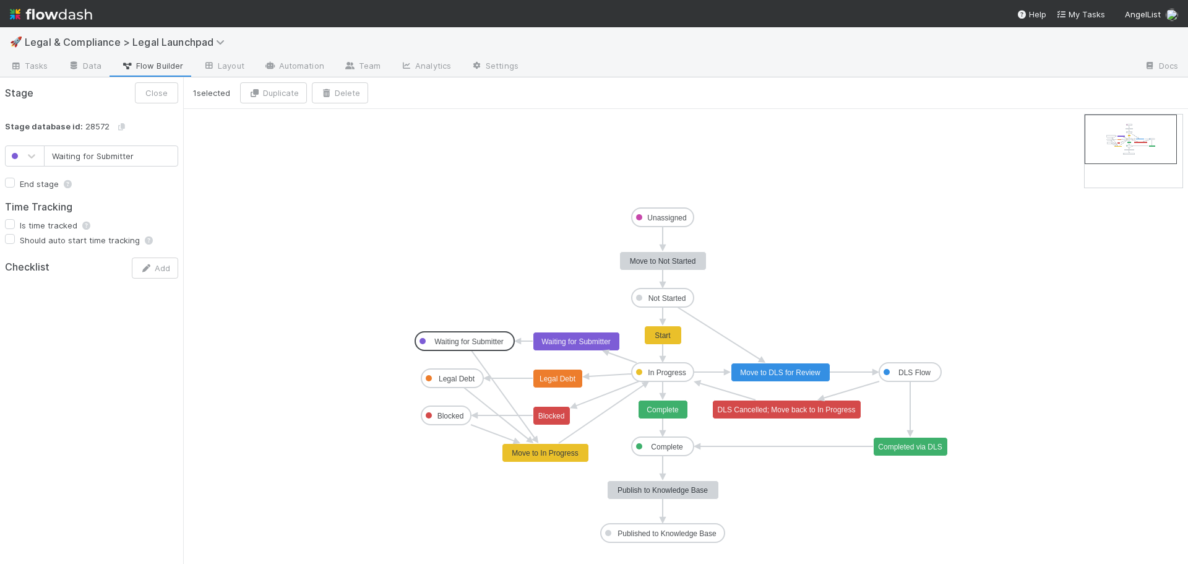
type input "Legal Debt"
checkbox input "false"
click at [444, 372] on rect at bounding box center [452, 378] width 62 height 19
click at [441, 415] on text "Blocked" at bounding box center [450, 415] width 27 height 9
type input "Complete"
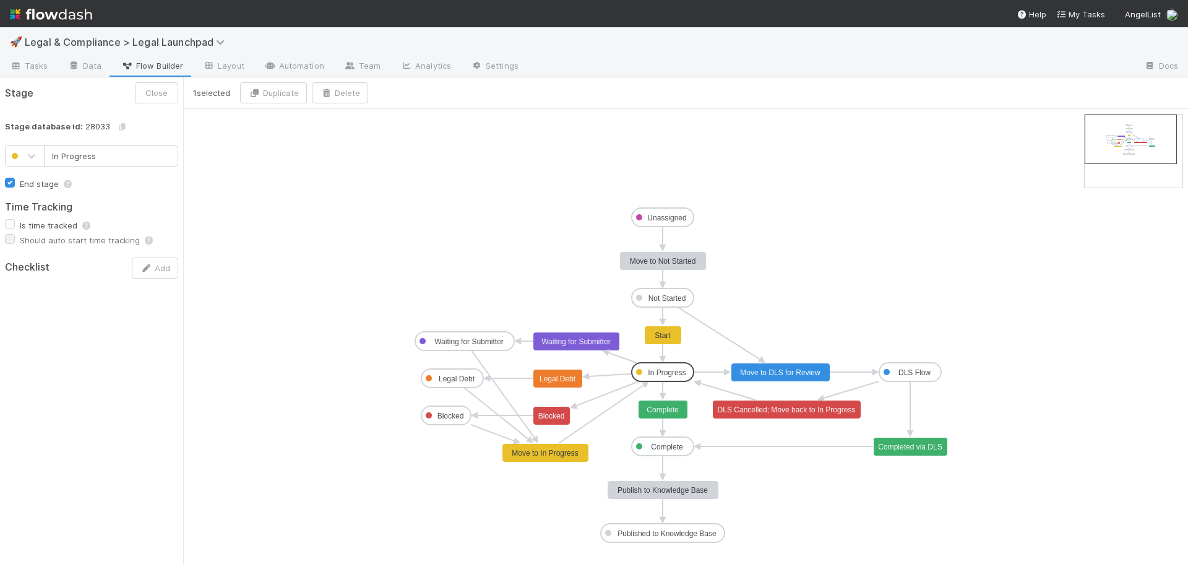
checkbox input "true"
click at [668, 444] on text "Complete" at bounding box center [667, 446] width 32 height 9
type input "DLS Flow"
checkbox input "false"
checkbox input "true"
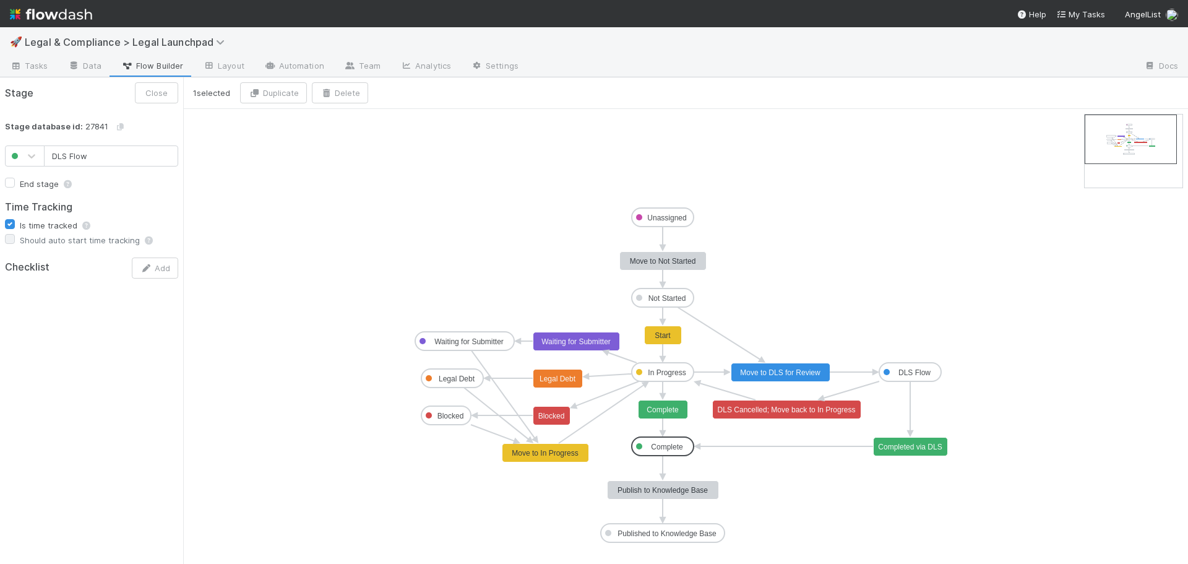
click at [906, 369] on text "DLS Flow" at bounding box center [914, 372] width 32 height 9
click at [667, 403] on rect at bounding box center [663, 409] width 49 height 19
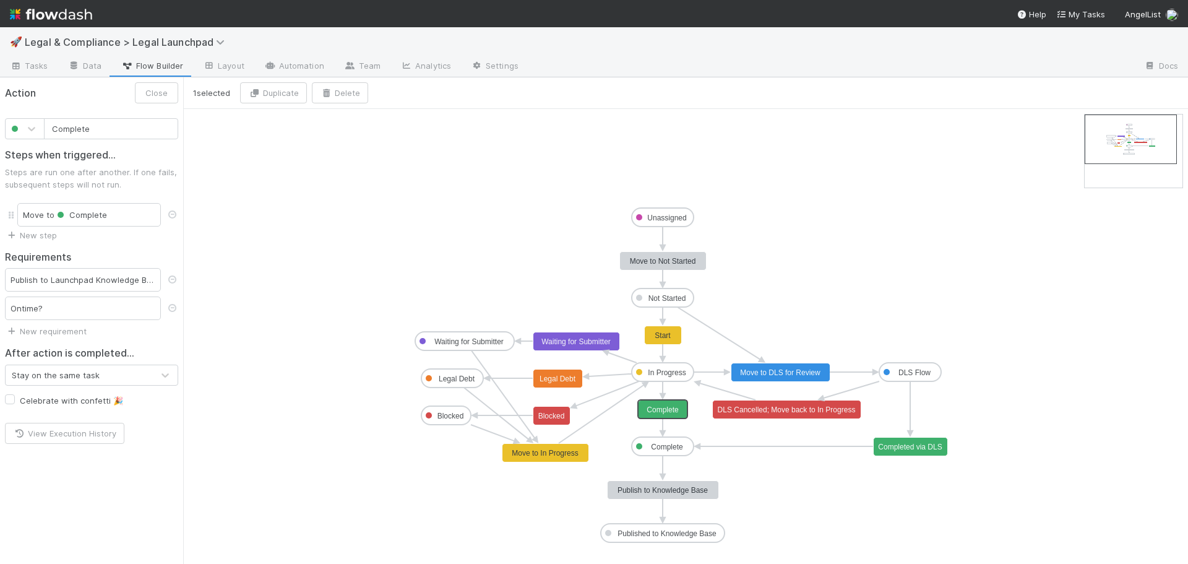
click at [669, 381] on rect at bounding box center [663, 372] width 62 height 19
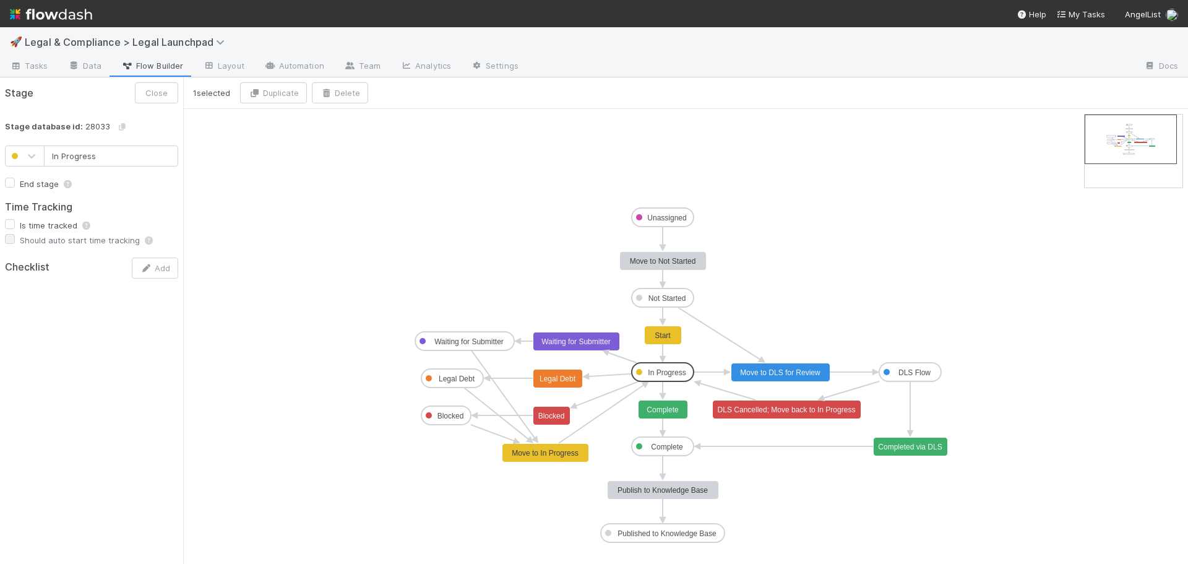
click at [671, 344] on rect at bounding box center [663, 335] width 37 height 19
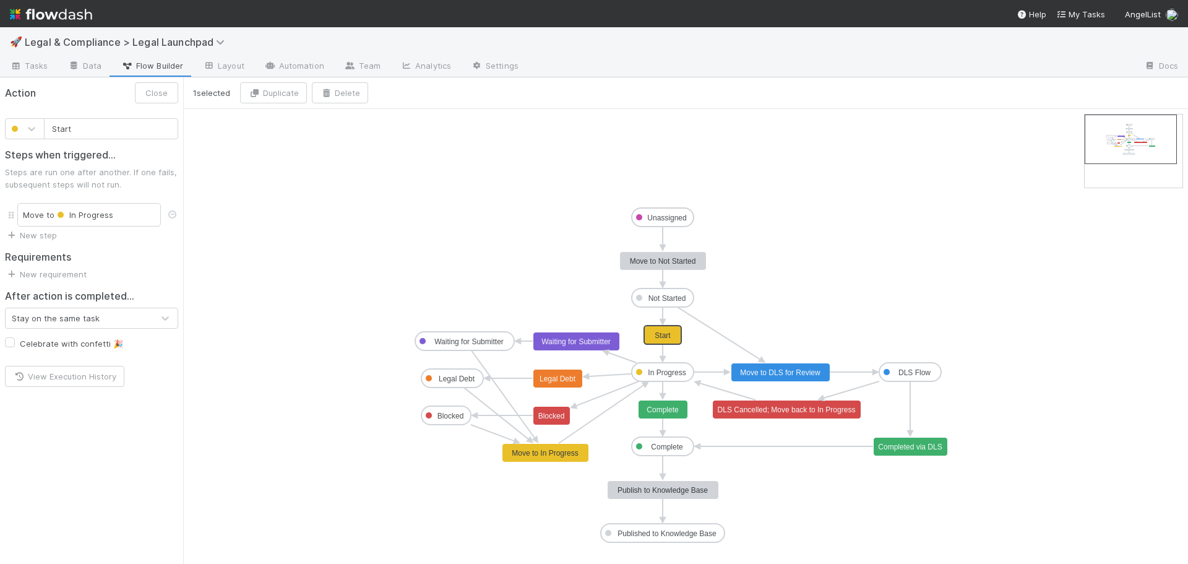
type input "Move to Not Started"
click at [663, 261] on text "Move to Not Started" at bounding box center [663, 261] width 66 height 9
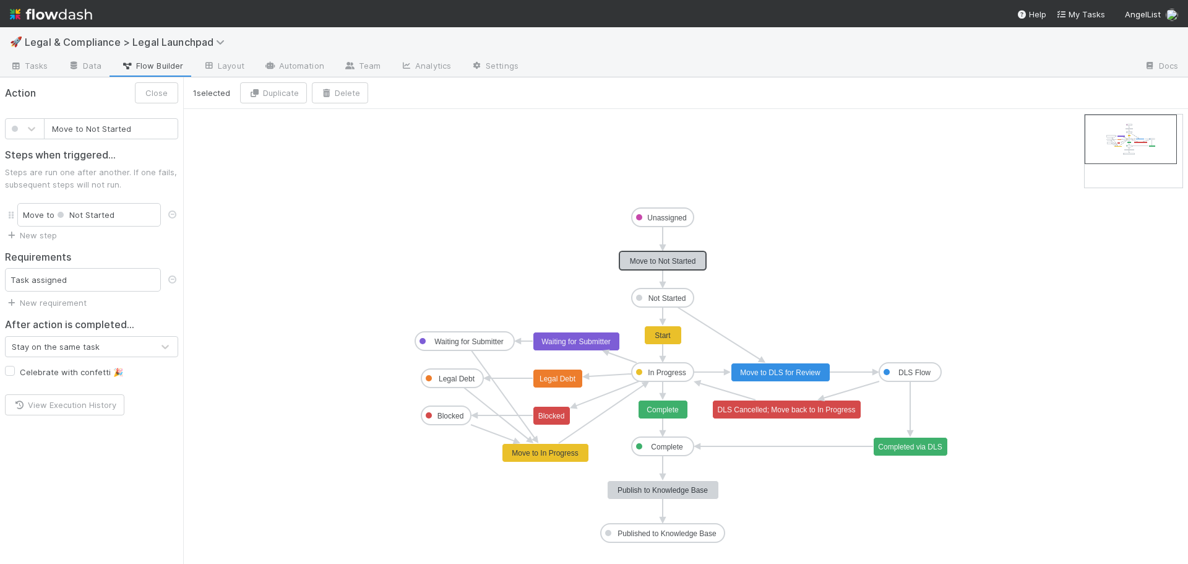
click at [661, 297] on text "Not Started" at bounding box center [667, 298] width 38 height 9
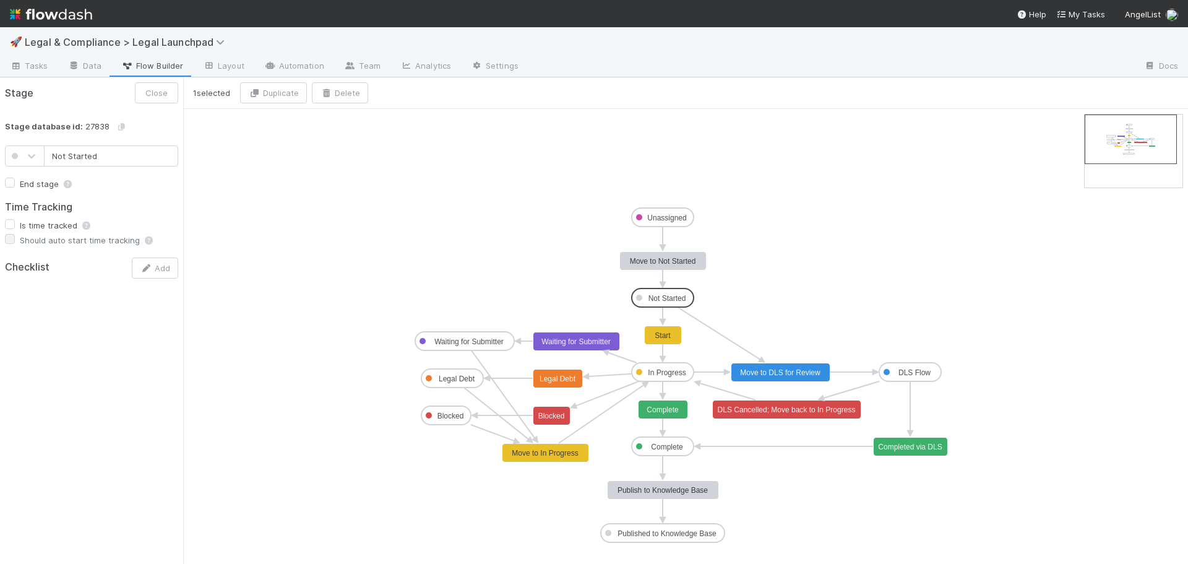
type input "Unassigned"
click at [663, 221] on text "Unassigned" at bounding box center [666, 217] width 39 height 9
click at [751, 408] on text "DLS Cancelled; Move back to In Progress" at bounding box center [787, 409] width 138 height 9
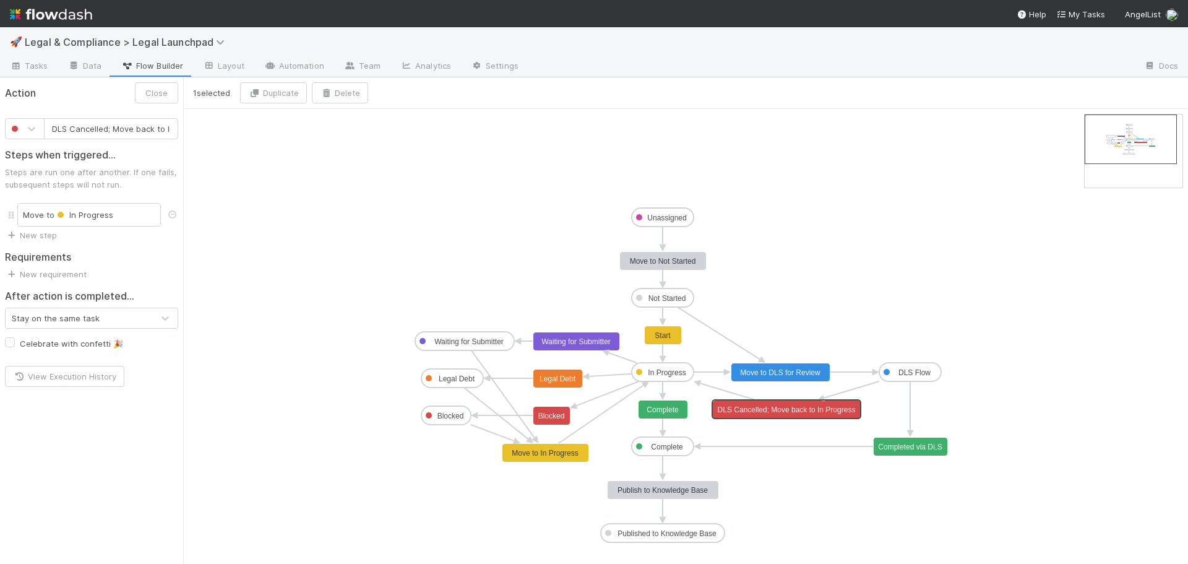
scroll to position [0, 38]
type input "Blocked"
click at [547, 420] on text "Blocked" at bounding box center [551, 415] width 27 height 9
click at [675, 377] on rect at bounding box center [663, 372] width 62 height 19
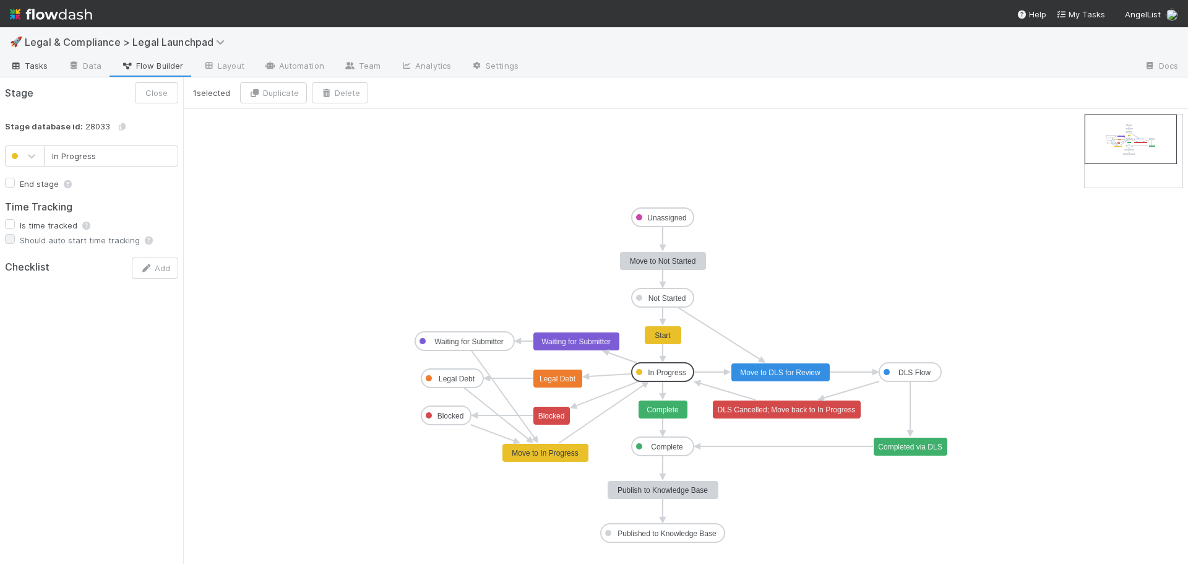
click at [41, 64] on span "Tasks" at bounding box center [29, 65] width 38 height 12
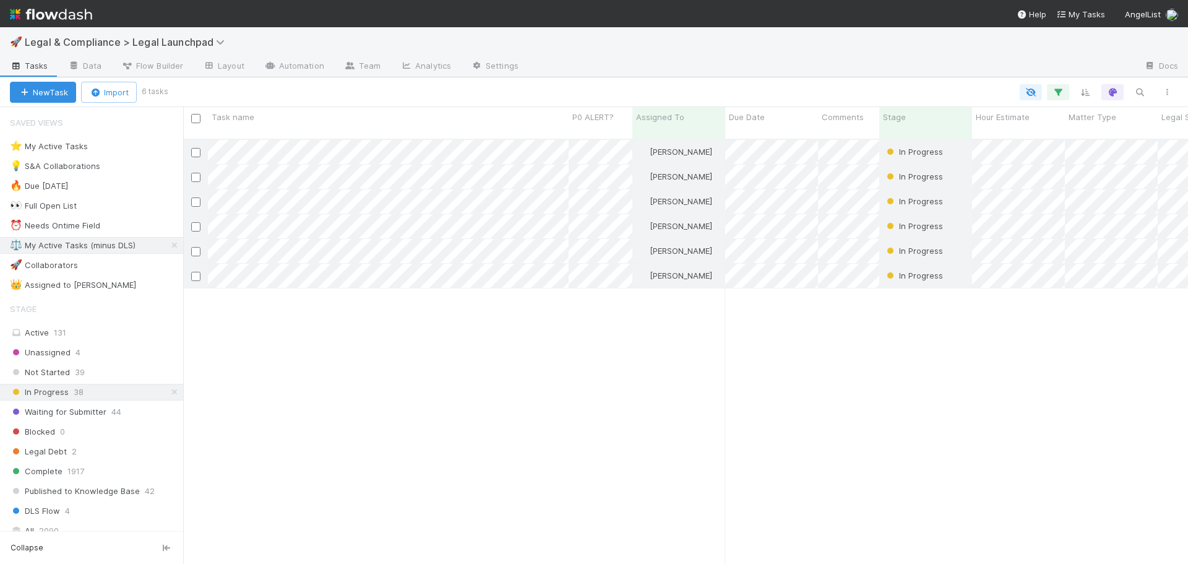
scroll to position [426, 996]
click at [168, 390] on icon at bounding box center [174, 392] width 12 height 8
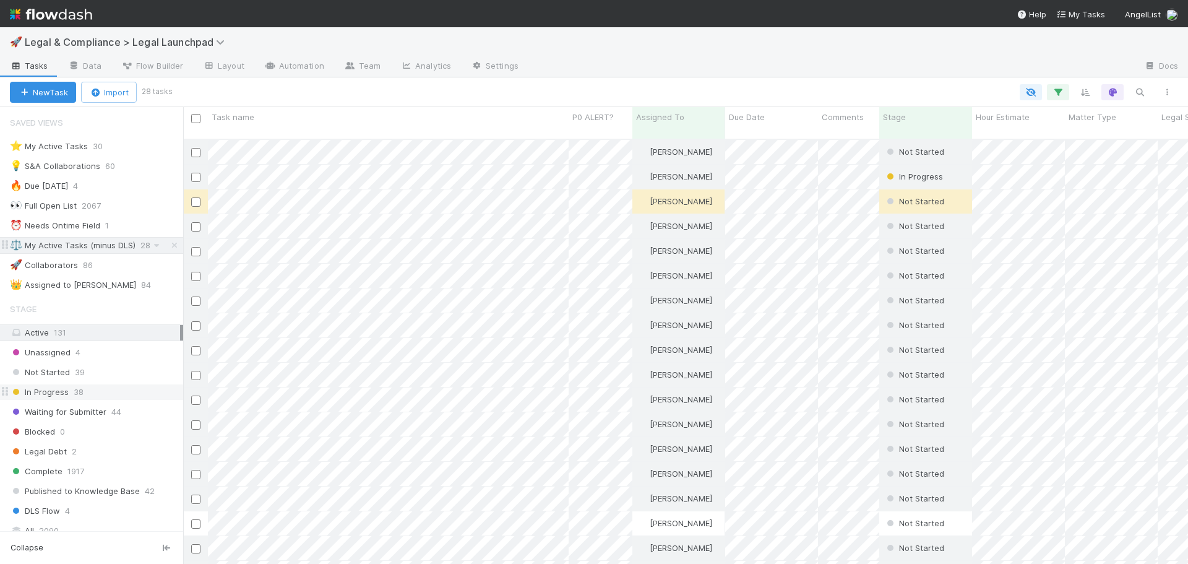
scroll to position [426, 996]
click at [118, 247] on div "⚖️ My Active Tasks (minus DLS)" at bounding box center [73, 245] width 126 height 15
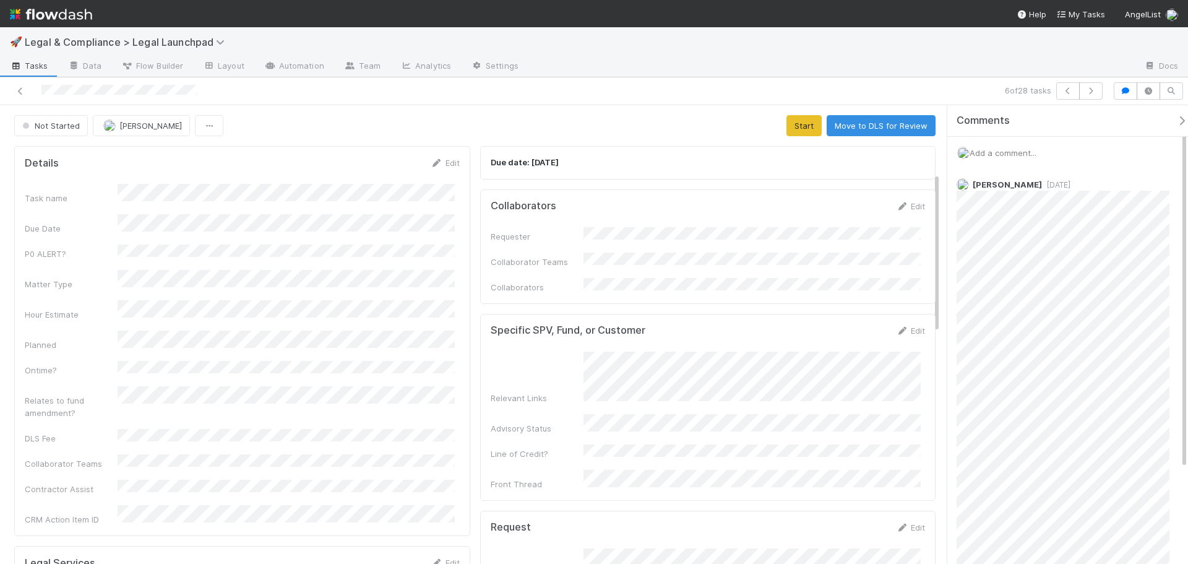
scroll to position [557, 0]
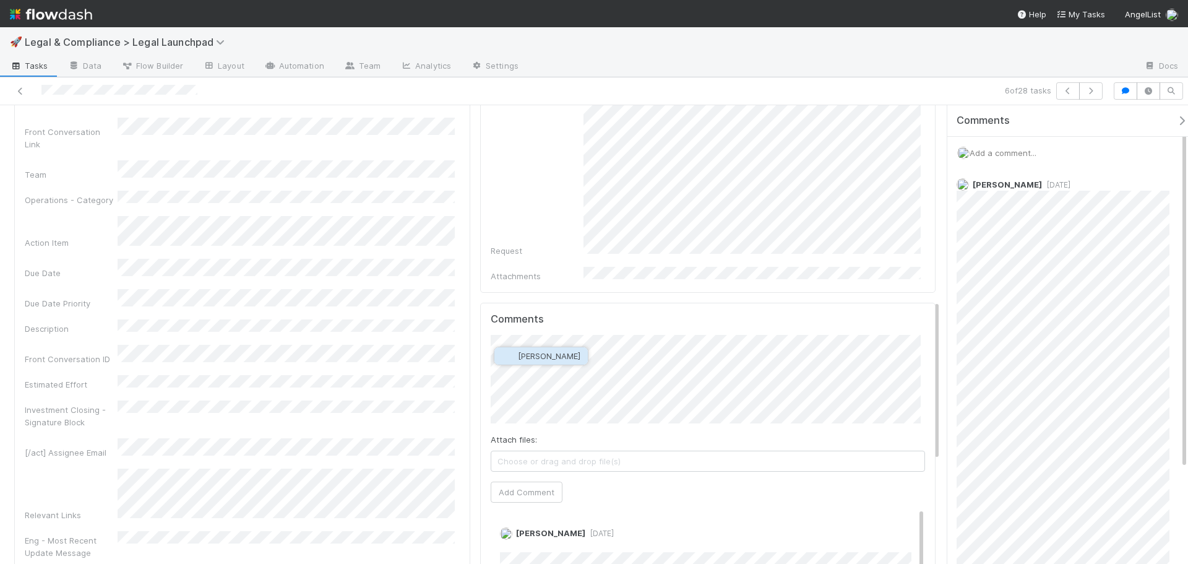
click at [562, 357] on span "[PERSON_NAME]" at bounding box center [549, 356] width 62 height 10
click at [525, 481] on button "Add Comment" at bounding box center [527, 491] width 72 height 21
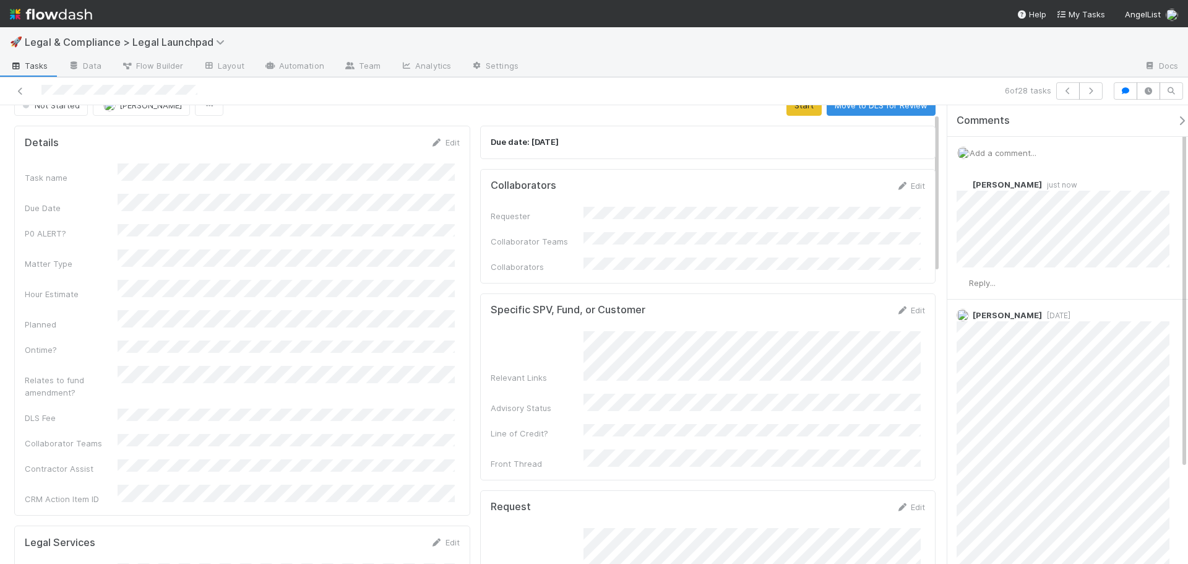
scroll to position [0, 0]
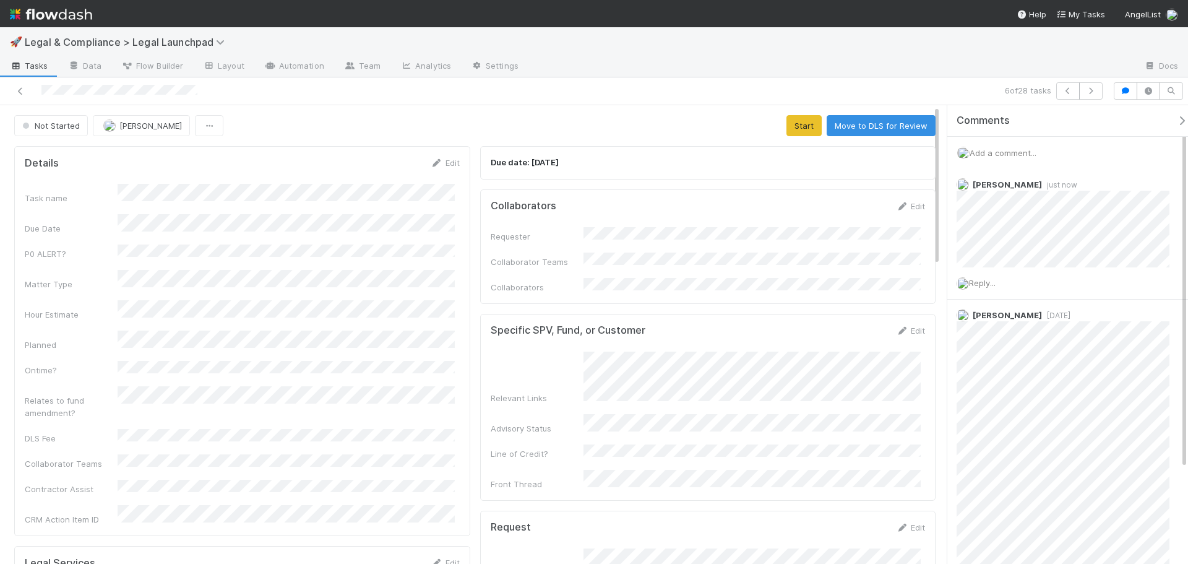
click at [249, 335] on div "Task name Due Date P0 ALERT? Matter Type Hour Estimate Planned Ontime? Relates …" at bounding box center [242, 355] width 435 height 342
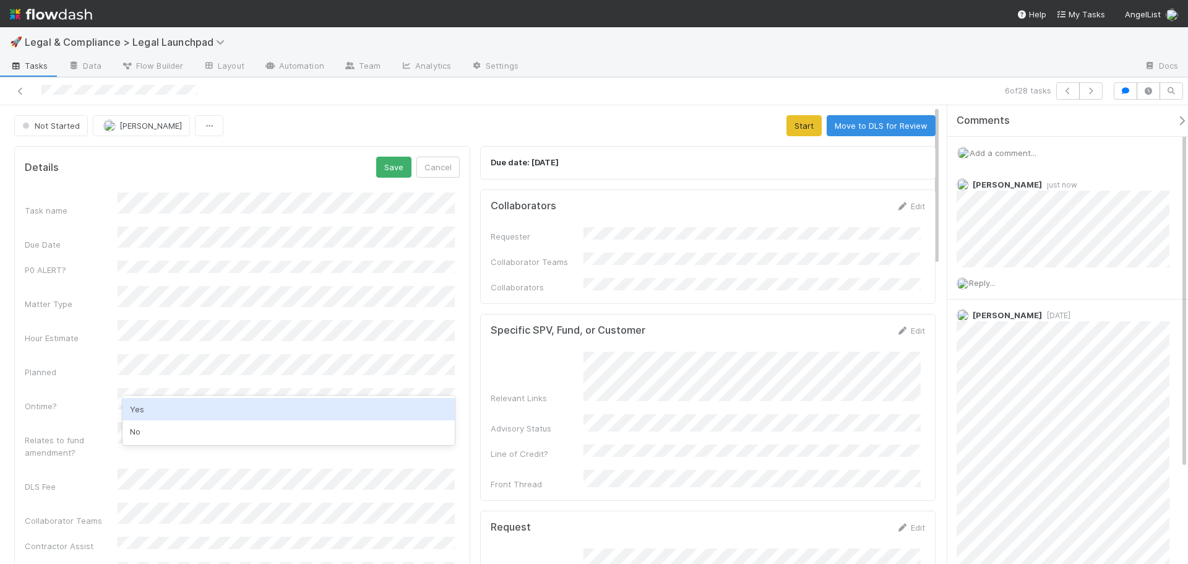
click at [209, 409] on div "Yes" at bounding box center [289, 409] width 332 height 22
click at [69, 400] on div "Ontime?" at bounding box center [71, 406] width 93 height 12
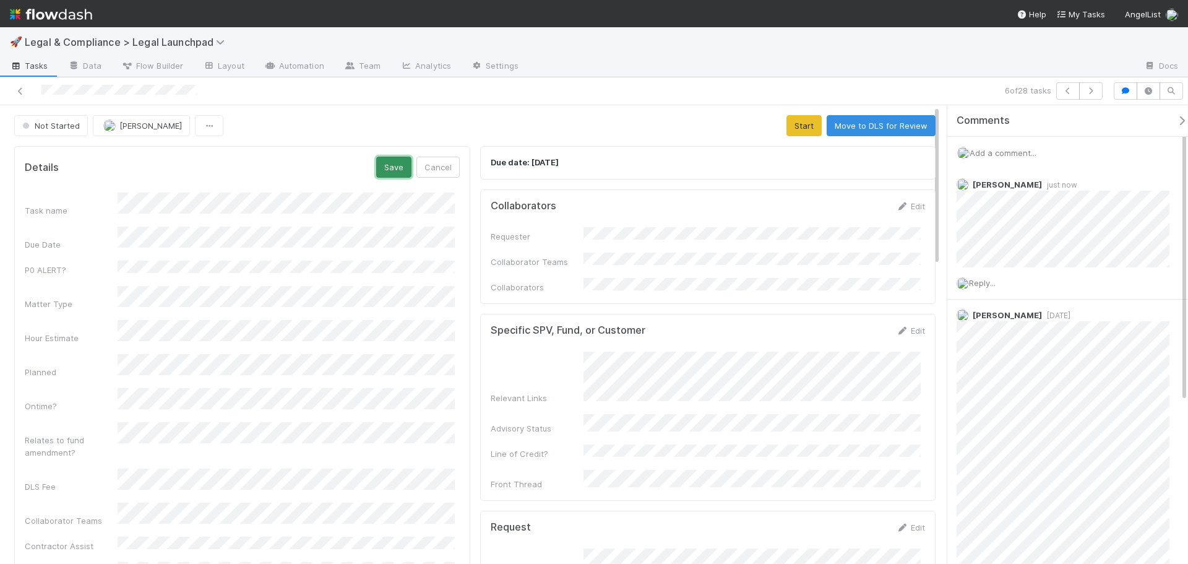
click at [387, 169] on button "Save" at bounding box center [393, 167] width 35 height 21
click at [798, 122] on button "Start" at bounding box center [803, 125] width 35 height 21
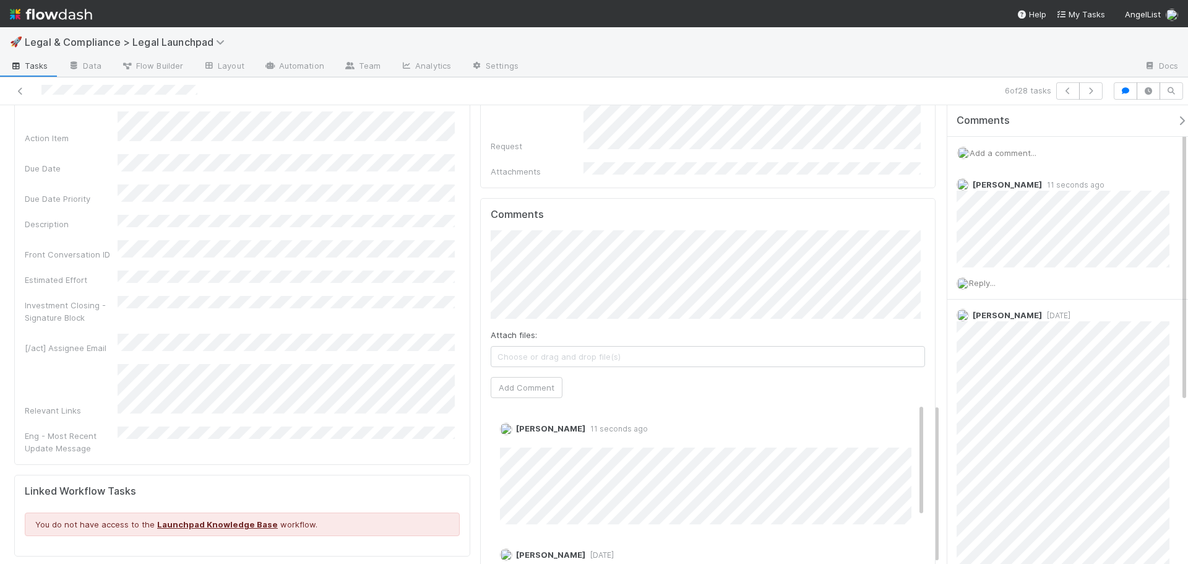
scroll to position [853, 0]
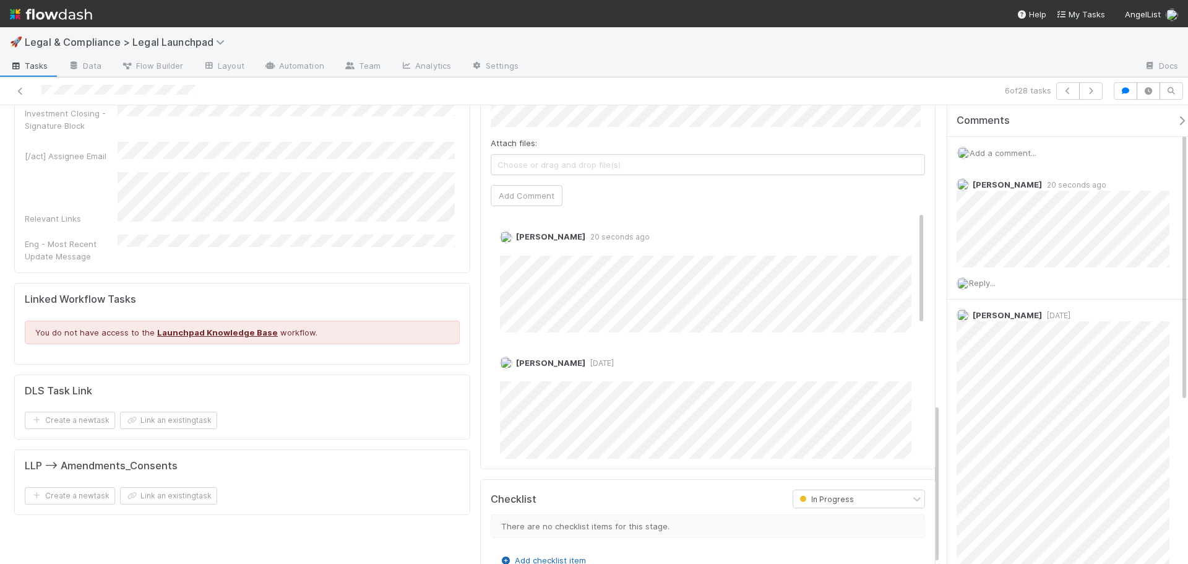
click at [551, 555] on link "Add checklist item" at bounding box center [543, 560] width 86 height 10
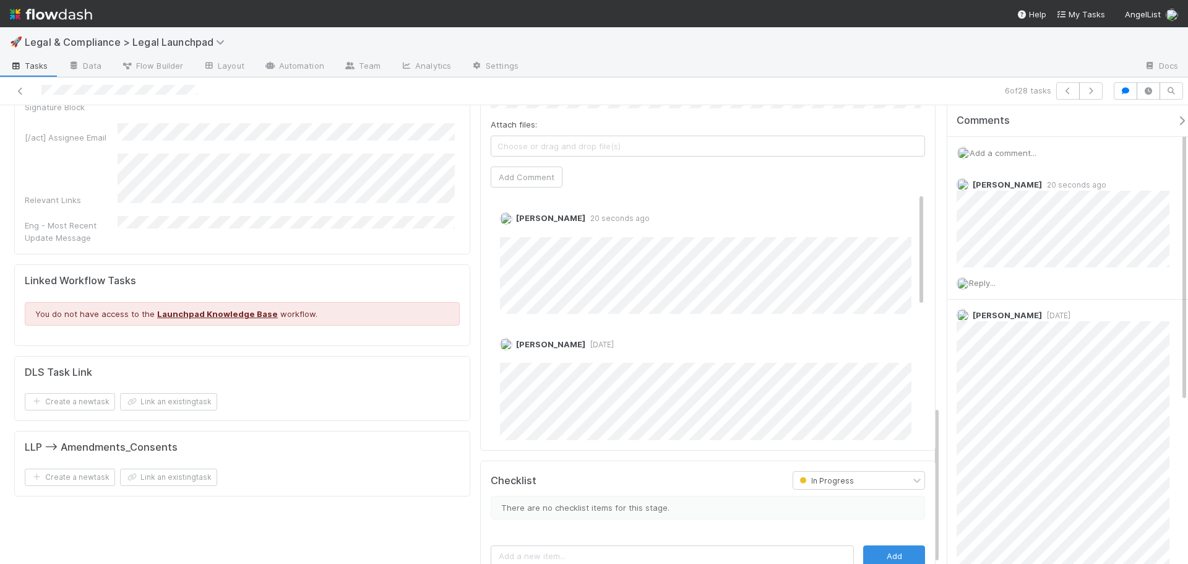
click at [885, 471] on div "In Progress" at bounding box center [851, 479] width 116 height 17
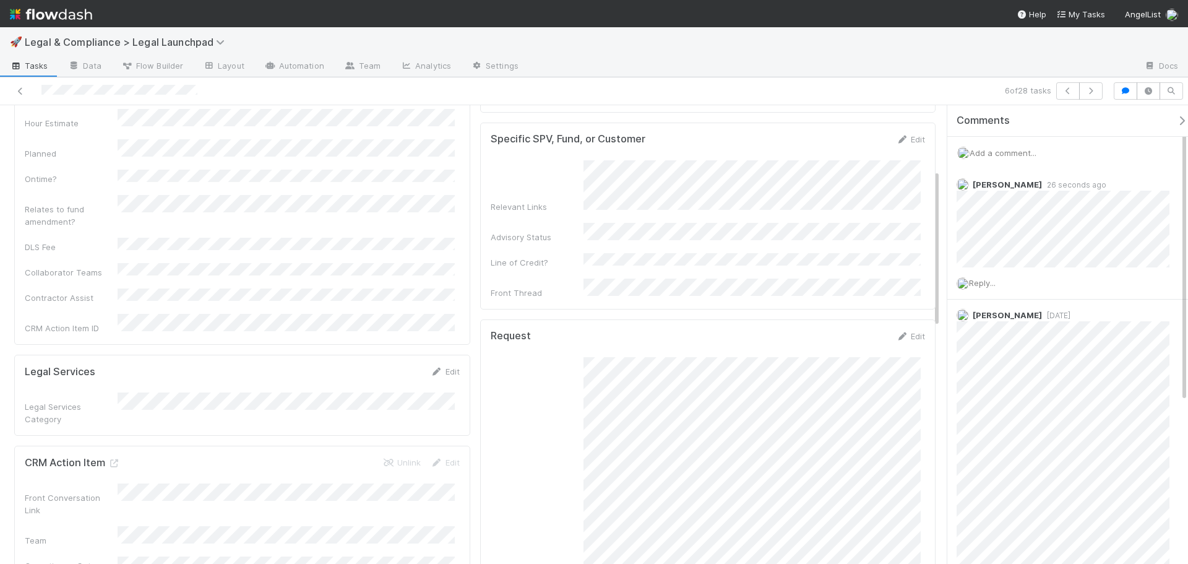
scroll to position [0, 0]
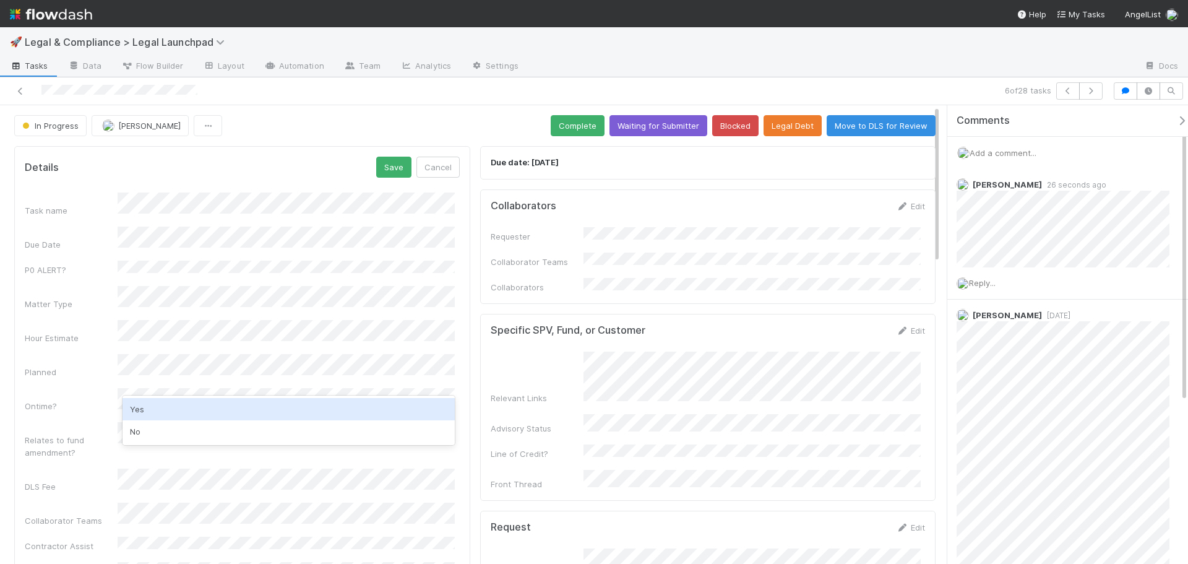
click at [182, 403] on div "Yes" at bounding box center [289, 409] width 332 height 22
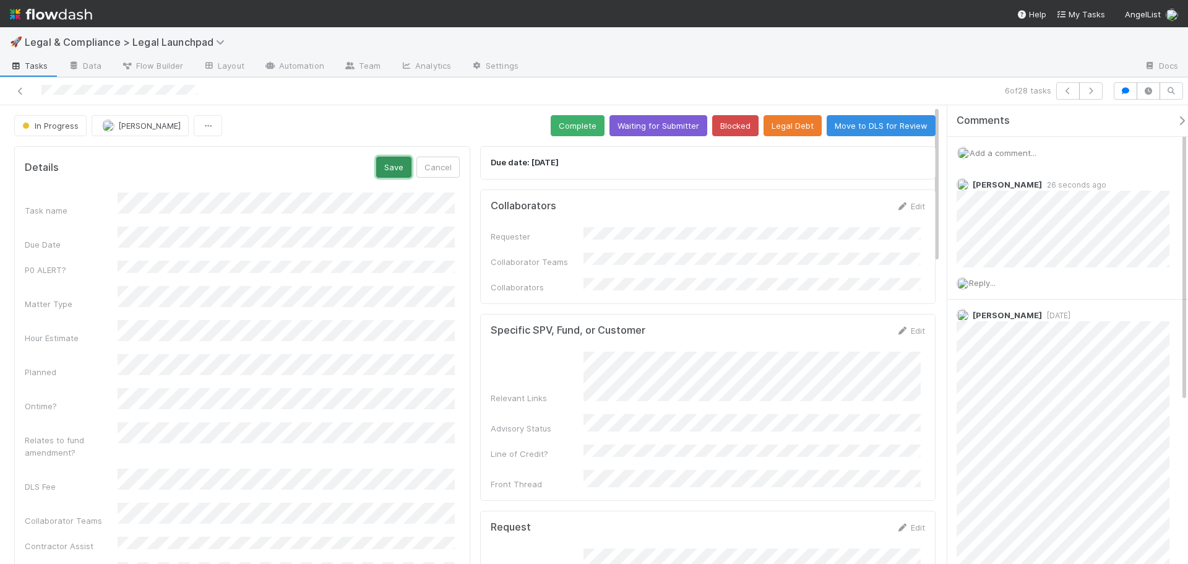
click at [395, 169] on button "Save" at bounding box center [393, 167] width 35 height 21
click at [564, 129] on button "Complete" at bounding box center [578, 125] width 54 height 21
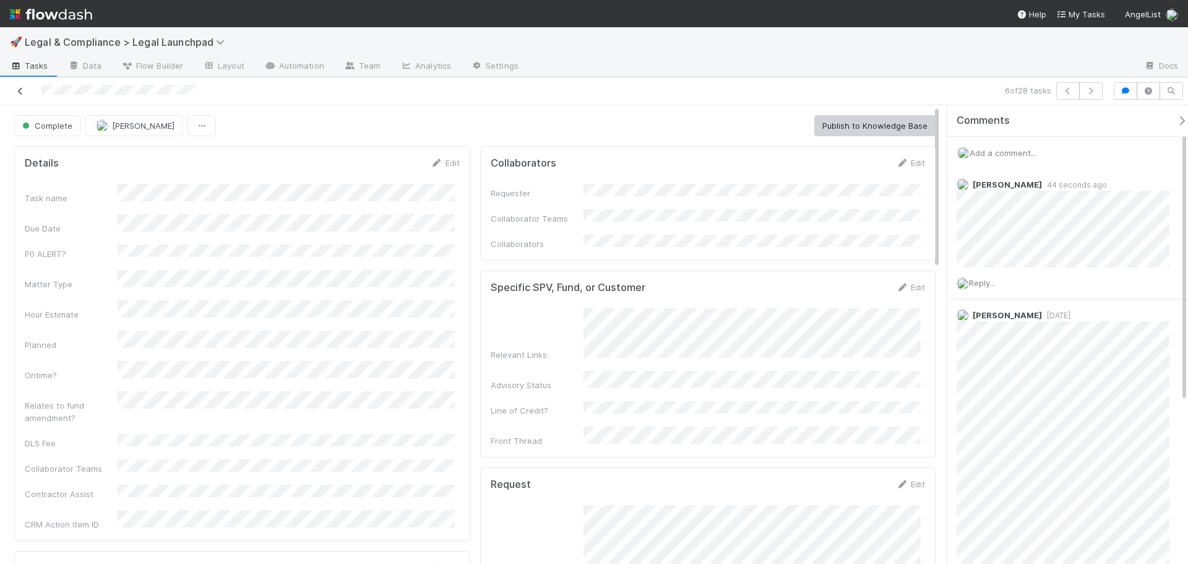
click at [17, 88] on icon at bounding box center [20, 91] width 12 height 8
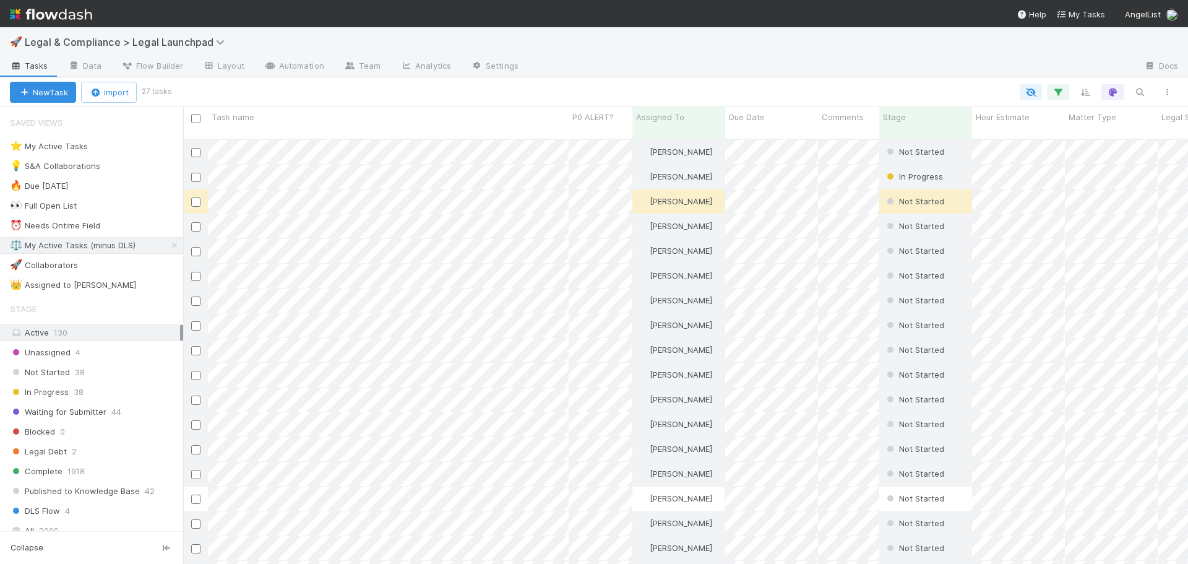
scroll to position [426, 996]
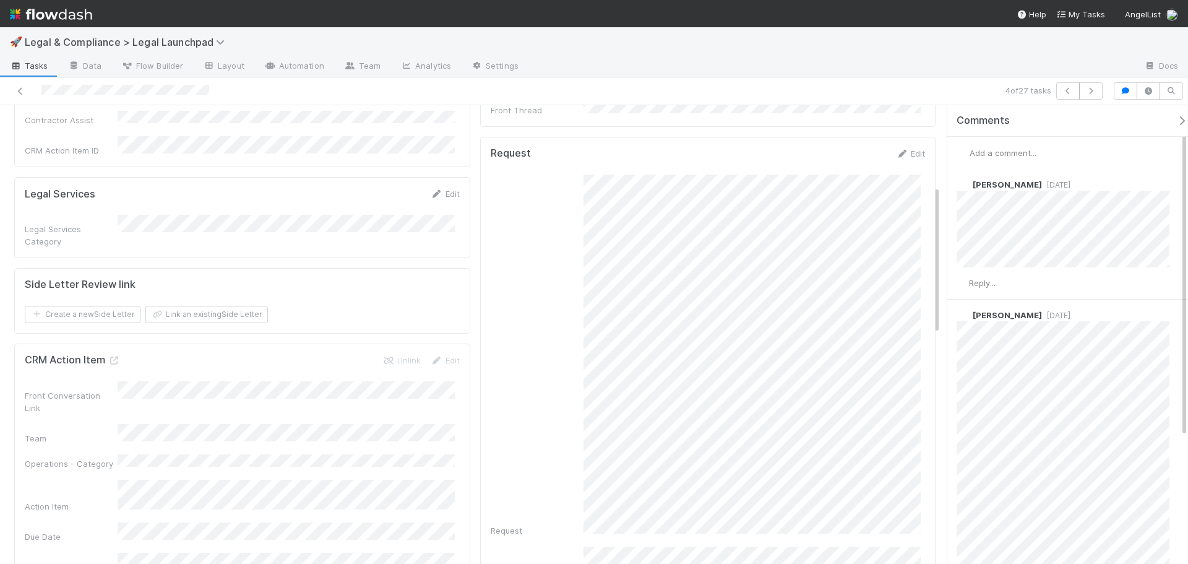
scroll to position [247, 0]
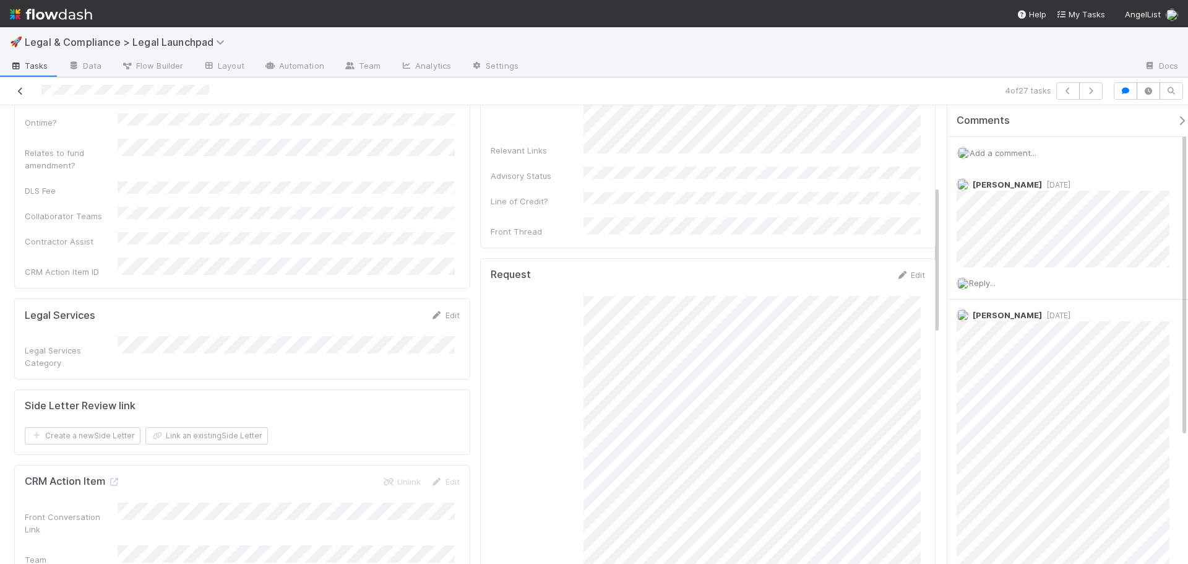
click at [17, 89] on icon at bounding box center [20, 91] width 12 height 8
